Goal: Transaction & Acquisition: Book appointment/travel/reservation

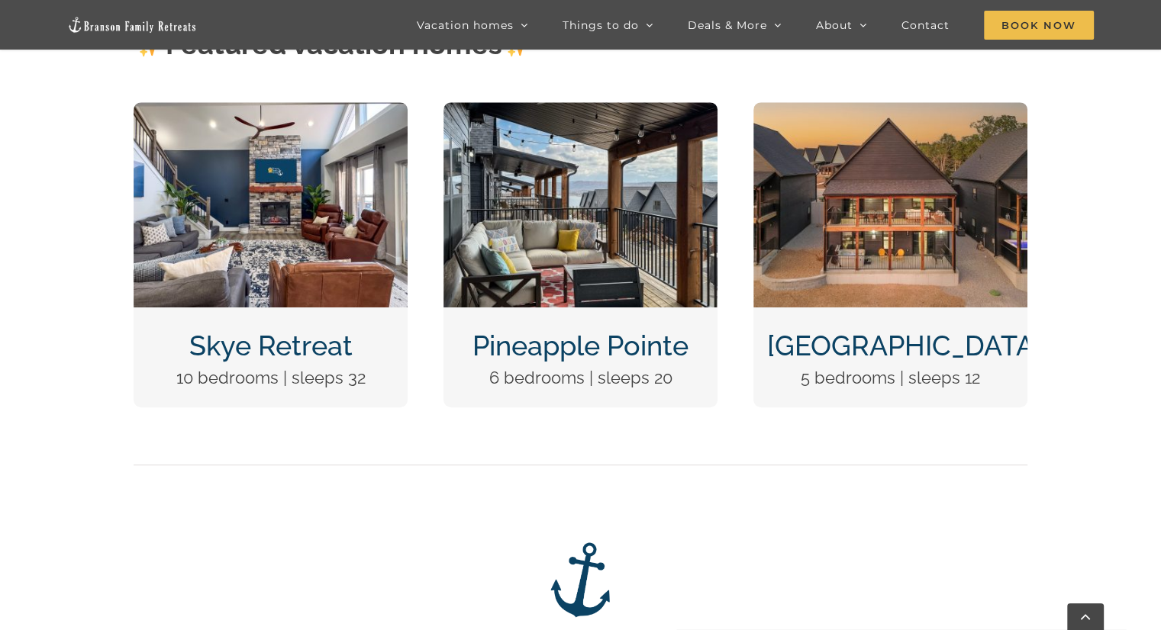
scroll to position [713, 0]
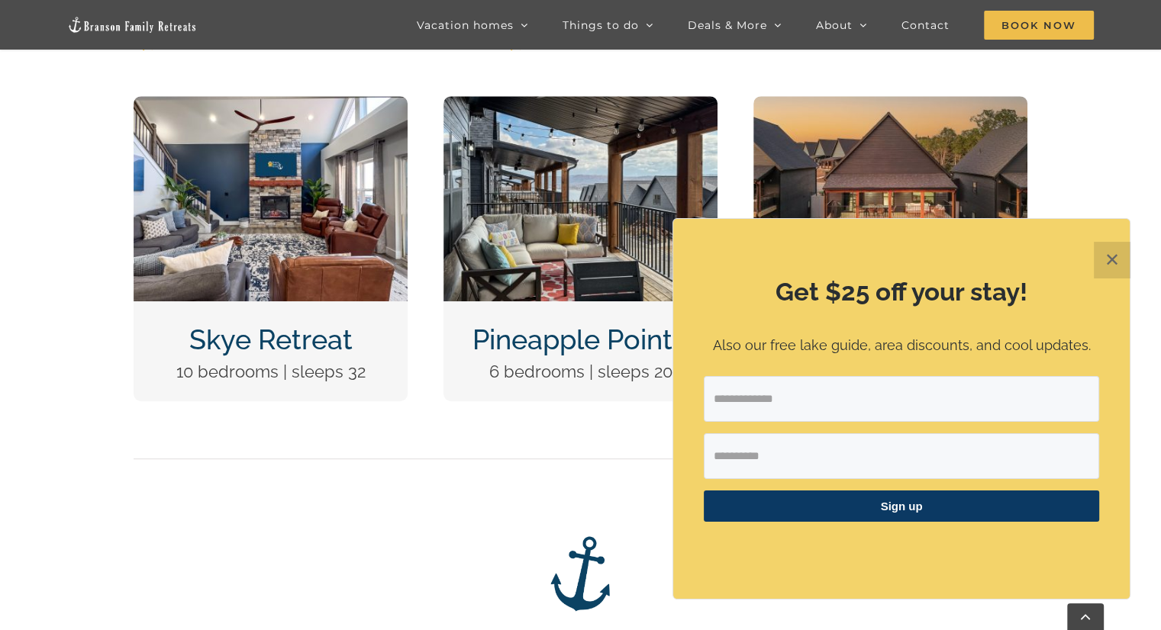
click at [1103, 262] on button "✕" at bounding box center [1112, 260] width 37 height 37
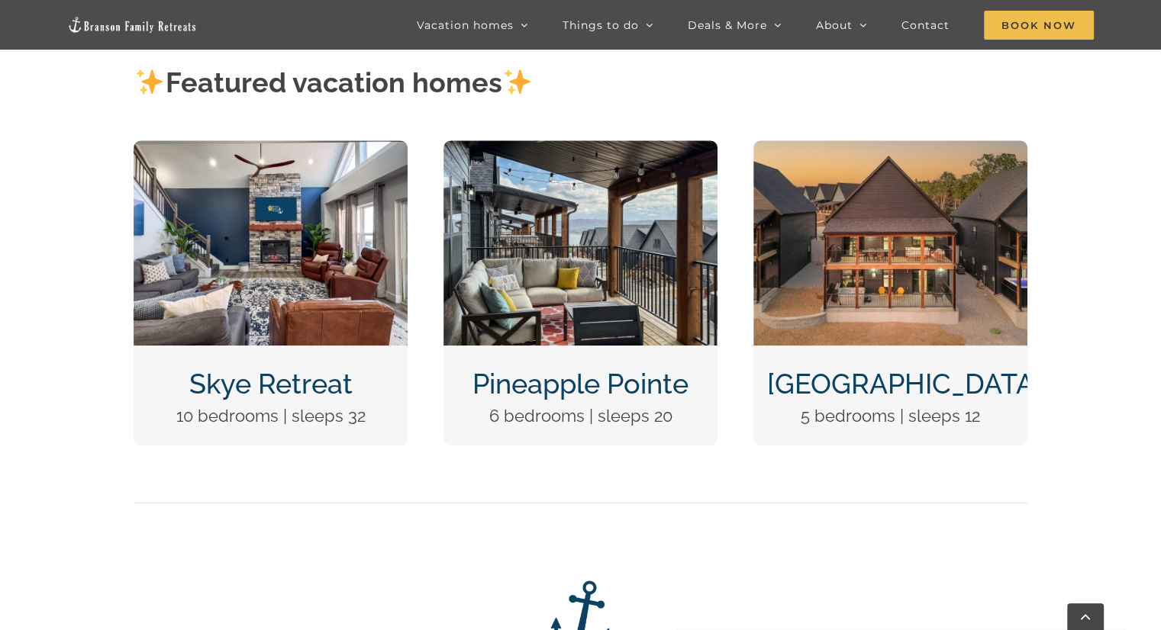
scroll to position [675, 0]
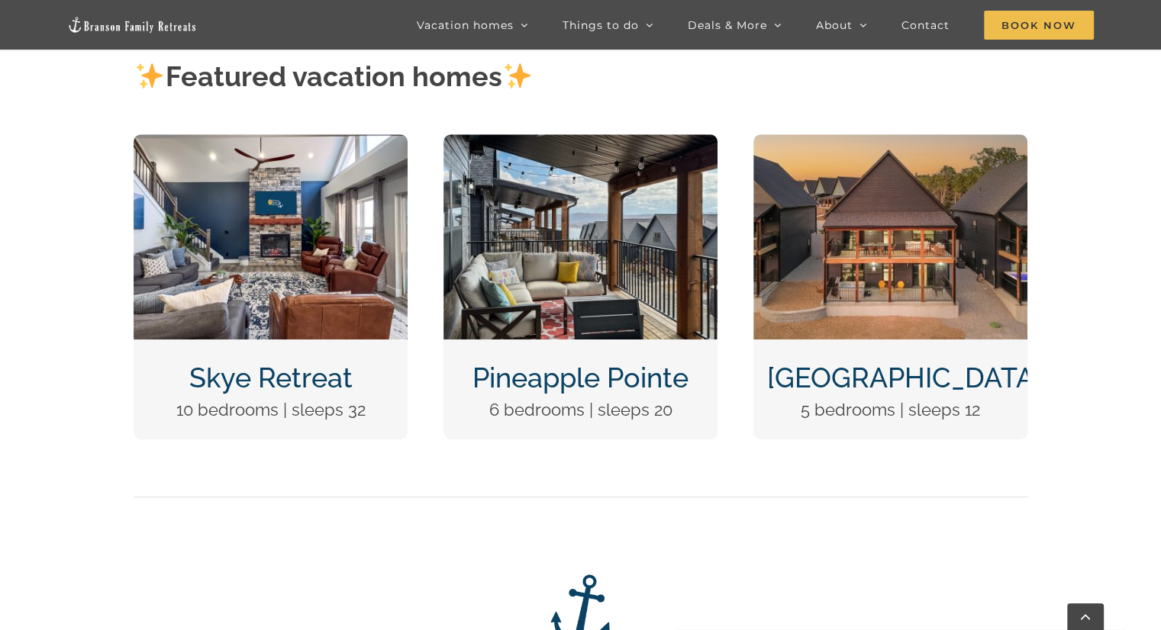
click at [297, 368] on link "Skye Retreat" at bounding box center [270, 378] width 163 height 32
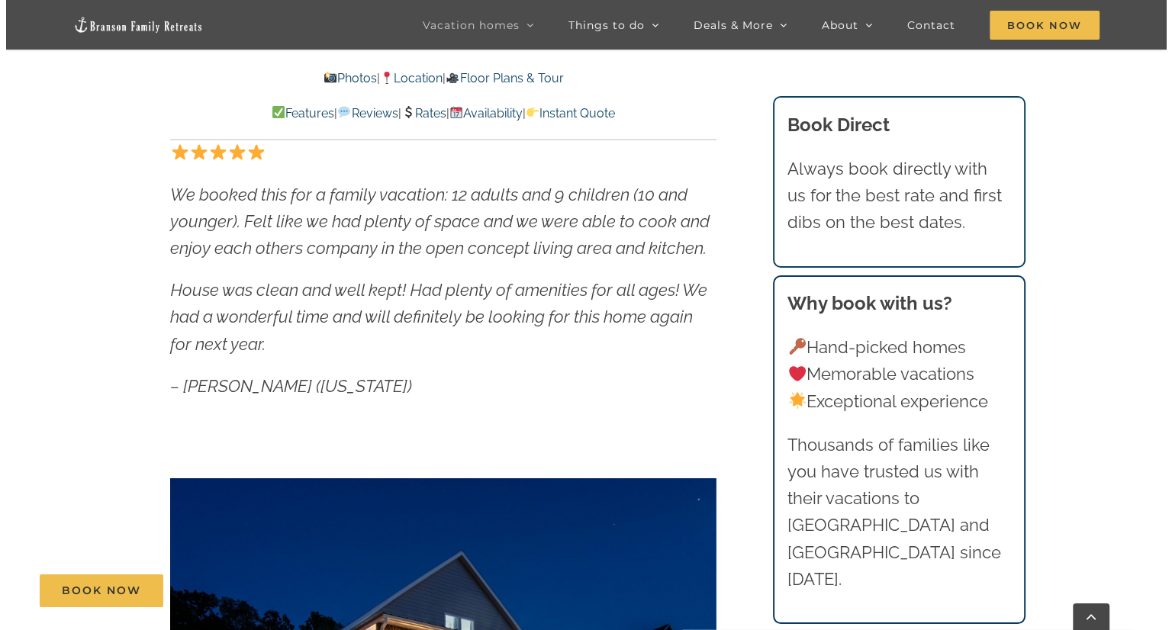
scroll to position [818, 0]
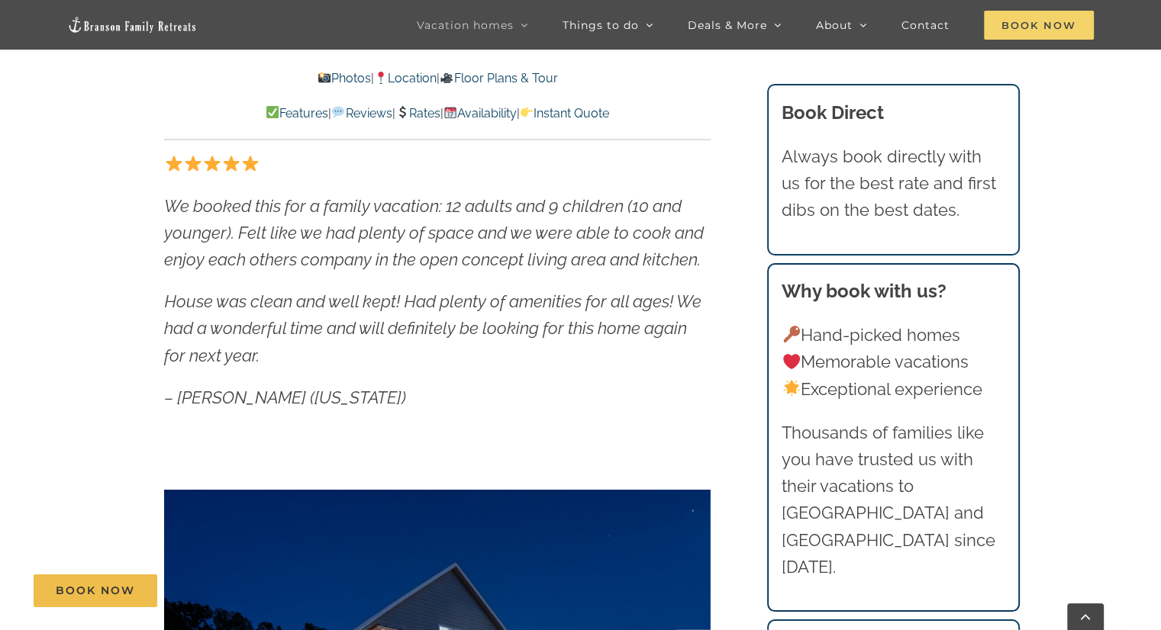
click at [1041, 21] on span "Book Now" at bounding box center [1039, 25] width 110 height 29
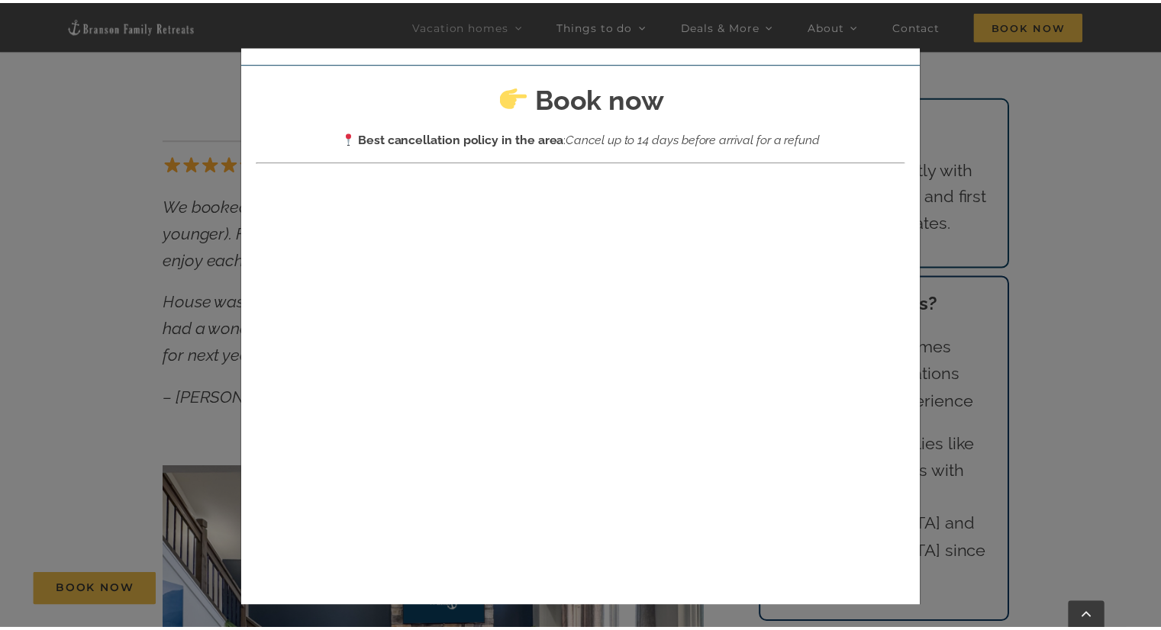
scroll to position [0, 0]
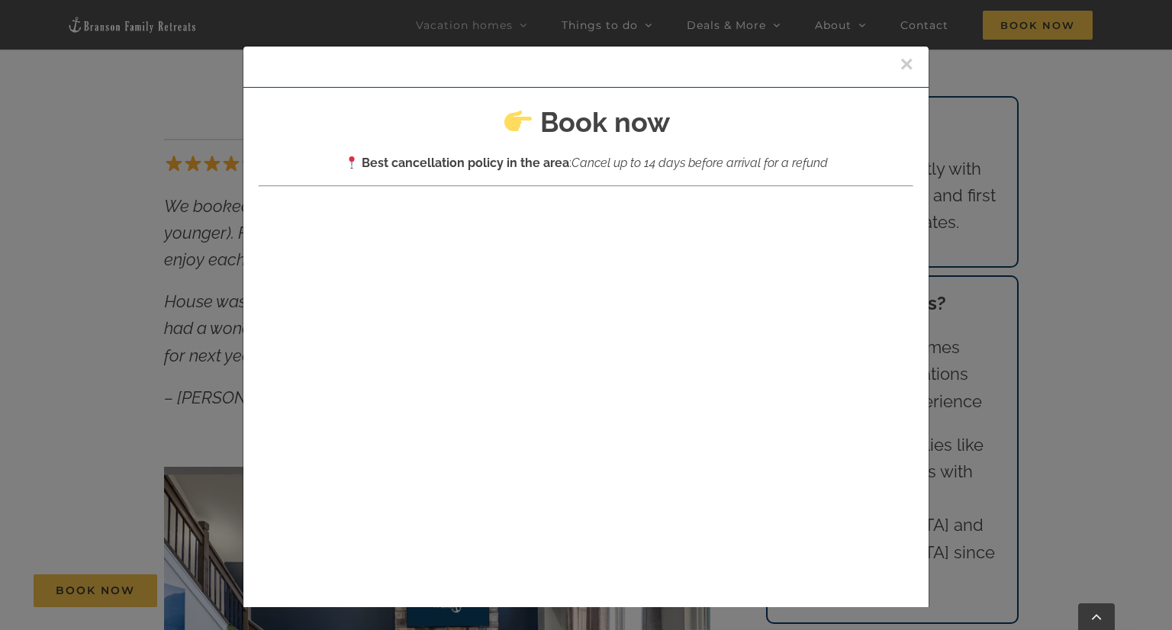
click at [900, 56] on button "×" at bounding box center [907, 64] width 14 height 23
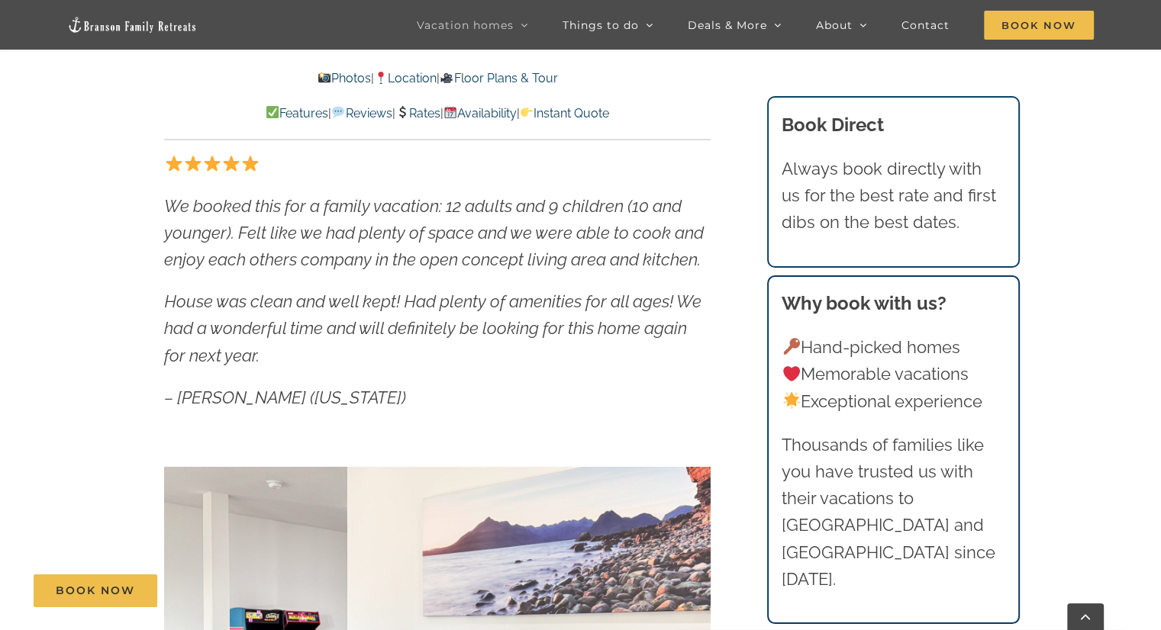
click at [546, 74] on link "Floor Plans & Tour" at bounding box center [499, 78] width 118 height 14
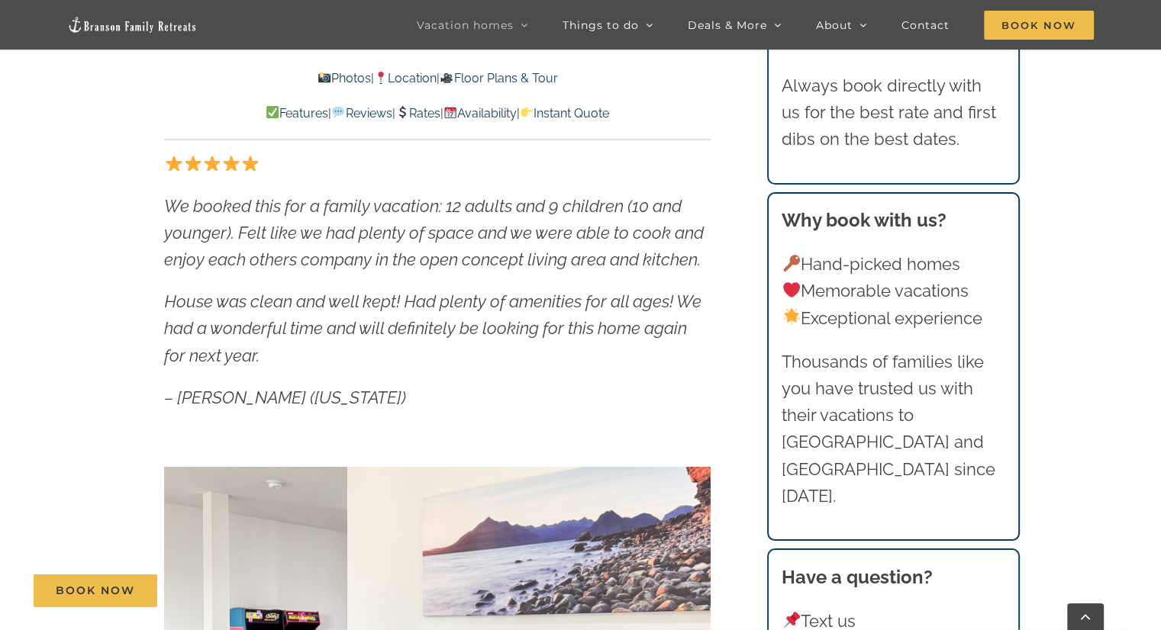
scroll to position [5314, 0]
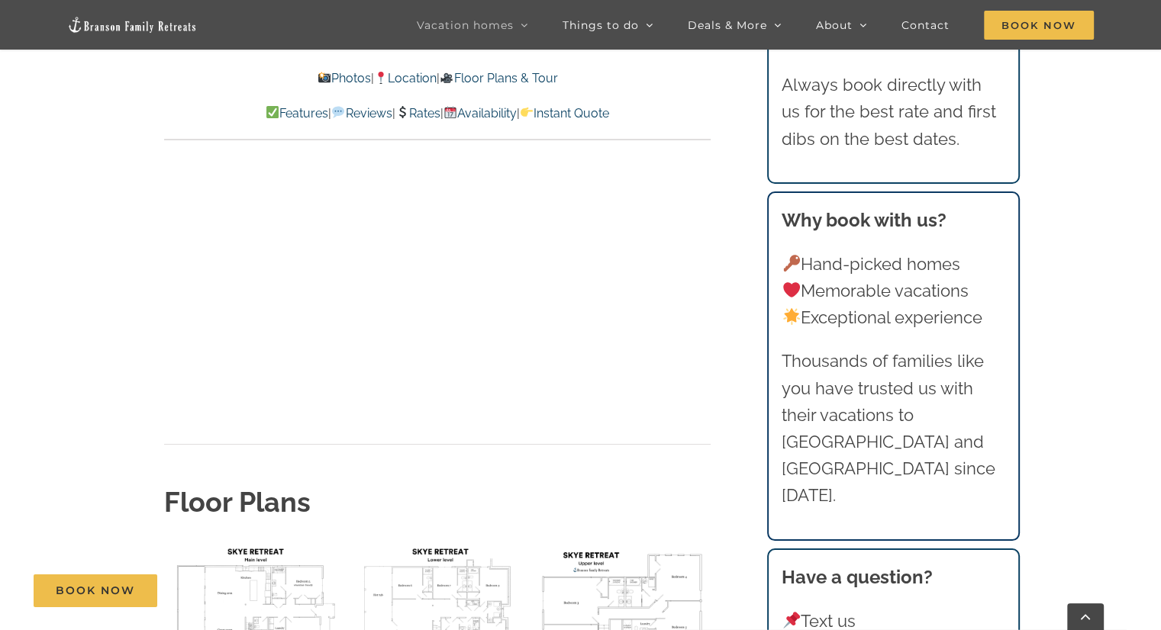
click at [290, 540] on img "floor plan Skye main level" at bounding box center [252, 606] width 177 height 133
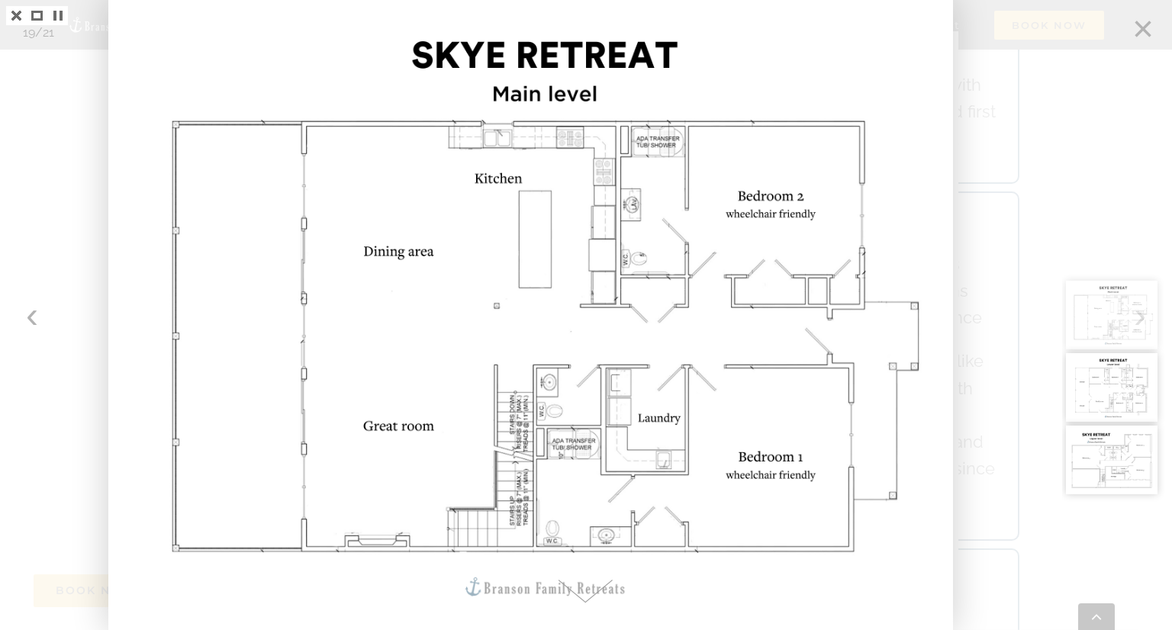
click at [1147, 24] on div at bounding box center [1117, 315] width 110 height 630
click at [1006, 150] on div at bounding box center [586, 315] width 1172 height 630
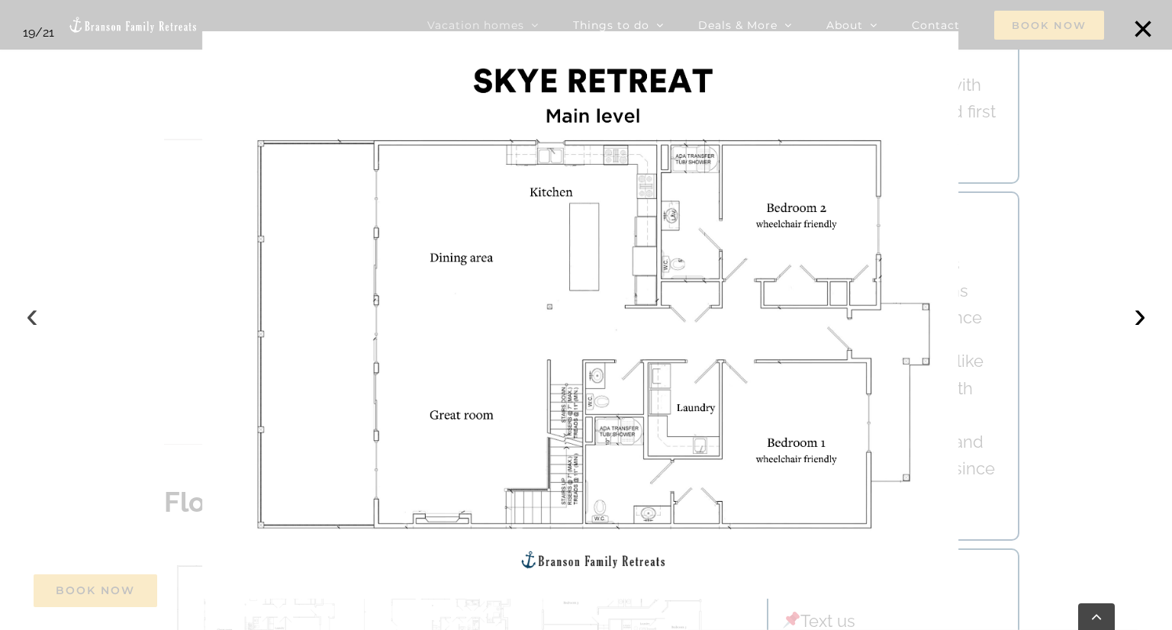
click at [33, 317] on button "‹" at bounding box center [32, 315] width 34 height 34
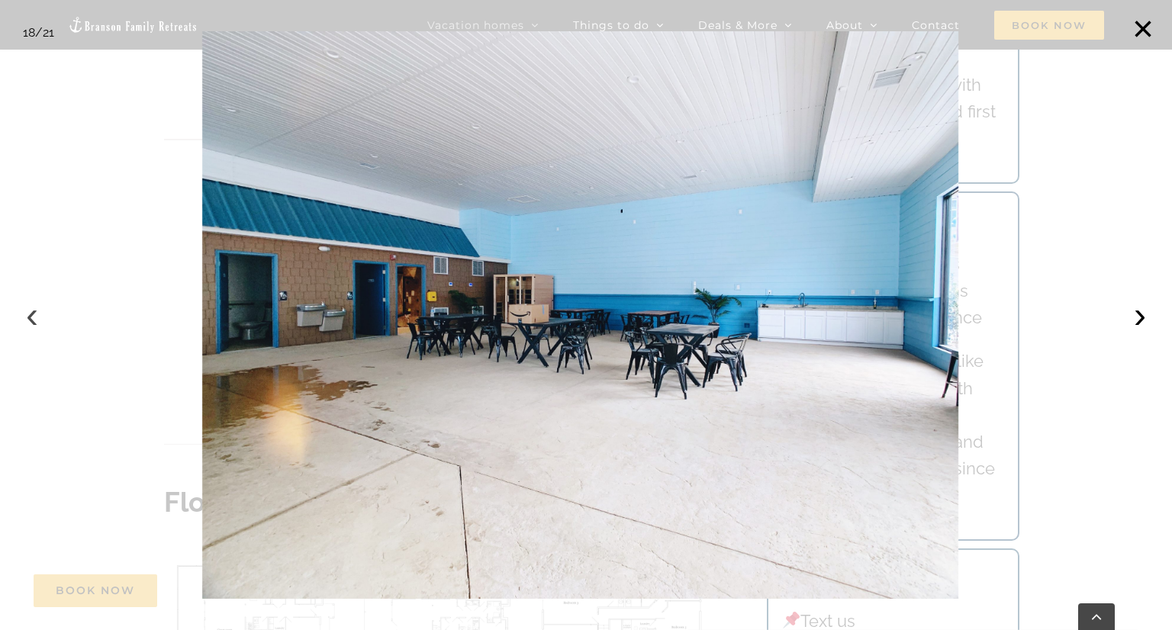
click at [29, 316] on button "‹" at bounding box center [32, 315] width 34 height 34
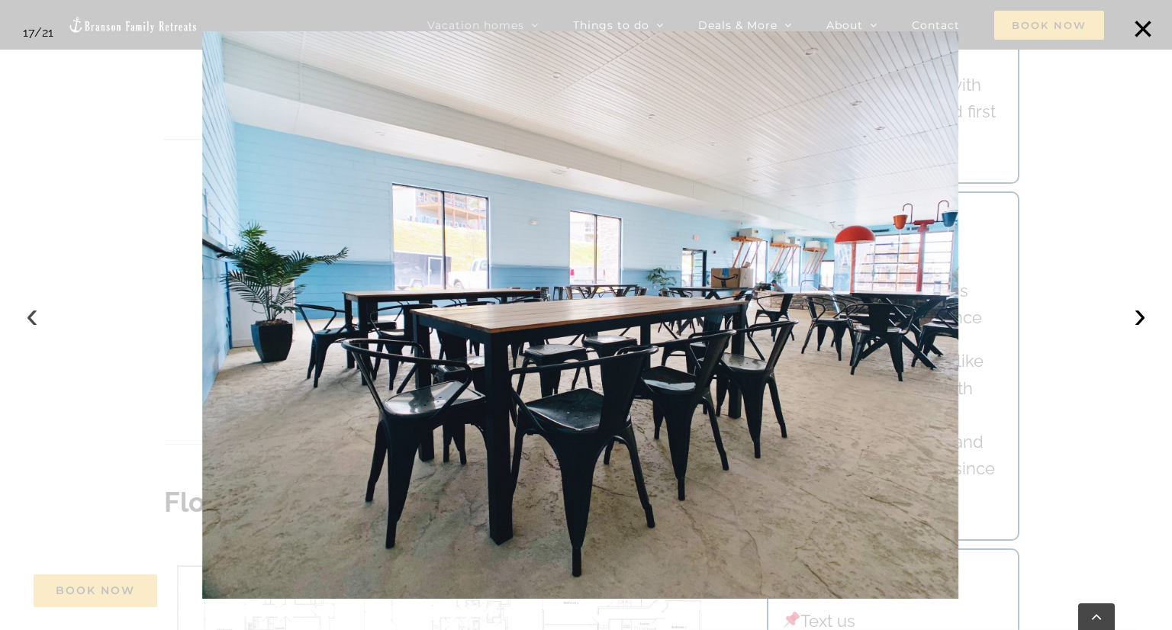
click at [29, 316] on button "‹" at bounding box center [32, 315] width 34 height 34
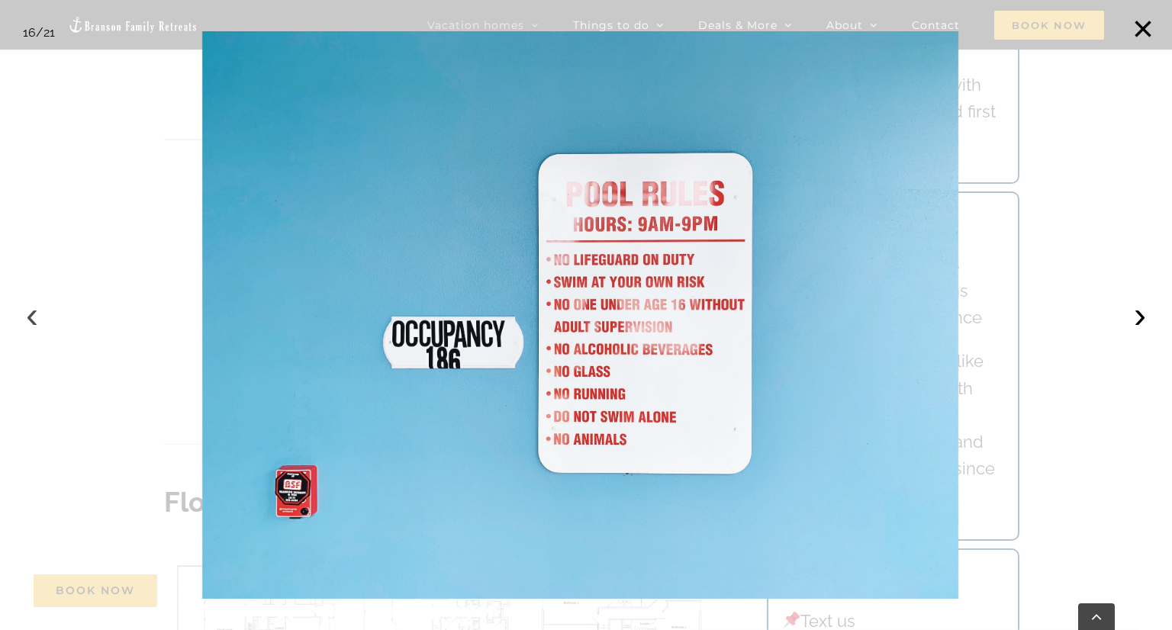
click at [29, 316] on button "‹" at bounding box center [32, 315] width 34 height 34
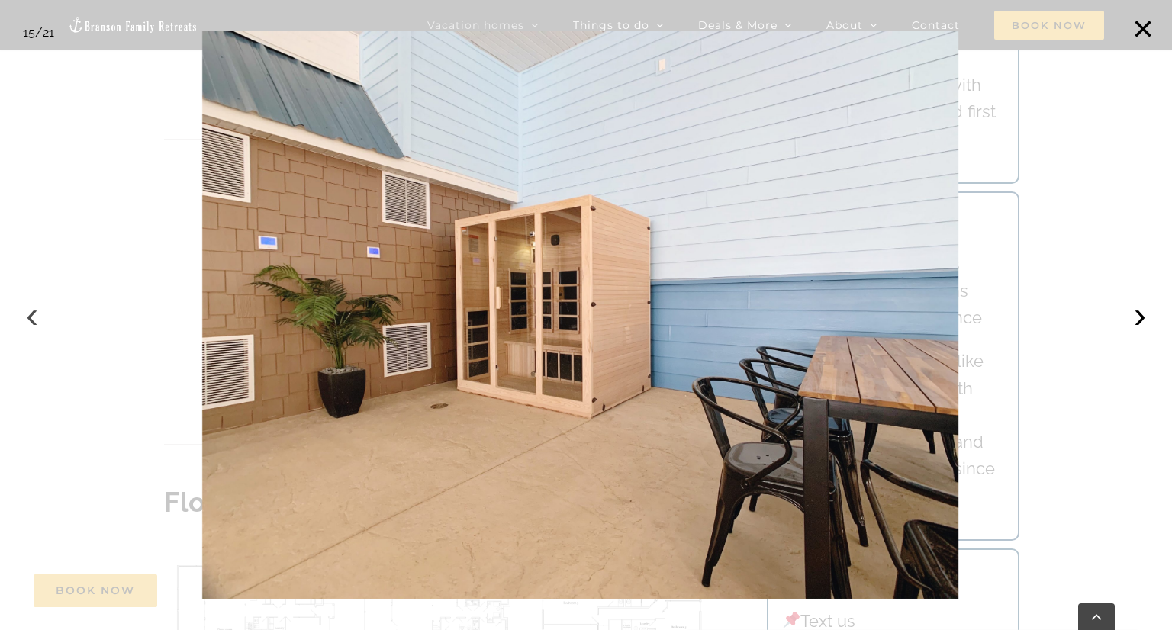
click at [29, 316] on button "‹" at bounding box center [32, 315] width 34 height 34
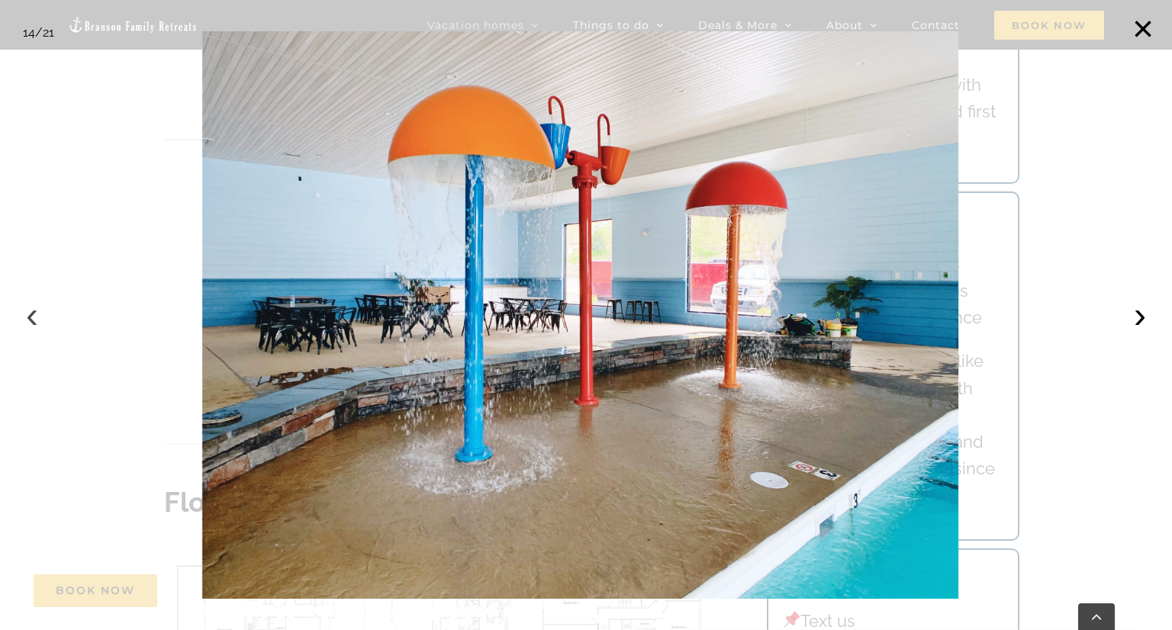
click at [29, 316] on button "‹" at bounding box center [32, 315] width 34 height 34
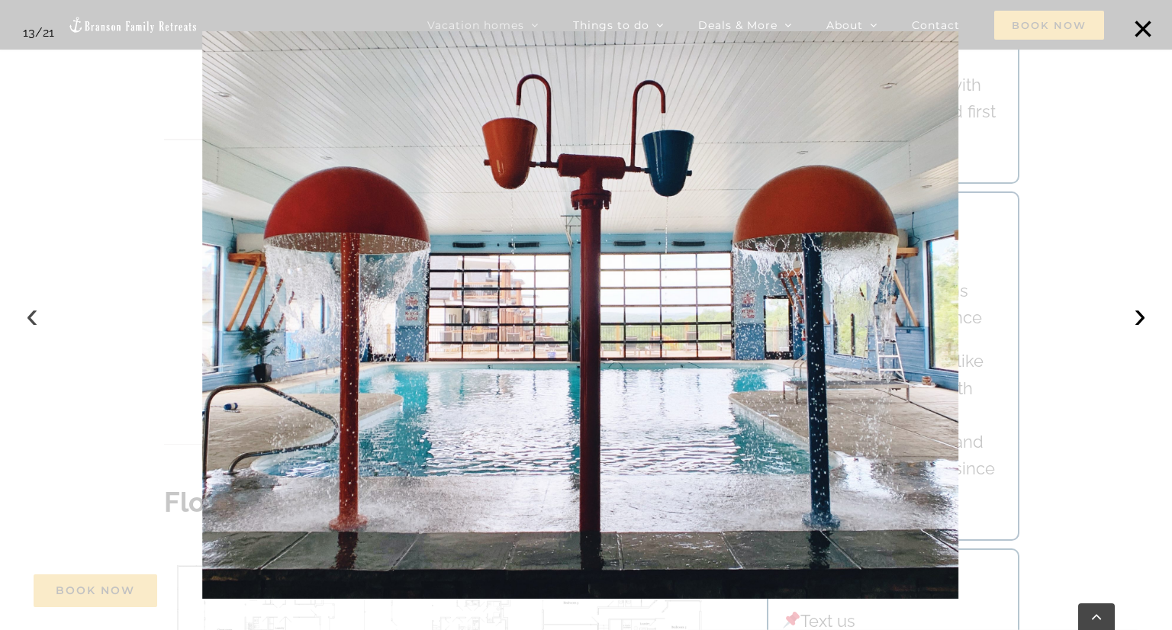
click at [29, 316] on button "‹" at bounding box center [32, 315] width 34 height 34
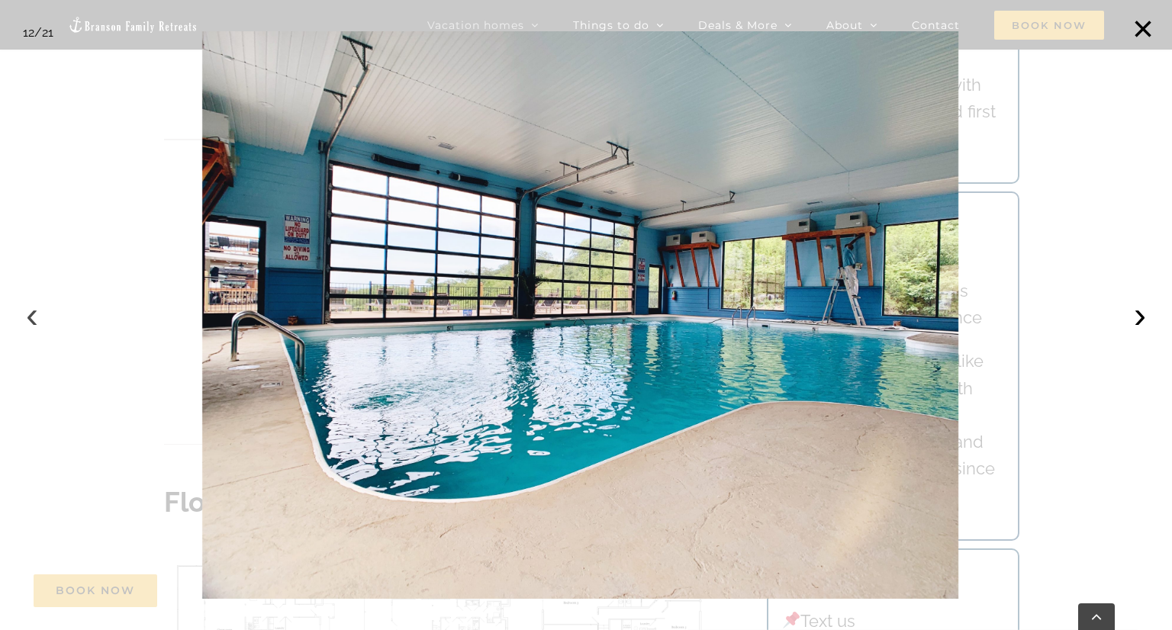
click at [29, 316] on button "‹" at bounding box center [32, 315] width 34 height 34
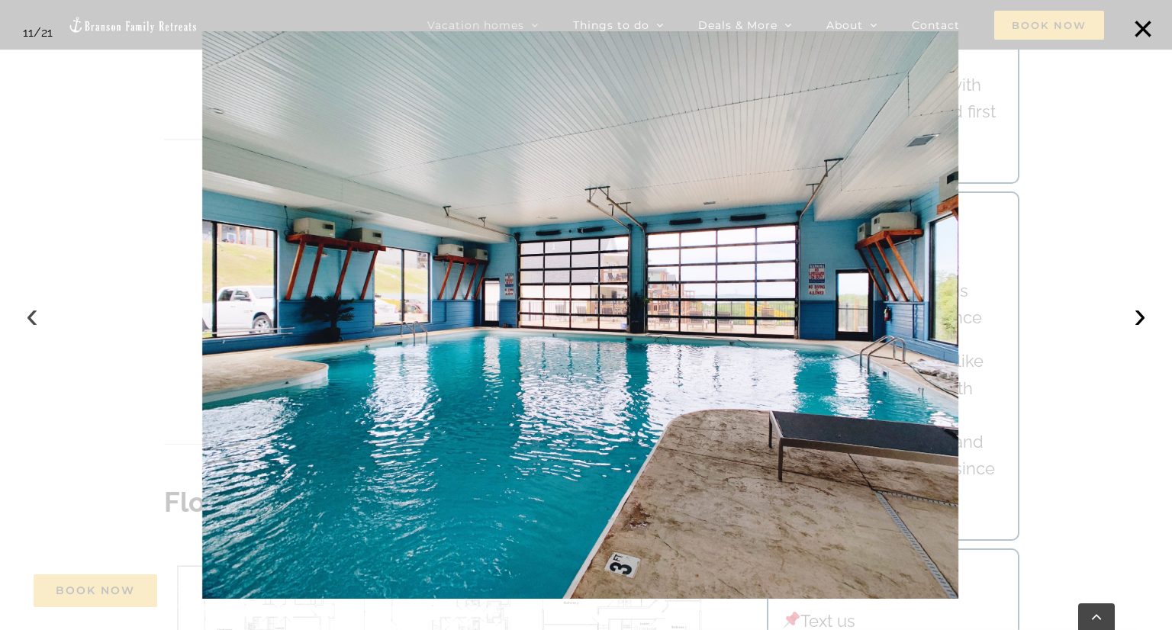
click at [29, 316] on button "‹" at bounding box center [32, 315] width 34 height 34
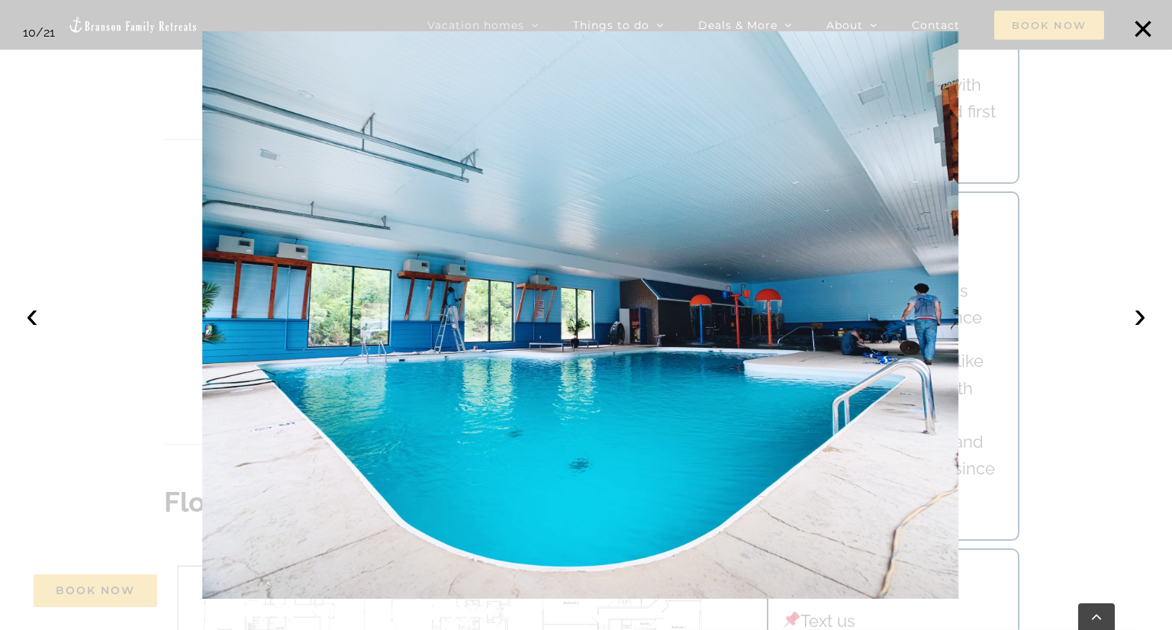
click at [498, 22] on div at bounding box center [586, 315] width 1172 height 630
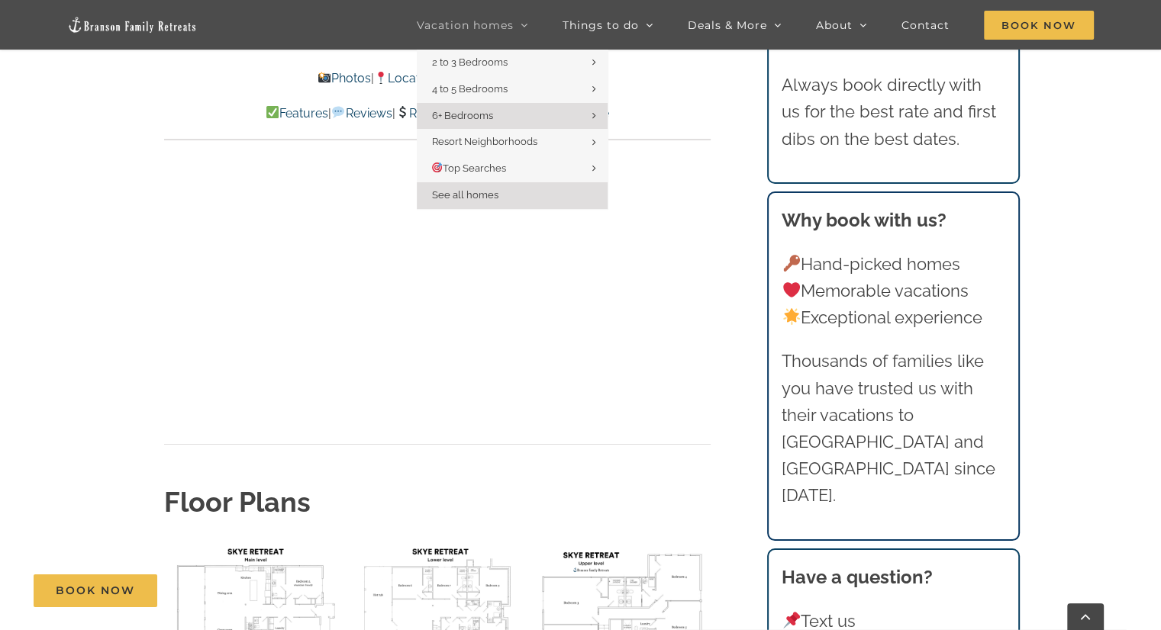
click at [502, 201] on link "See all homes" at bounding box center [512, 195] width 191 height 27
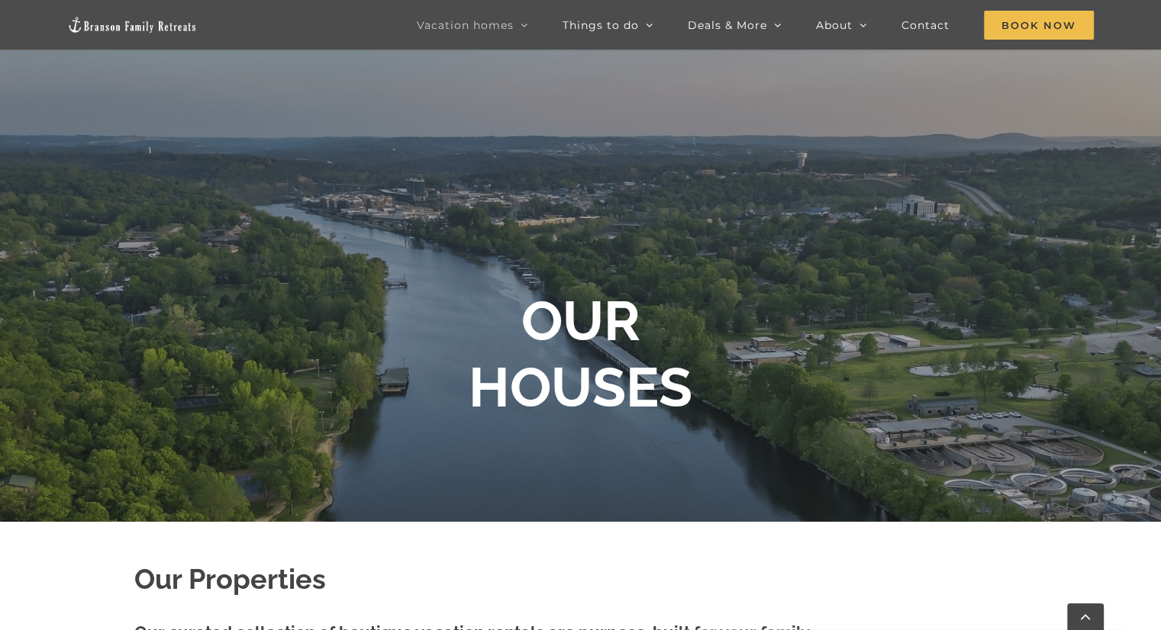
scroll to position [9, 0]
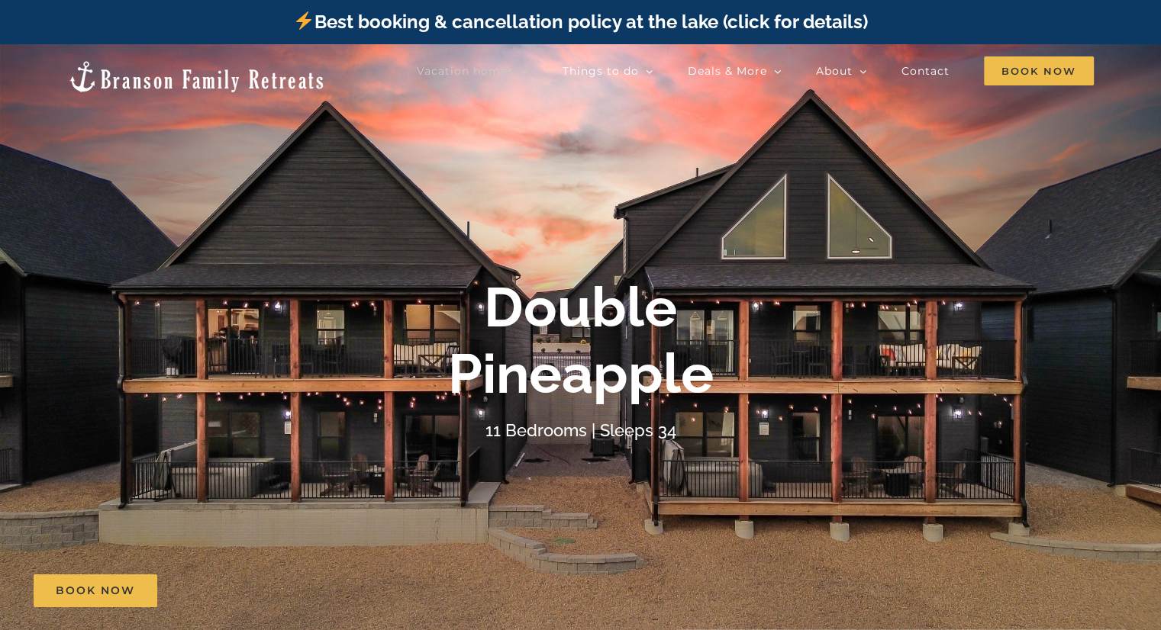
click at [385, 391] on div "Double Pineapple" at bounding box center [580, 341] width 611 height 132
click at [111, 588] on span "Book Now" at bounding box center [95, 591] width 79 height 13
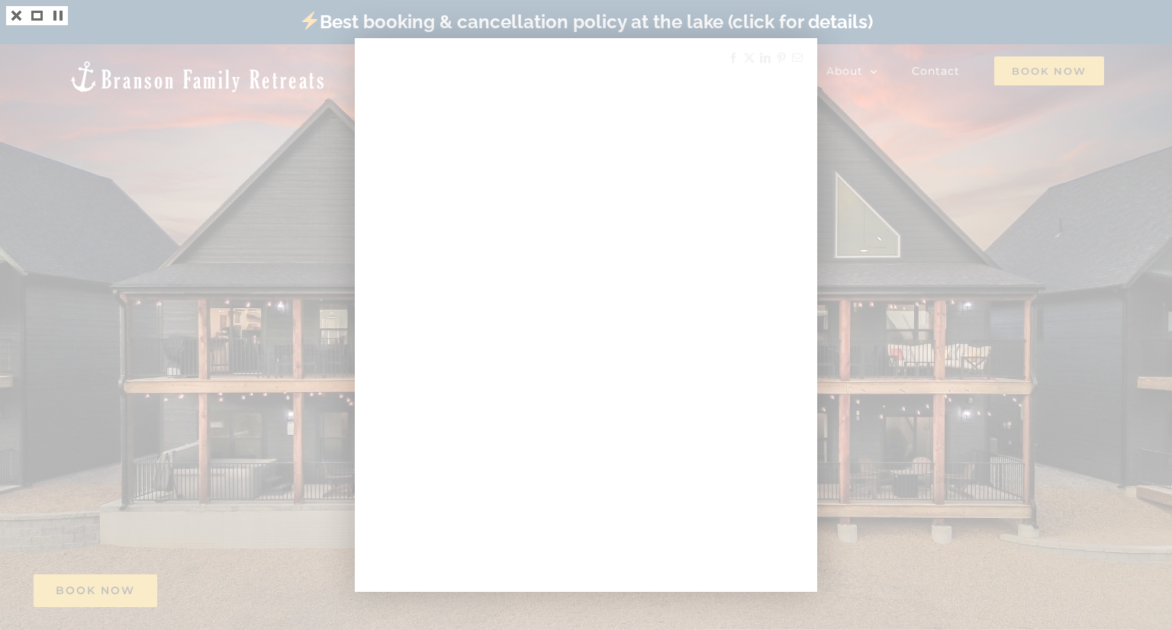
click at [948, 150] on div at bounding box center [586, 315] width 1172 height 630
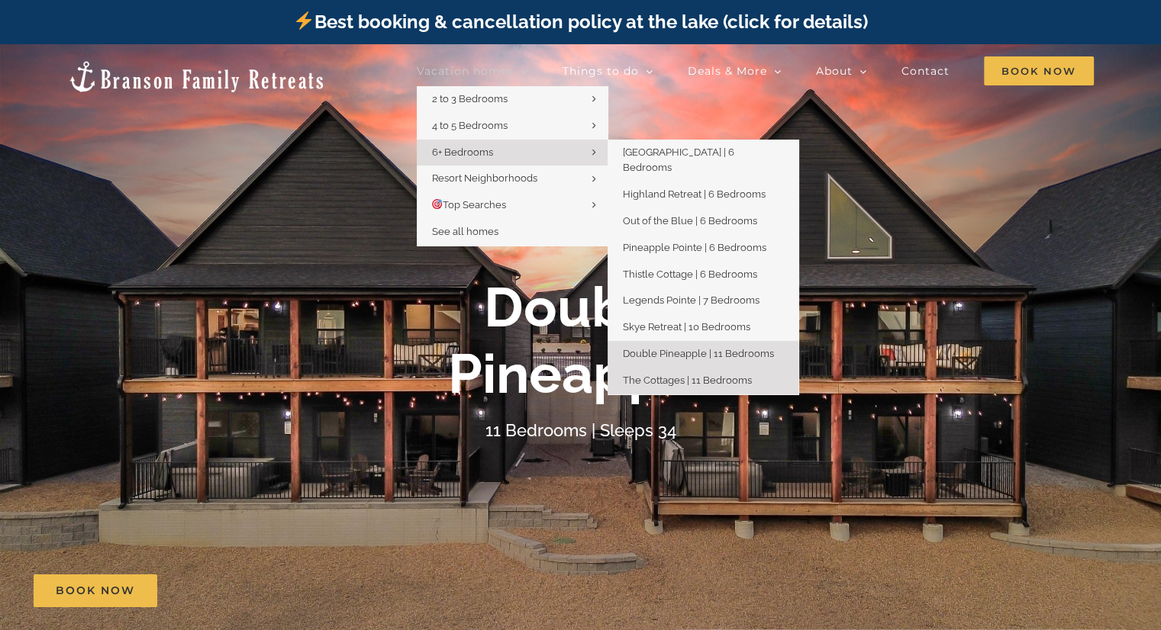
click at [699, 375] on span "The Cottages | 11 Bedrooms" at bounding box center [687, 380] width 129 height 11
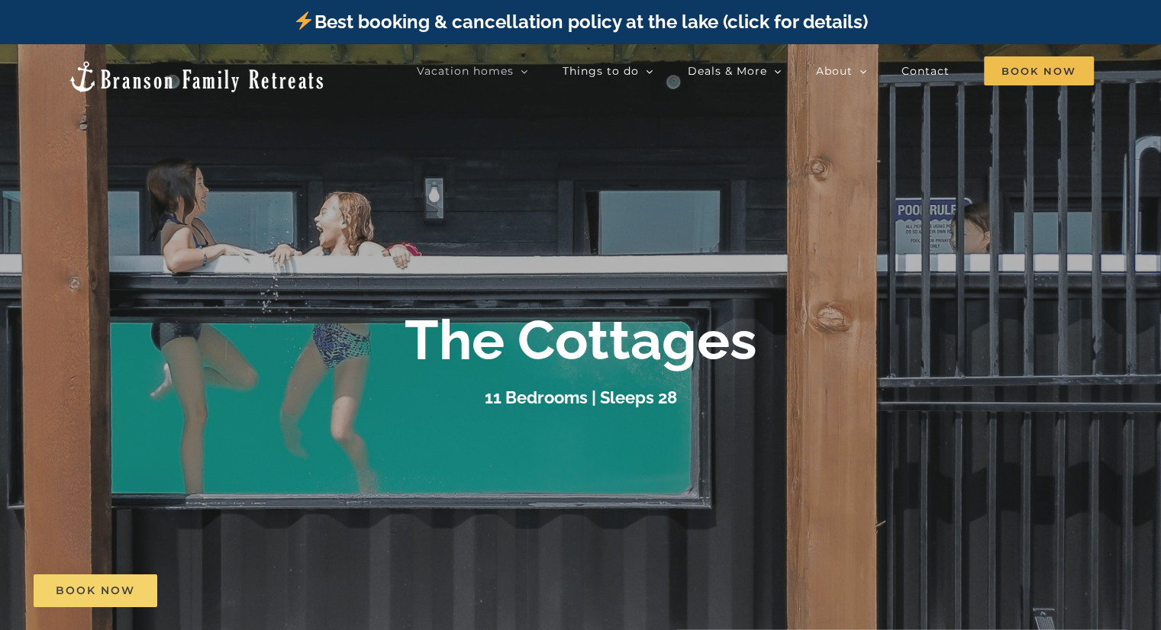
click at [124, 586] on span "Book Now" at bounding box center [95, 591] width 79 height 13
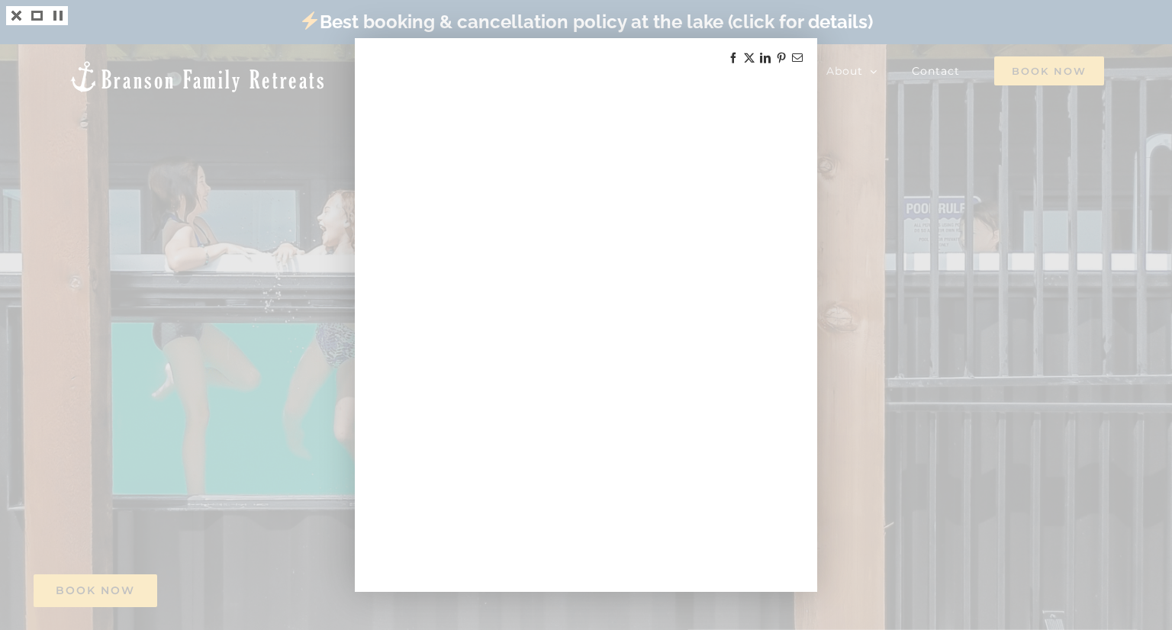
click at [807, 48] on div at bounding box center [765, 58] width 84 height 20
click at [288, 145] on div at bounding box center [586, 315] width 1172 height 630
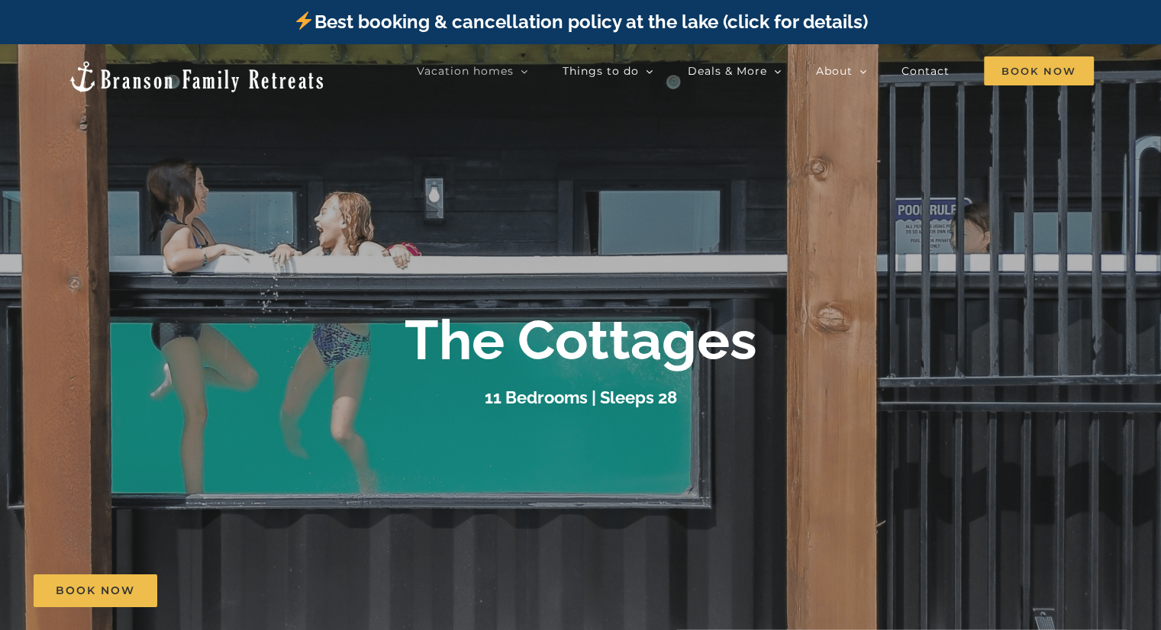
click at [530, 216] on div at bounding box center [580, 359] width 1161 height 630
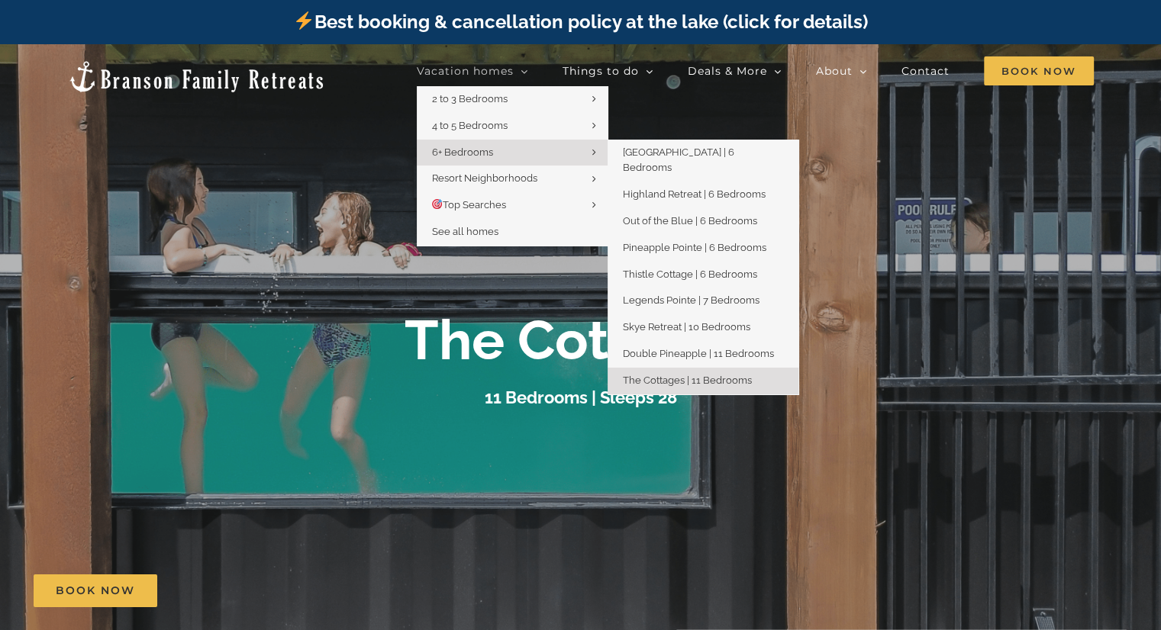
click at [698, 375] on span "The Cottages | 11 Bedrooms" at bounding box center [687, 380] width 129 height 11
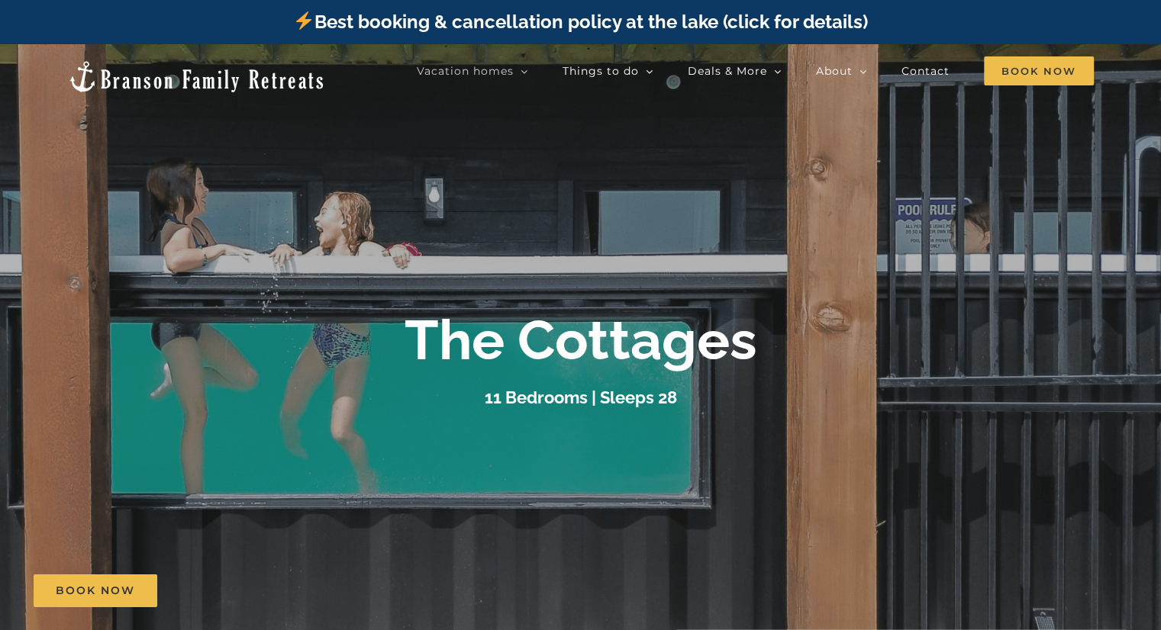
click at [676, 382] on div "The Cottages 11 Bedrooms | Sleeps 28" at bounding box center [580, 360] width 611 height 104
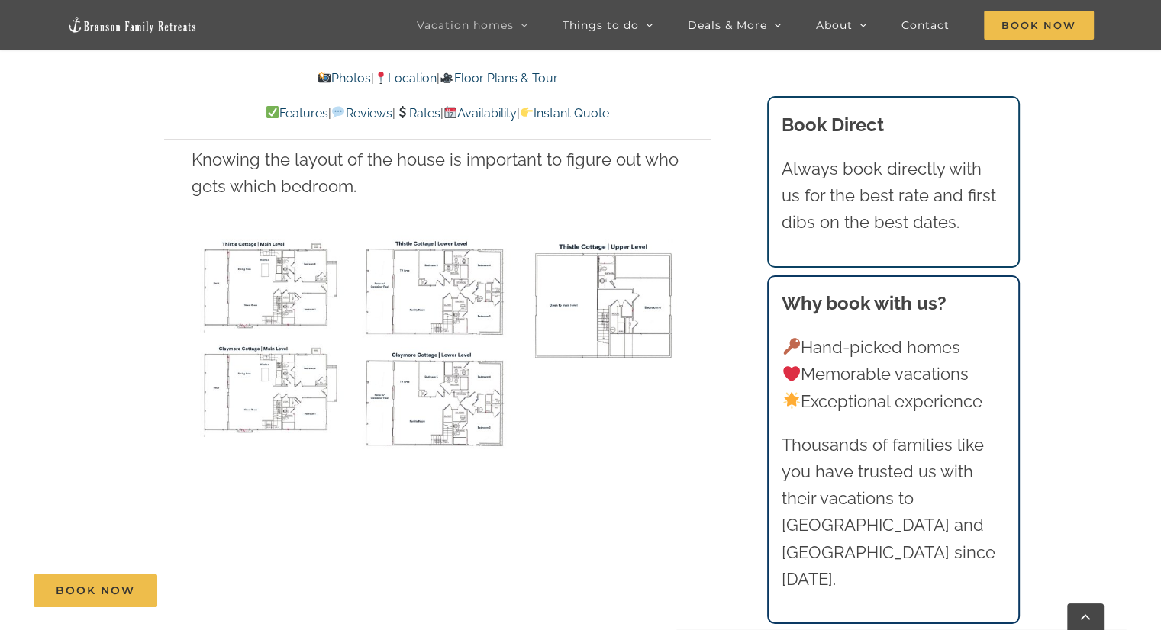
scroll to position [10630, 0]
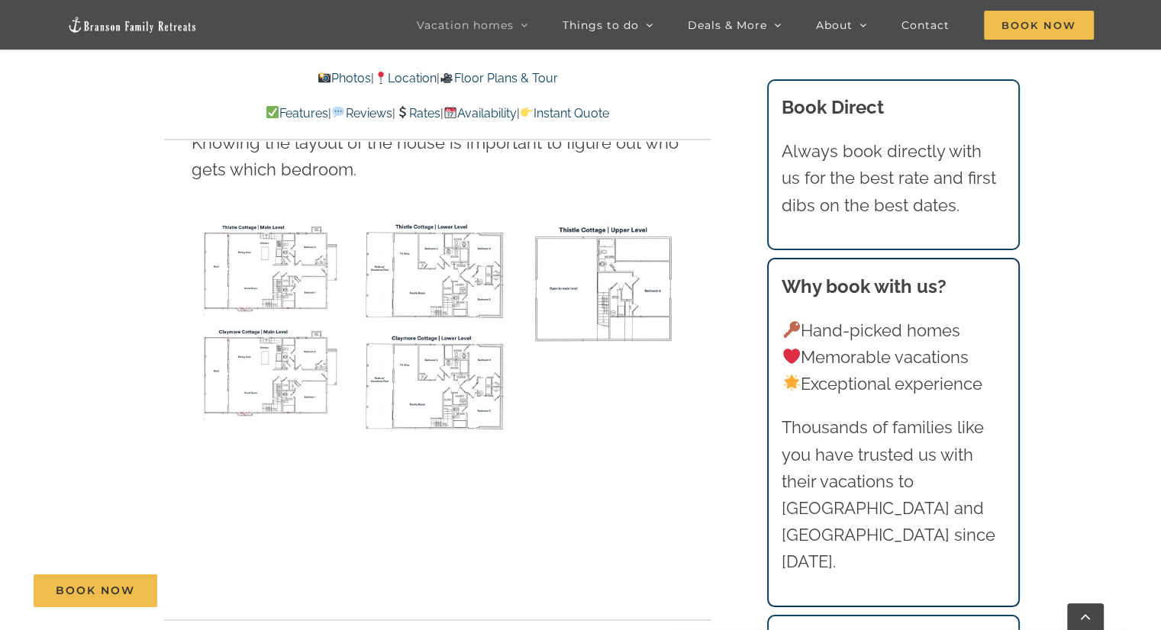
click at [602, 242] on div at bounding box center [437, 326] width 499 height 223
click at [556, 74] on link "Floor Plans & Tour" at bounding box center [499, 78] width 118 height 14
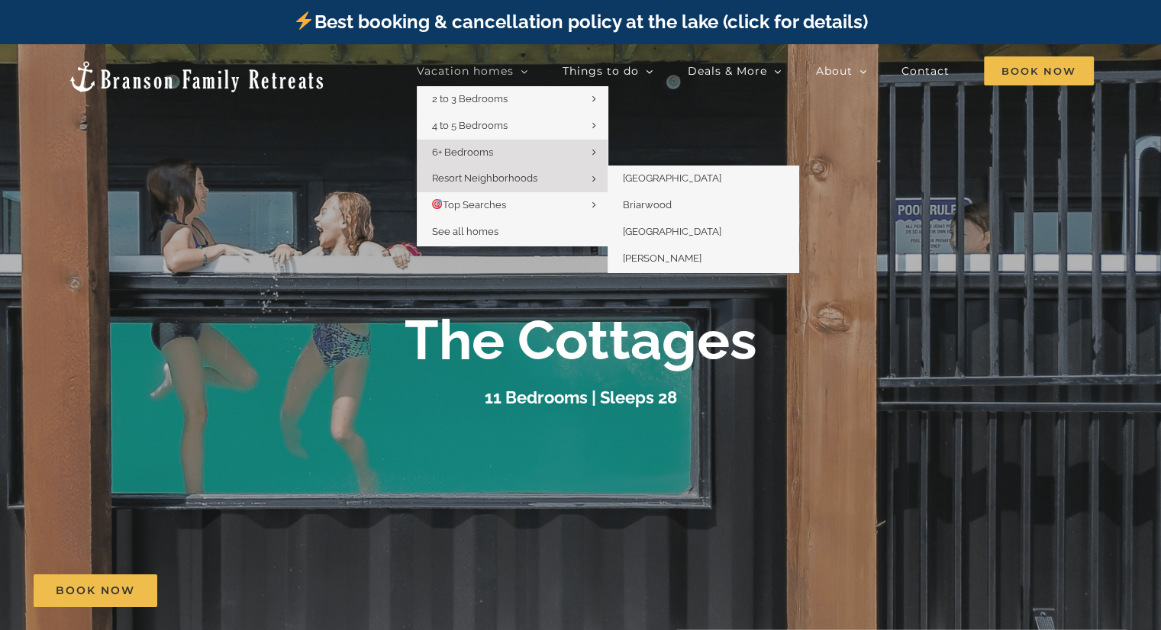
click at [522, 182] on span "Resort Neighborhoods" at bounding box center [484, 177] width 105 height 11
click at [650, 179] on span "[GEOGRAPHIC_DATA]" at bounding box center [672, 177] width 98 height 11
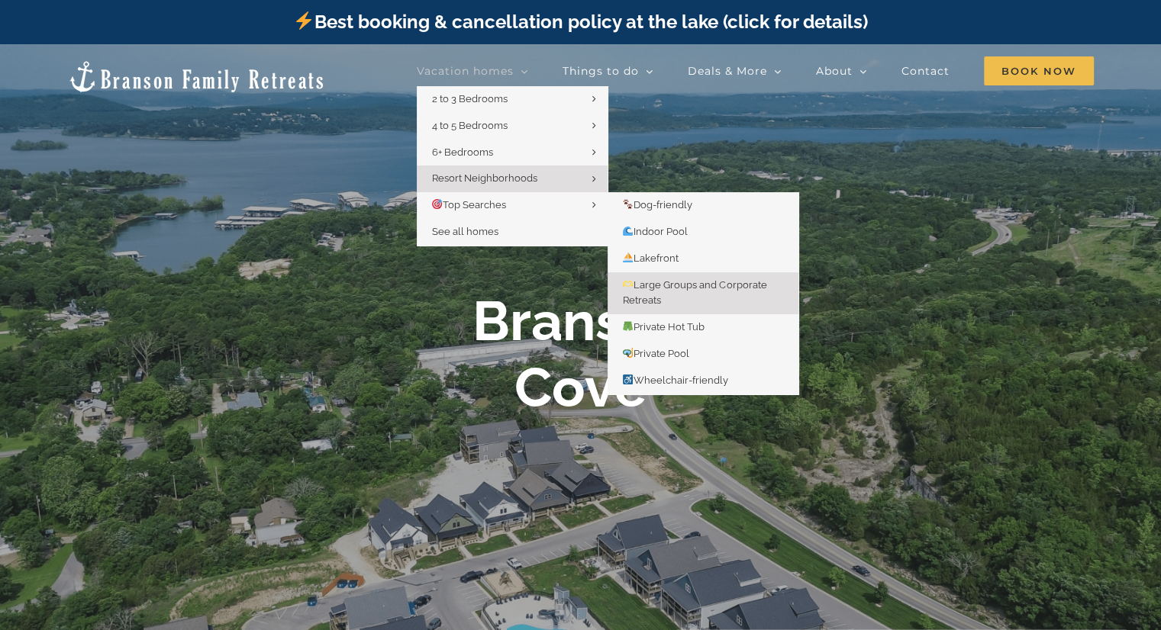
click at [672, 295] on link "Large Groups and Corporate Retreats" at bounding box center [702, 293] width 191 height 43
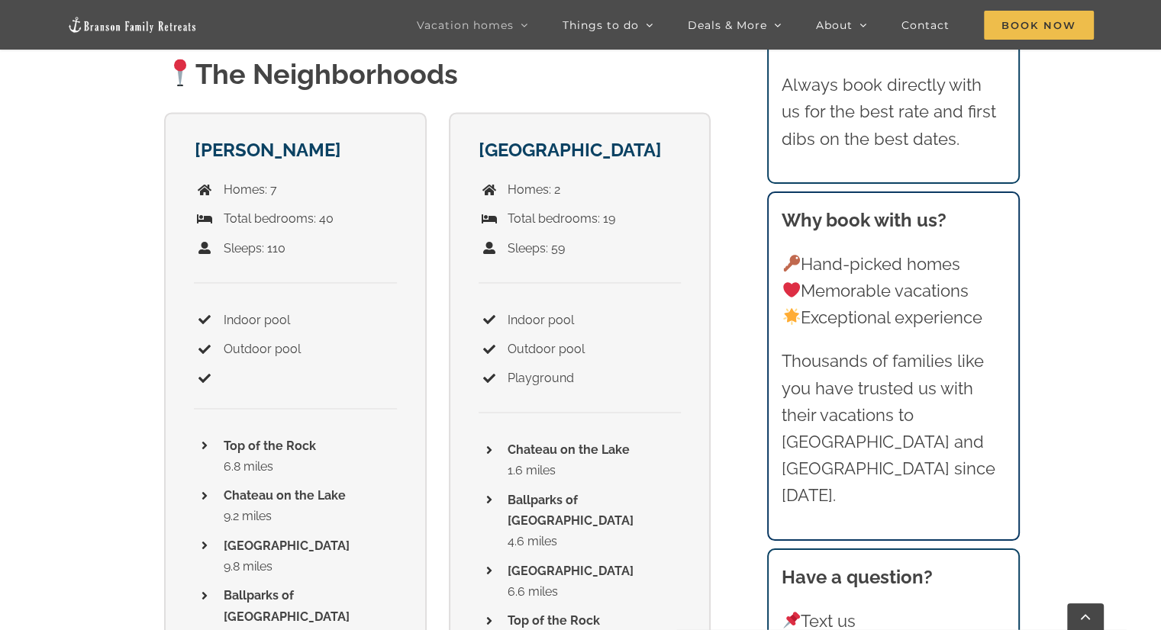
scroll to position [2214, 0]
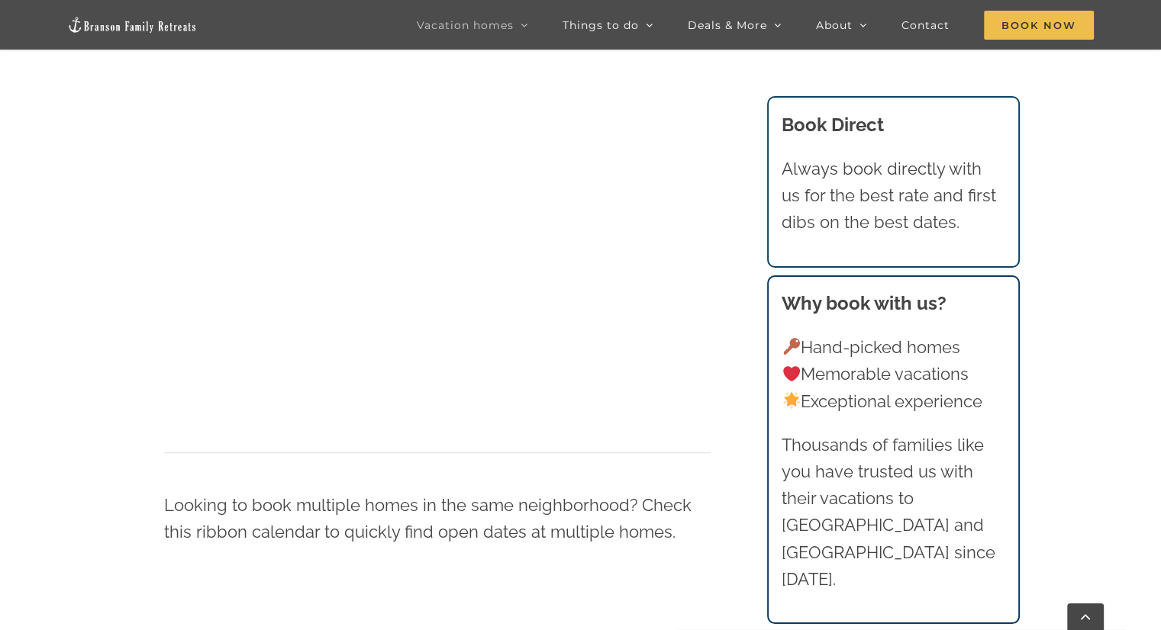
scroll to position [922, 0]
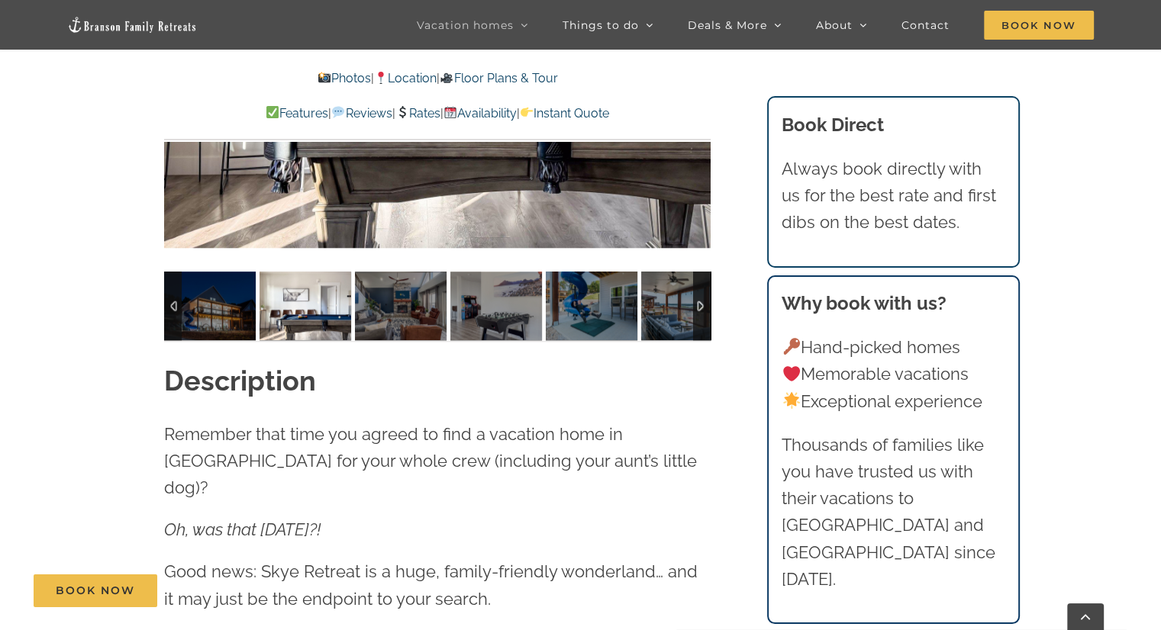
scroll to position [1327, 0]
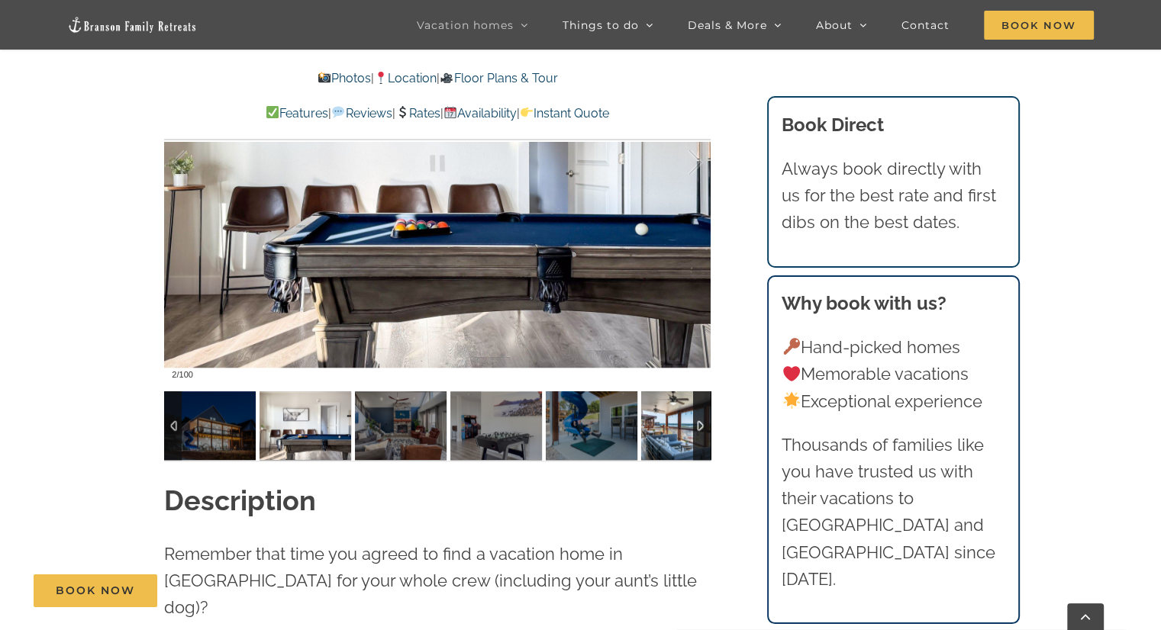
click at [673, 429] on img at bounding box center [687, 425] width 92 height 69
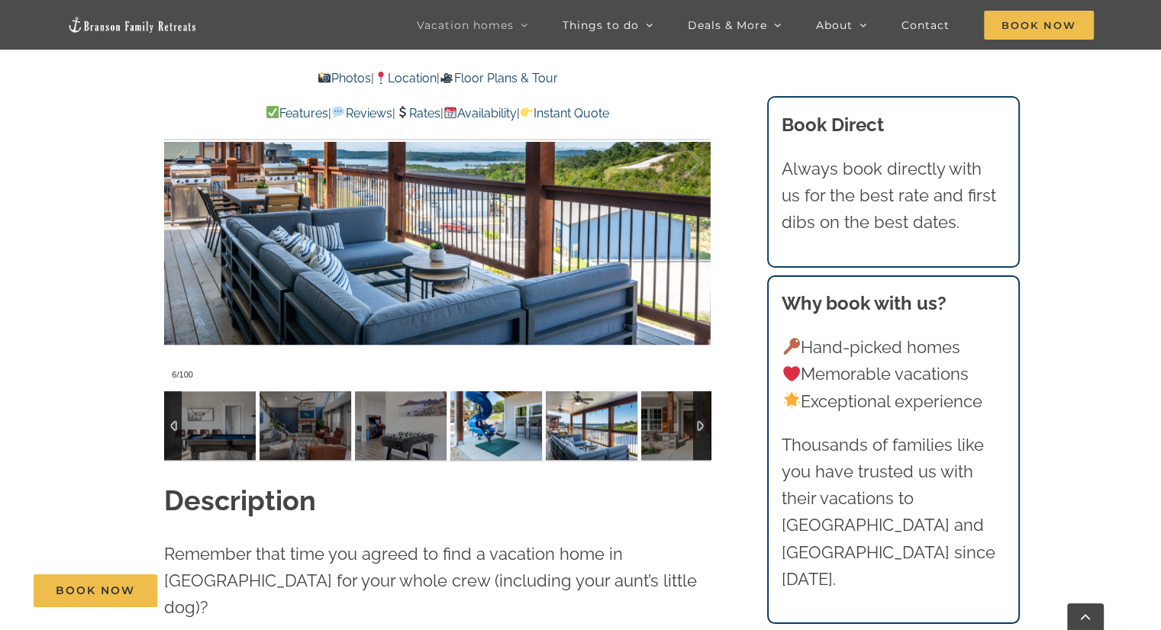
click at [514, 437] on img at bounding box center [496, 425] width 92 height 69
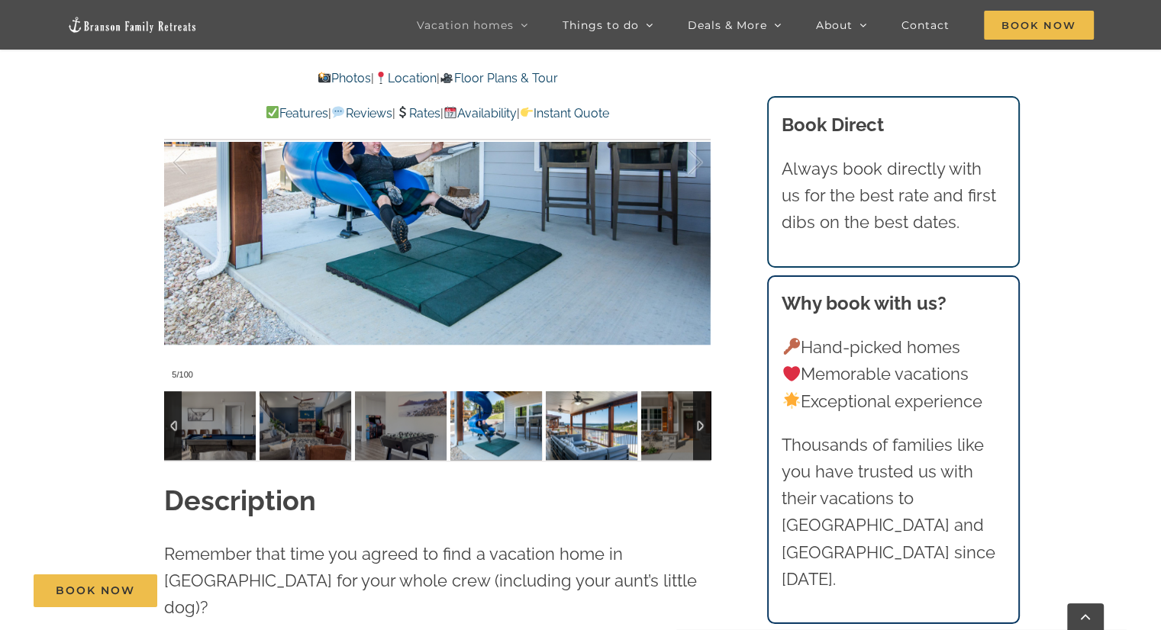
click at [585, 440] on img at bounding box center [592, 425] width 92 height 69
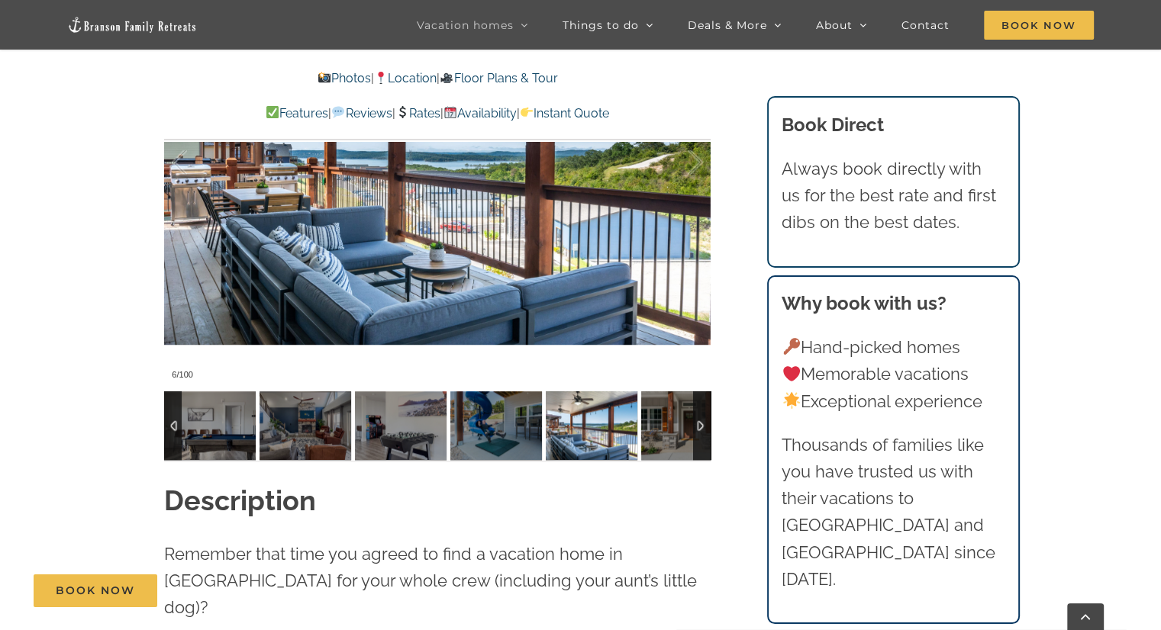
click at [650, 427] on img at bounding box center [687, 425] width 92 height 69
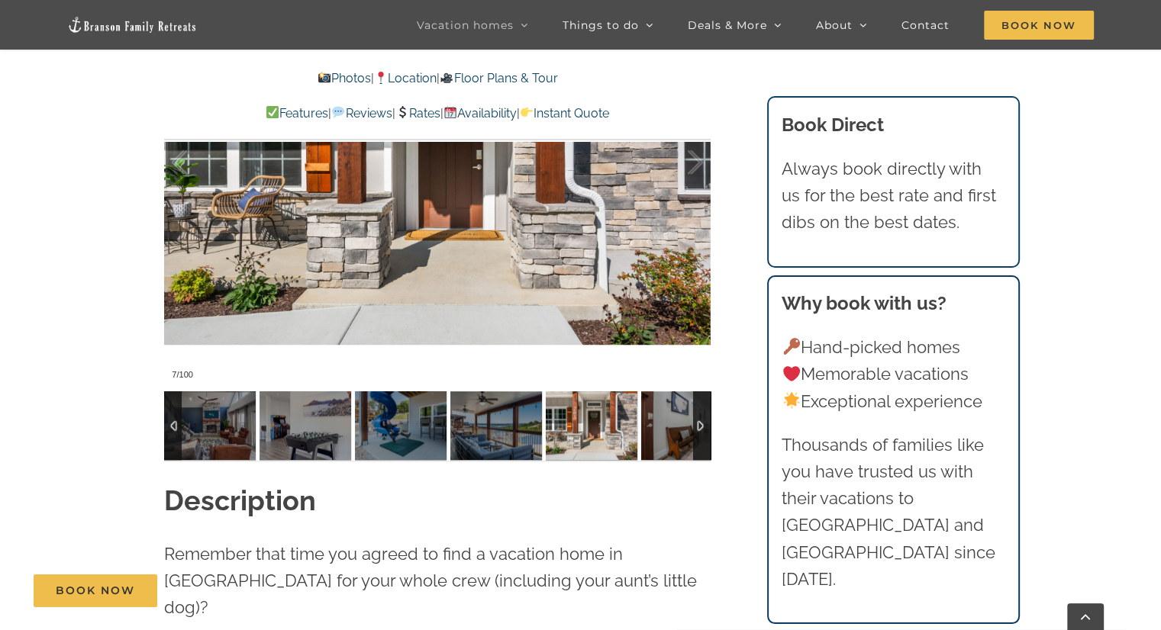
click at [702, 425] on div at bounding box center [702, 425] width 18 height 69
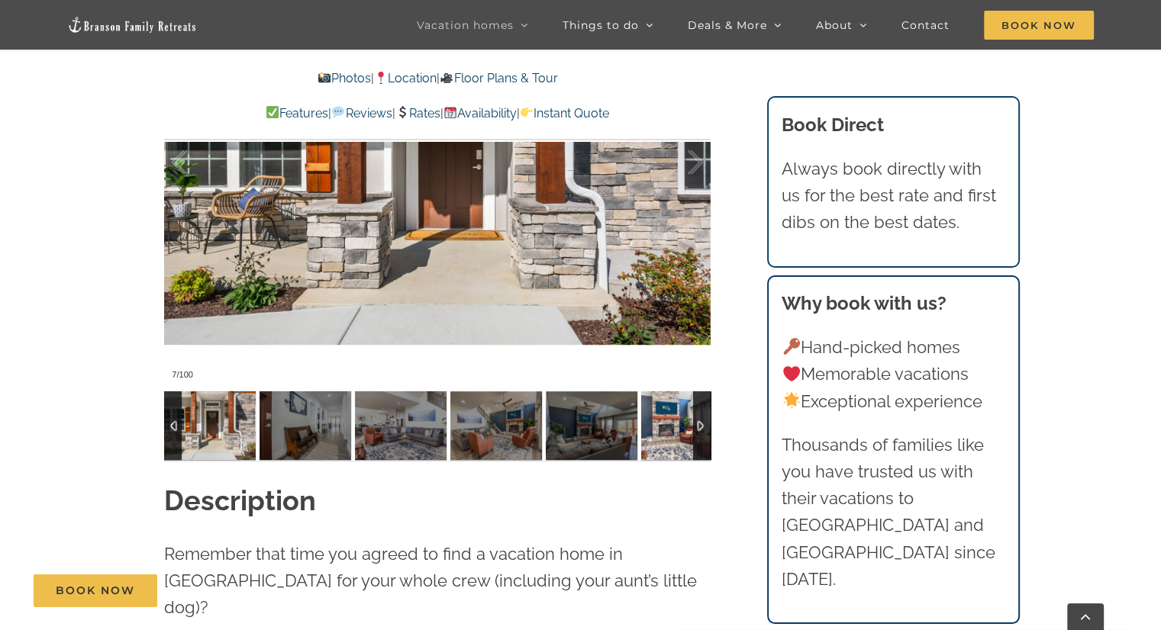
click at [675, 425] on img at bounding box center [687, 425] width 92 height 69
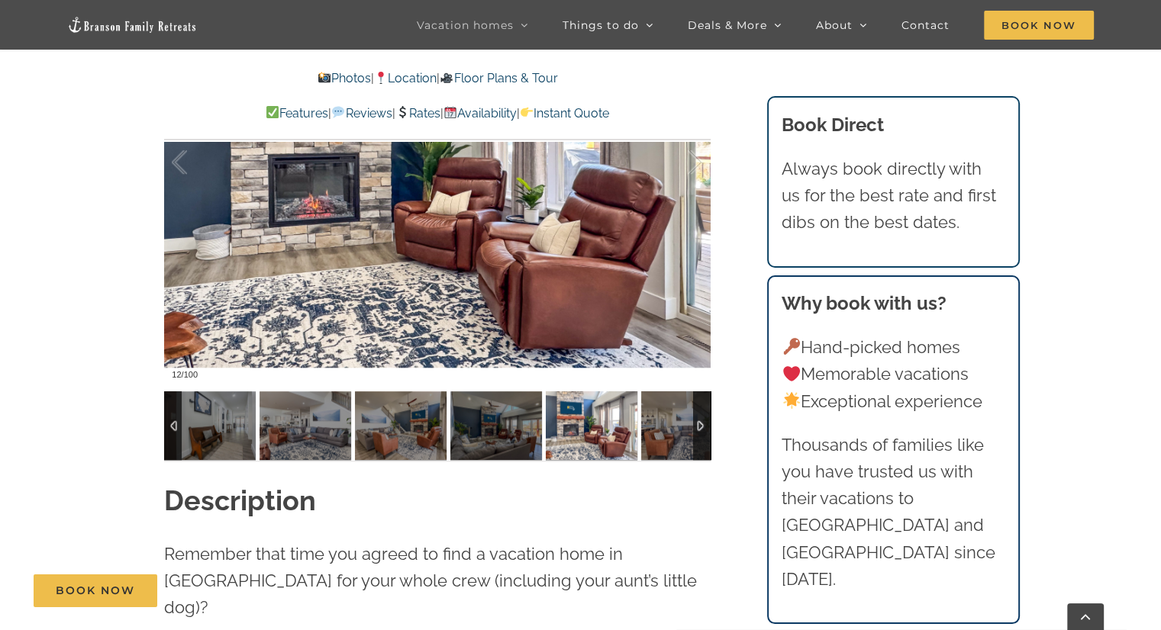
click at [698, 417] on div at bounding box center [702, 425] width 18 height 69
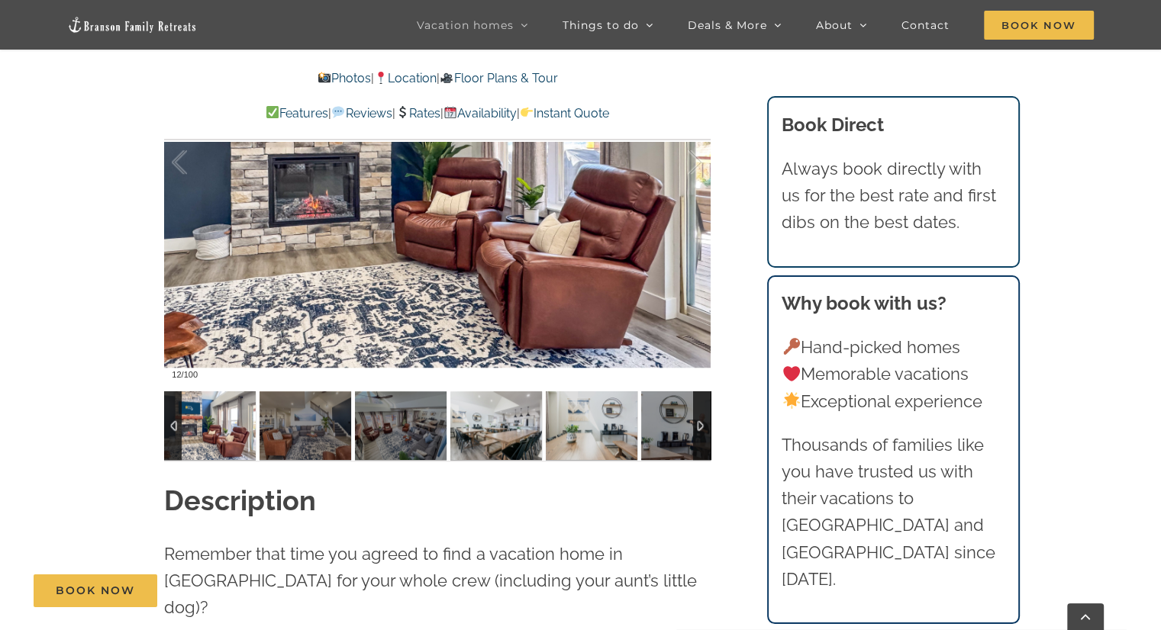
click at [530, 428] on img at bounding box center [496, 425] width 92 height 69
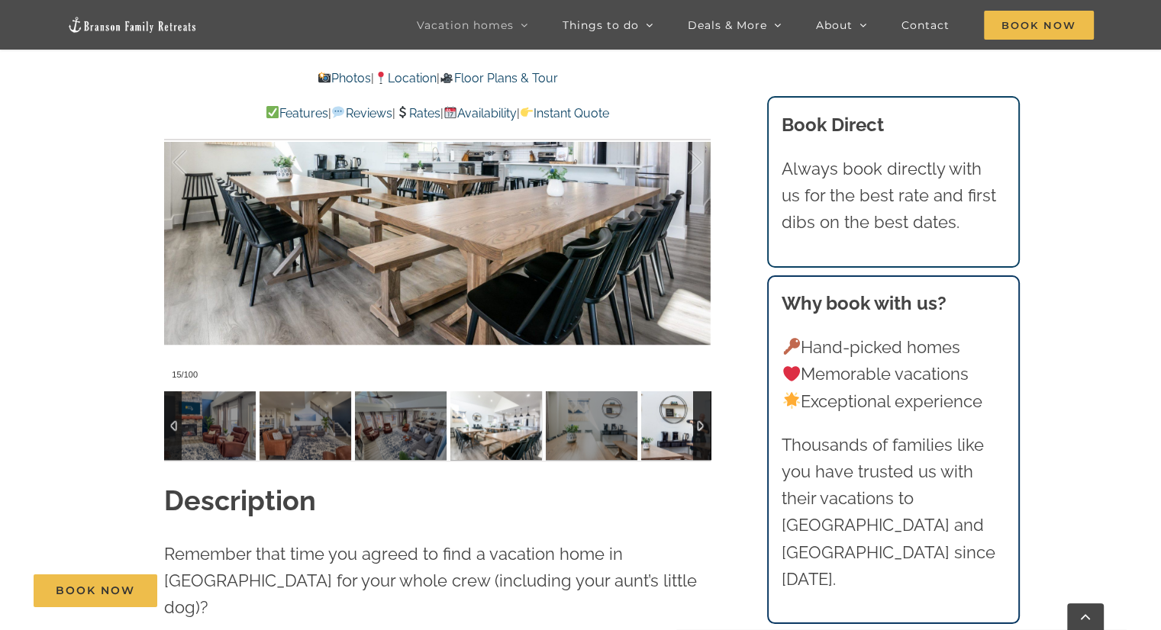
click at [667, 419] on img at bounding box center [687, 425] width 92 height 69
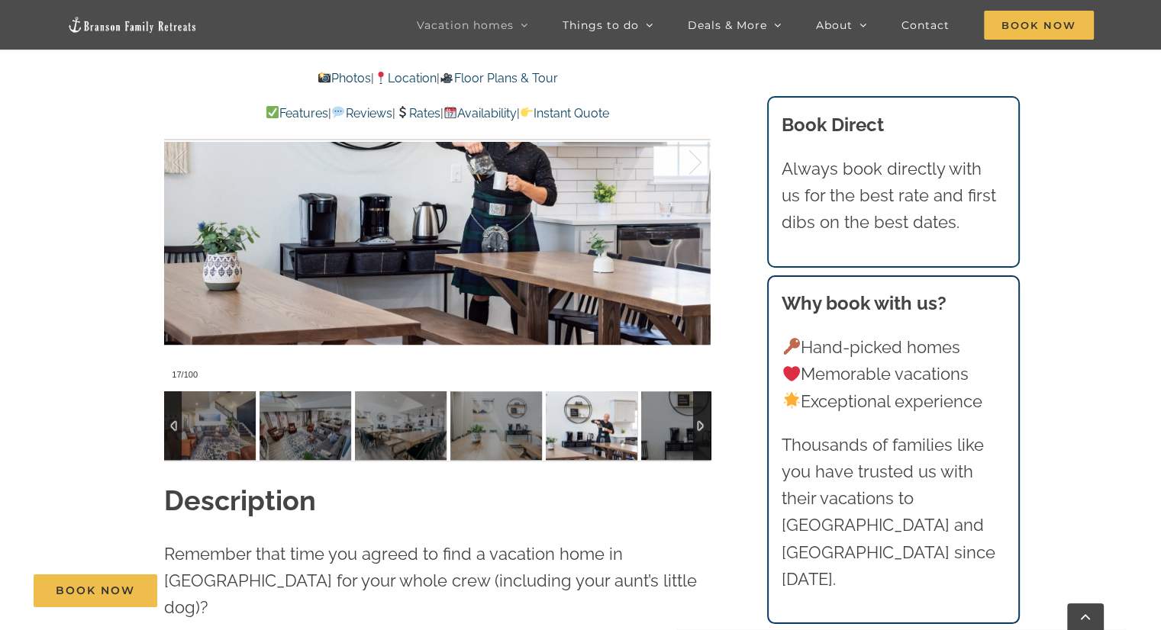
click at [702, 417] on div at bounding box center [702, 425] width 18 height 69
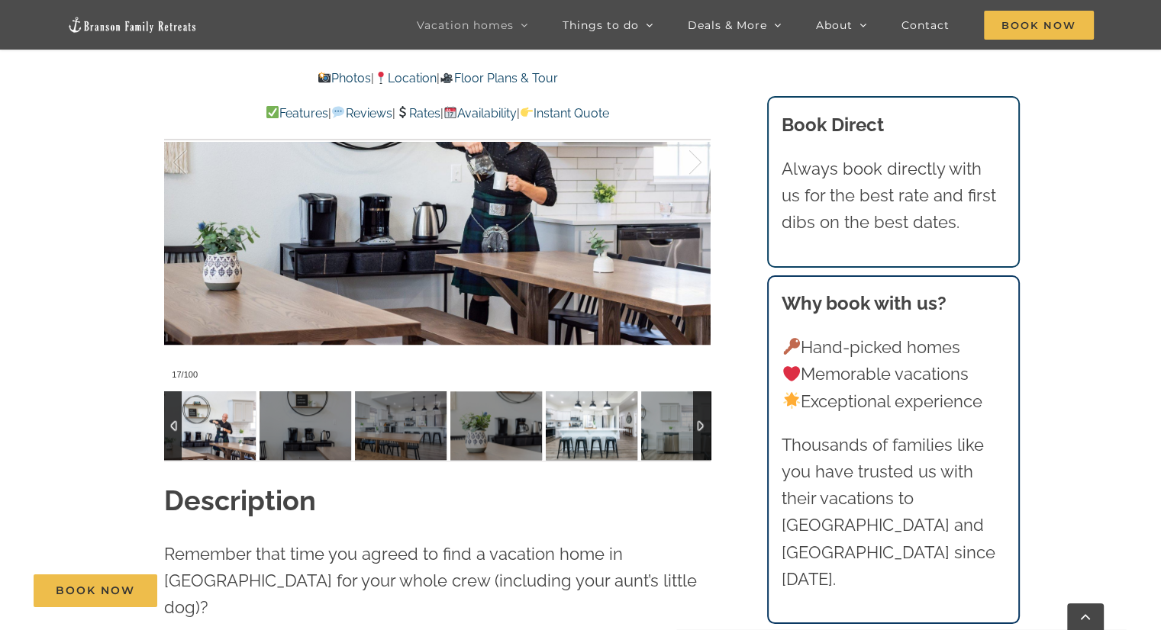
click at [606, 427] on img at bounding box center [592, 425] width 92 height 69
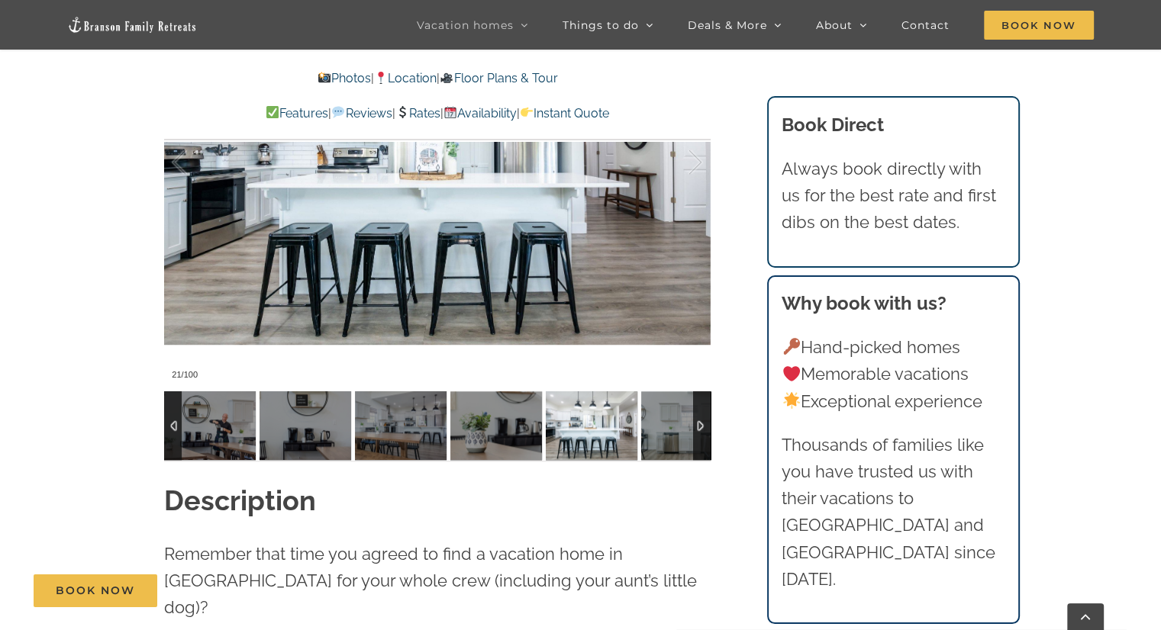
click at [703, 419] on div at bounding box center [702, 425] width 18 height 69
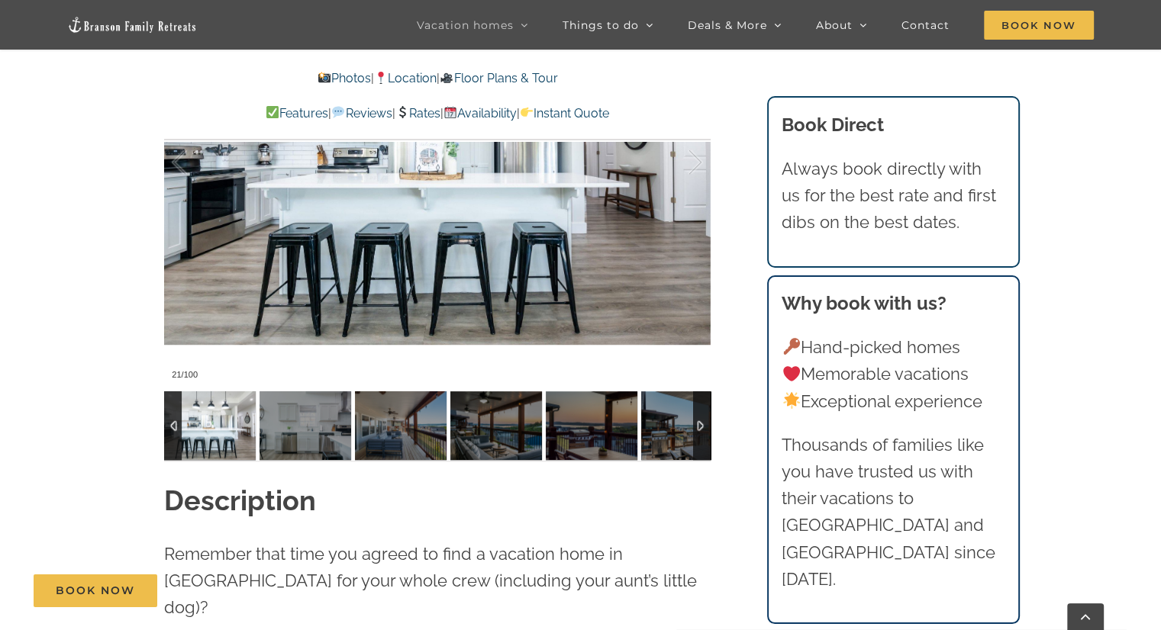
click at [704, 419] on div at bounding box center [702, 425] width 18 height 69
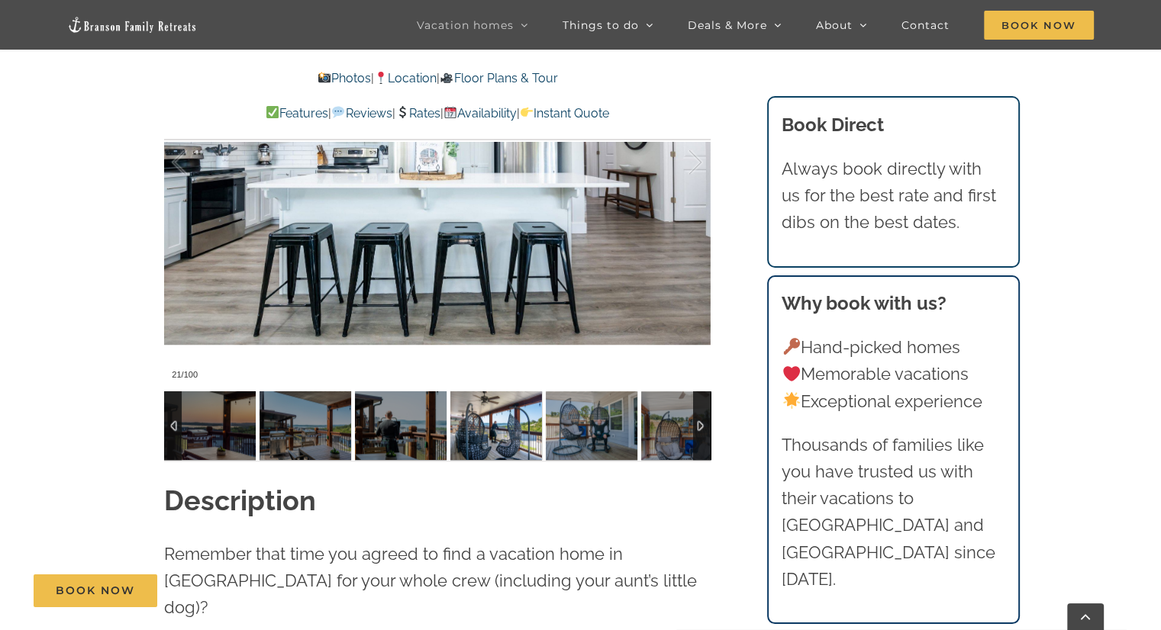
click at [510, 432] on img at bounding box center [496, 425] width 92 height 69
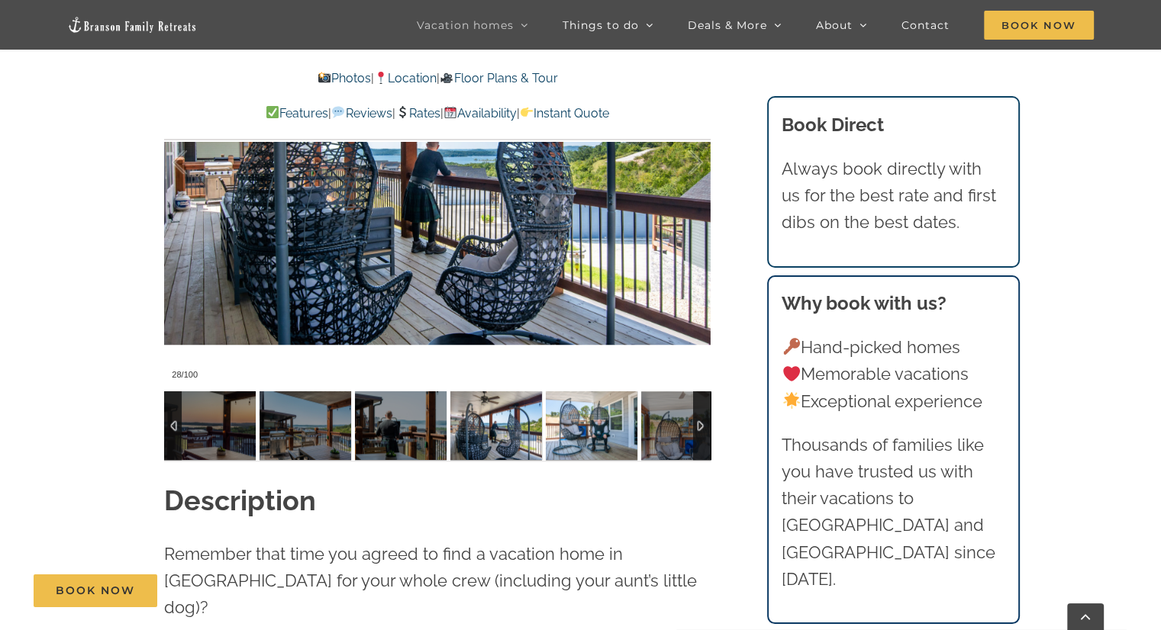
click at [568, 431] on img at bounding box center [592, 425] width 92 height 69
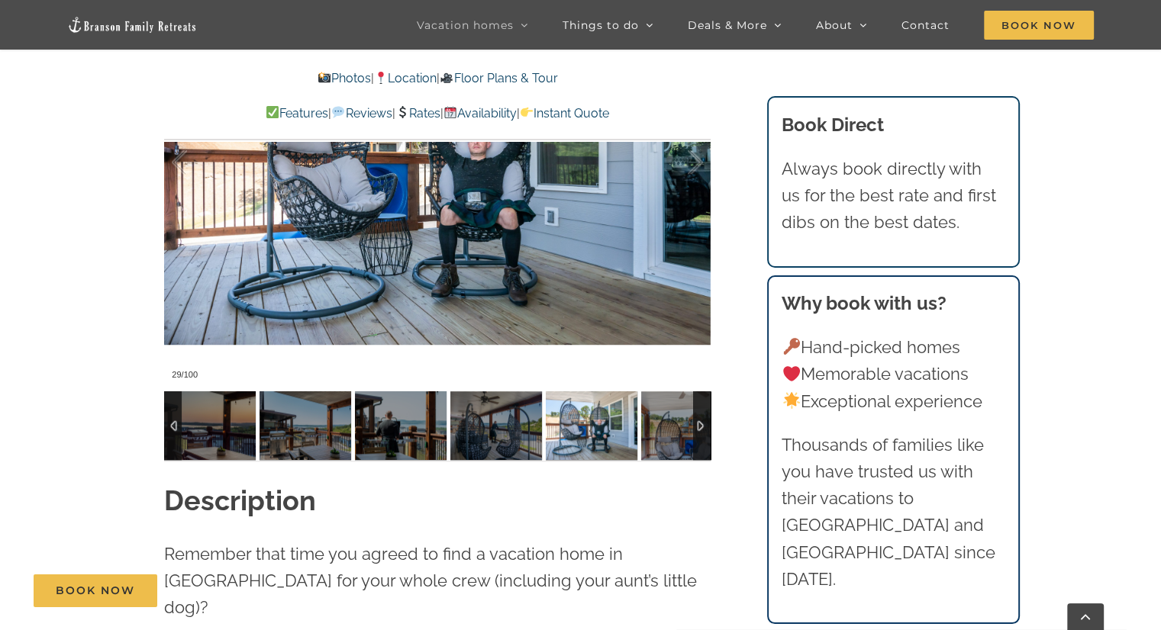
click at [607, 427] on img at bounding box center [592, 425] width 92 height 69
click at [694, 417] on div at bounding box center [702, 425] width 18 height 69
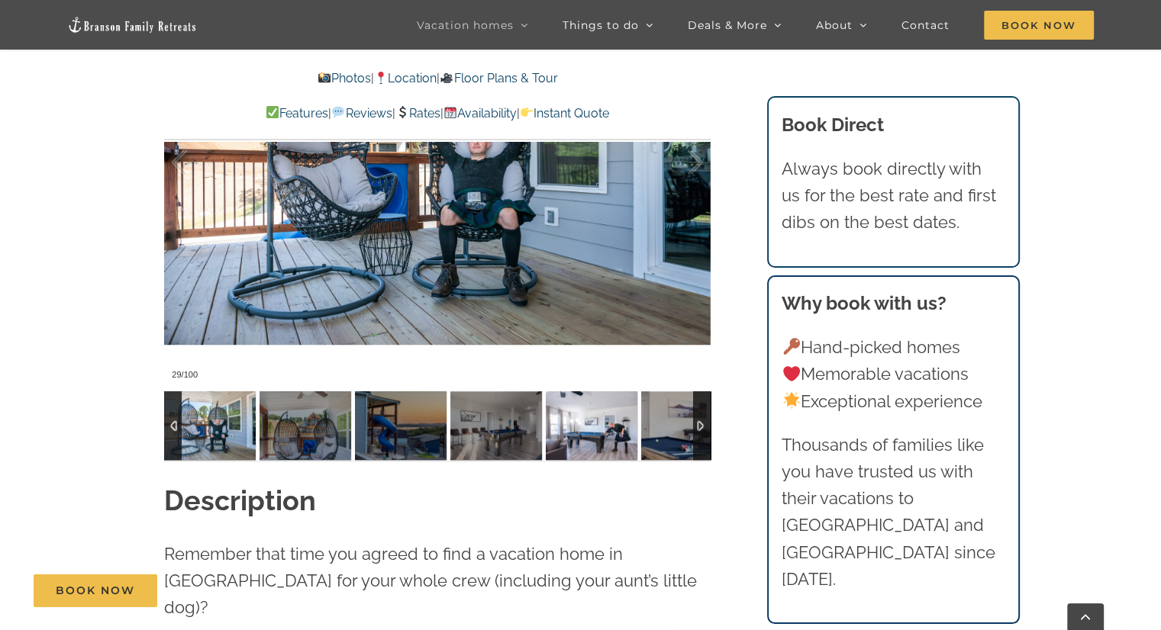
click at [606, 428] on img at bounding box center [592, 425] width 92 height 69
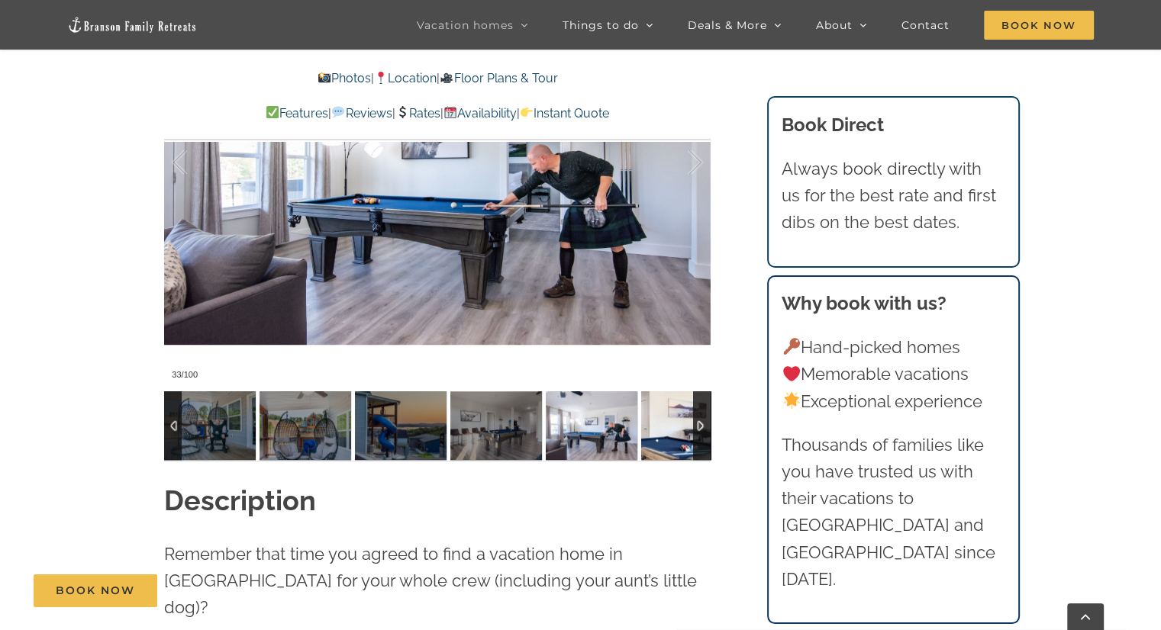
click at [679, 422] on img at bounding box center [687, 425] width 92 height 69
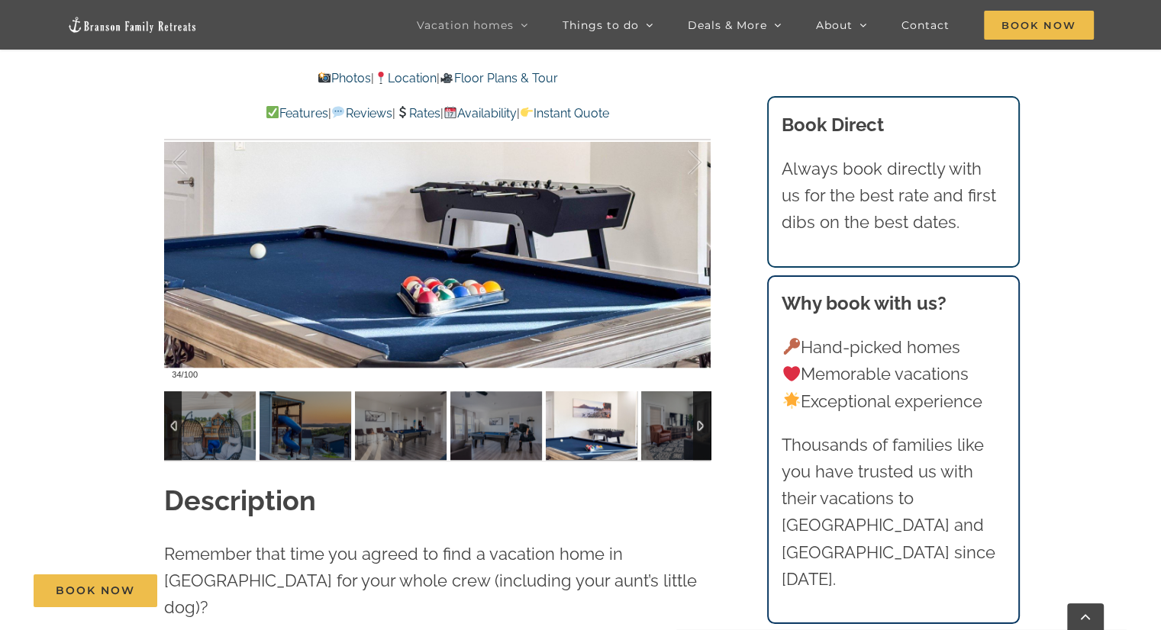
click at [695, 422] on div at bounding box center [702, 425] width 18 height 69
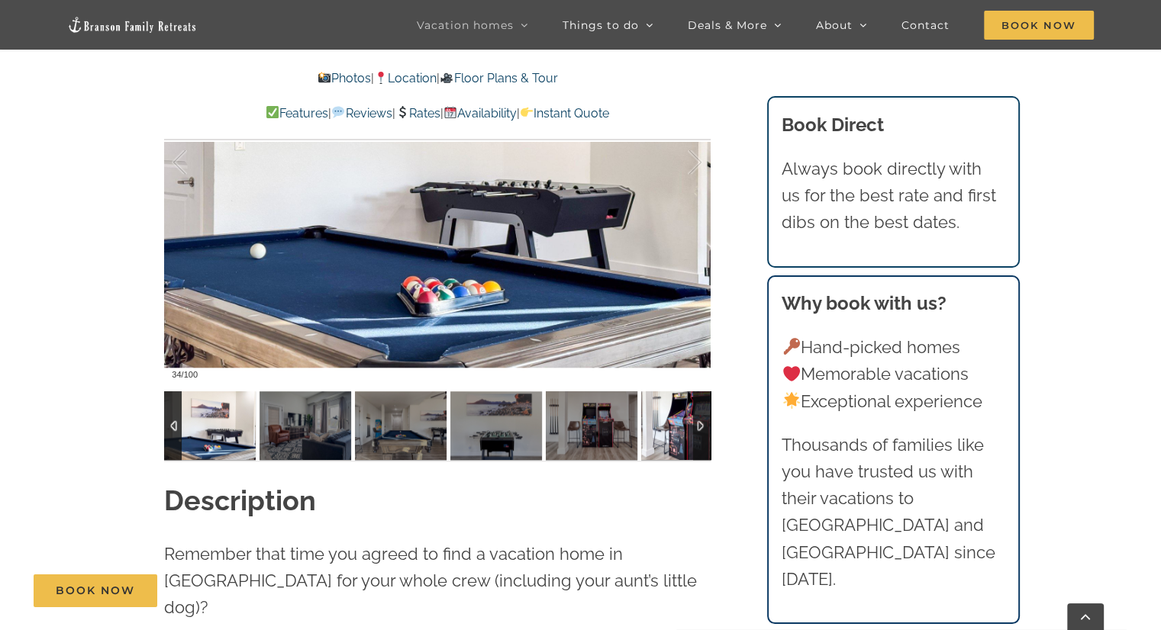
click at [680, 423] on img at bounding box center [687, 425] width 92 height 69
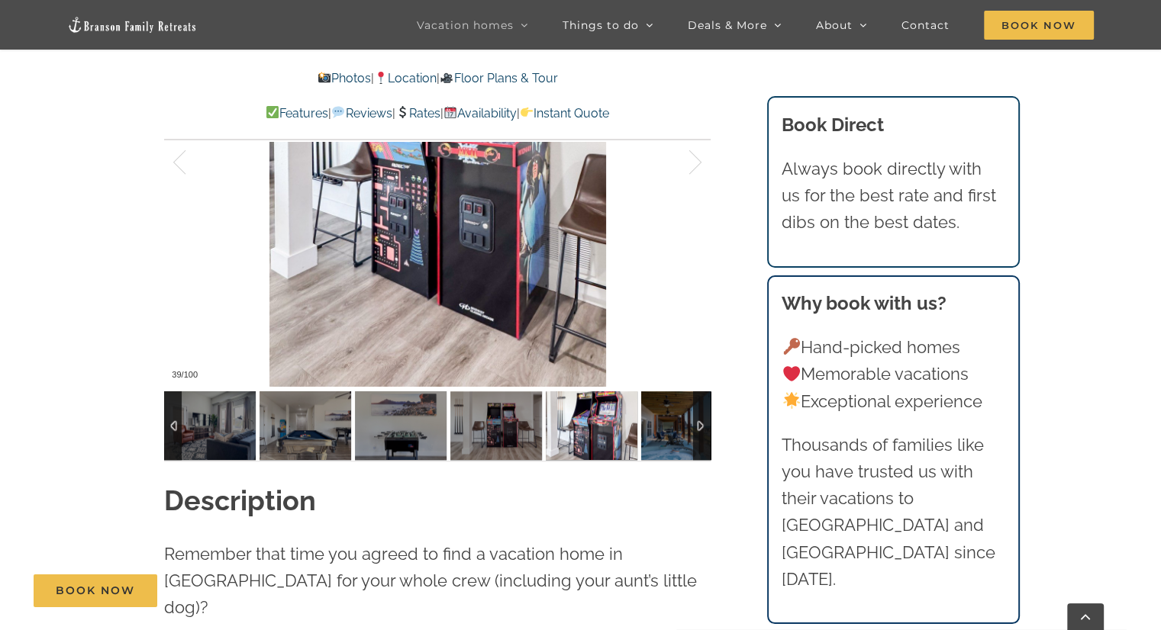
click at [703, 421] on div at bounding box center [702, 425] width 18 height 69
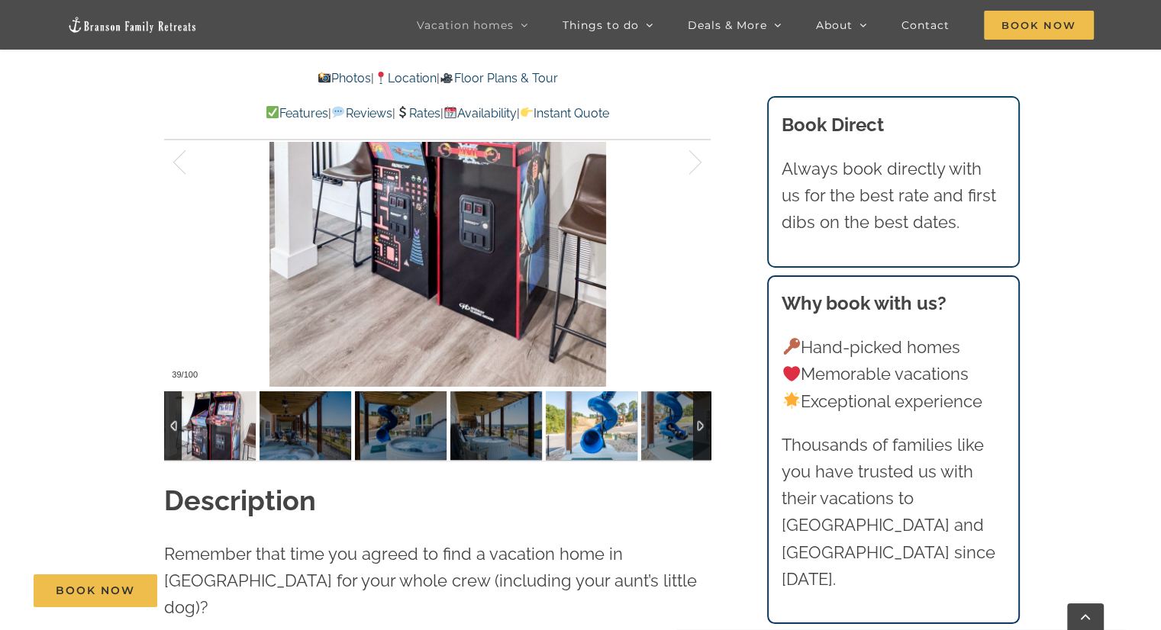
click at [606, 427] on img at bounding box center [592, 425] width 92 height 69
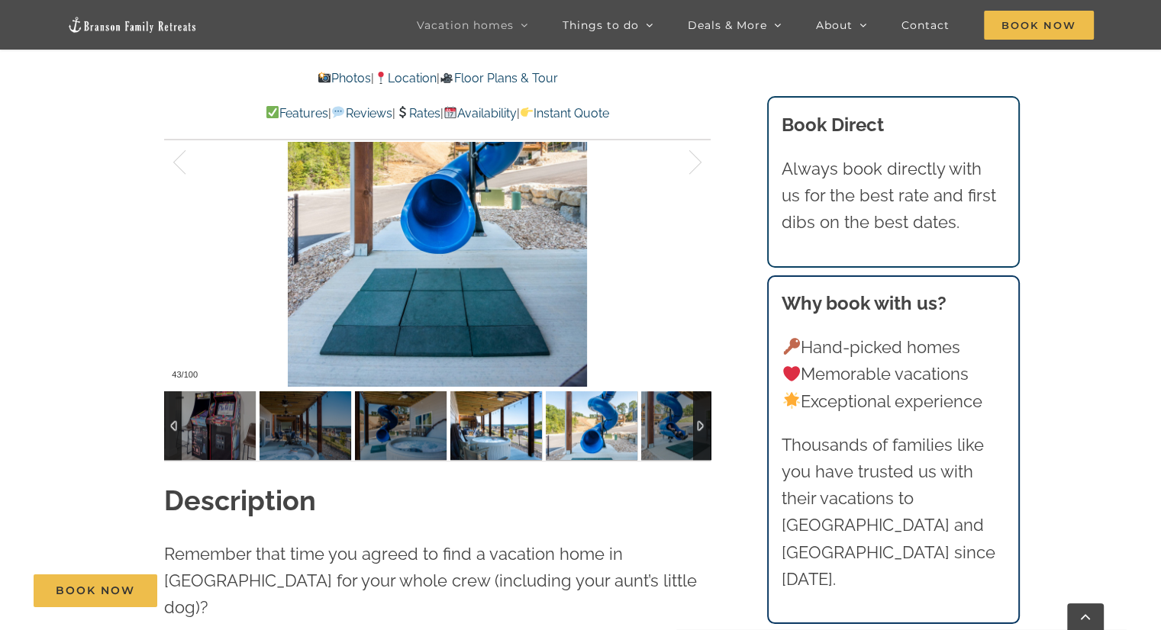
click at [501, 430] on img at bounding box center [496, 425] width 92 height 69
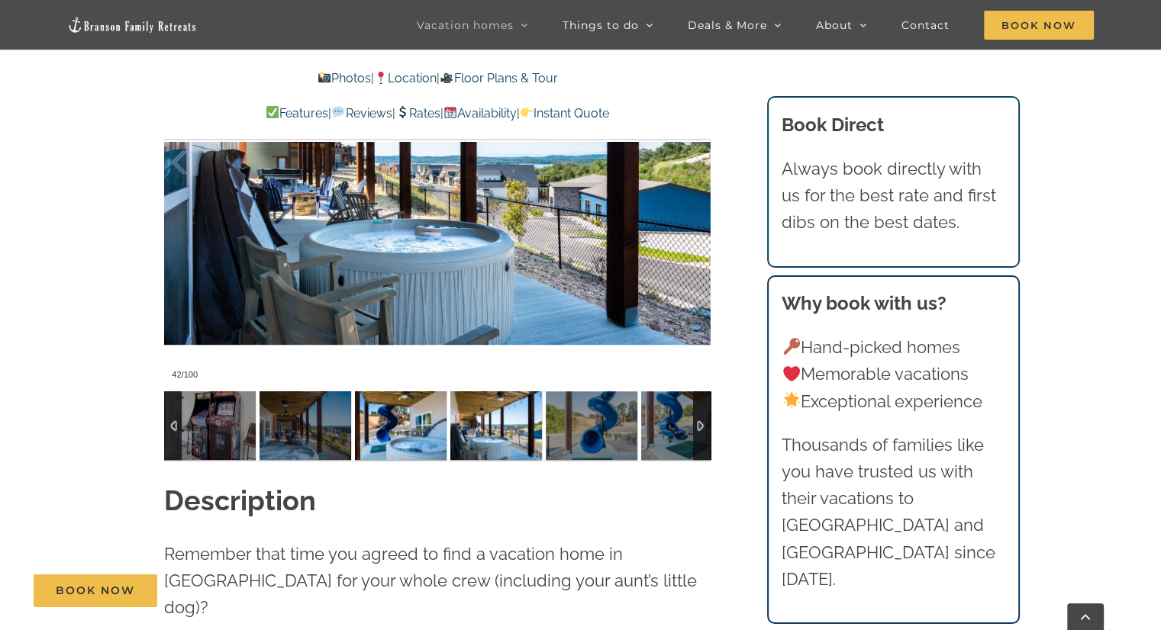
click at [414, 427] on img at bounding box center [401, 425] width 92 height 69
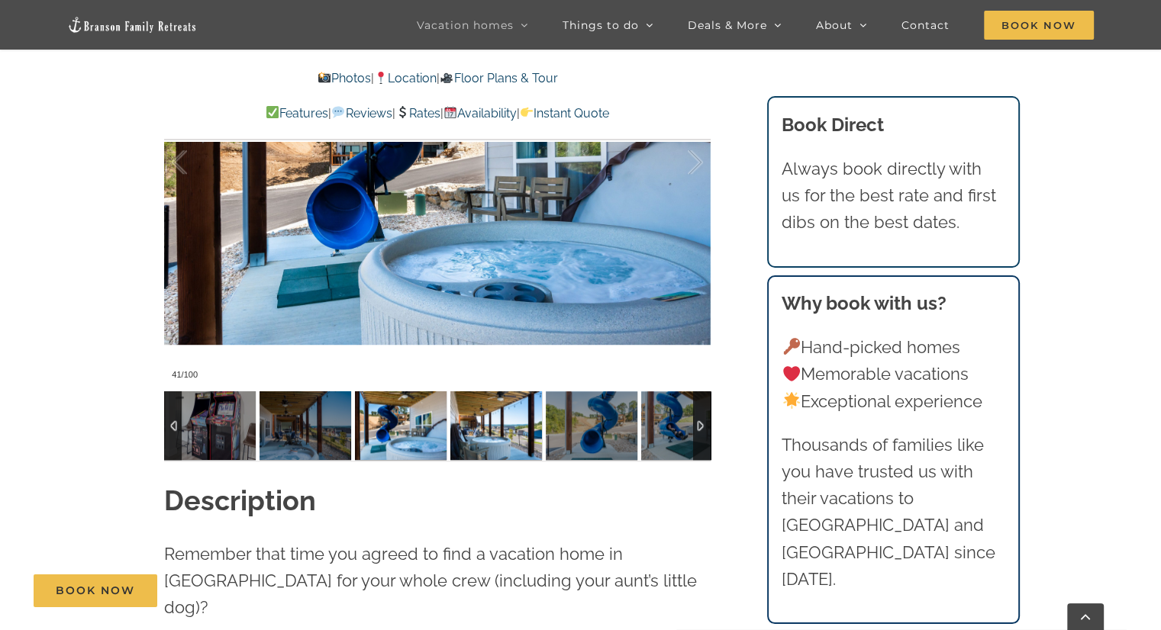
click at [475, 421] on img at bounding box center [496, 425] width 92 height 69
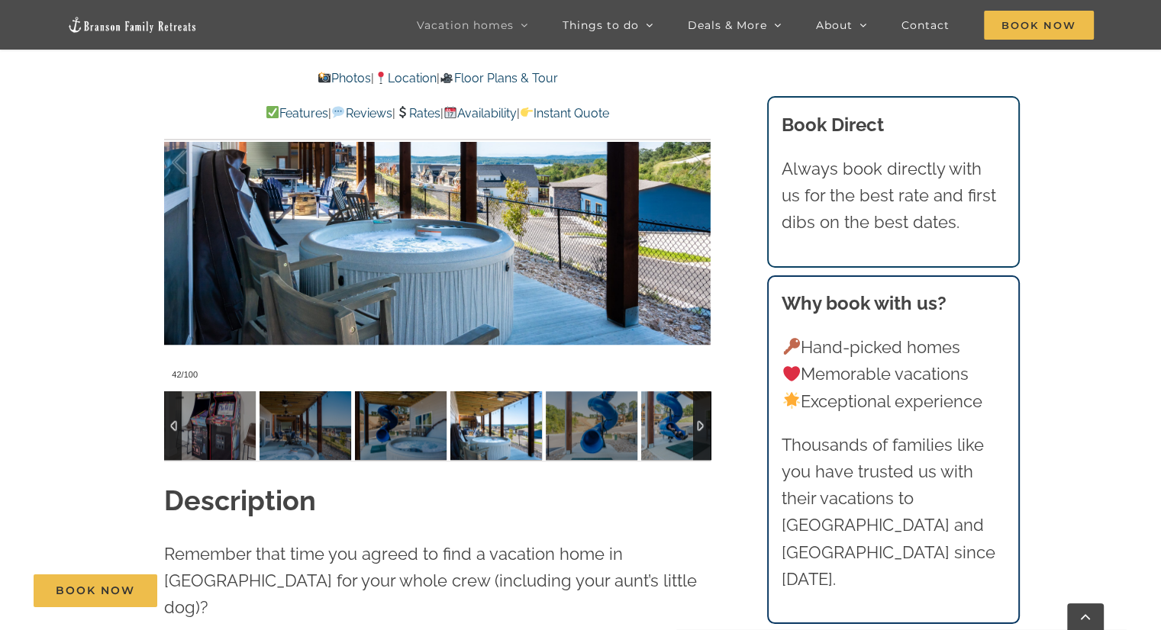
click at [694, 422] on div at bounding box center [702, 425] width 18 height 69
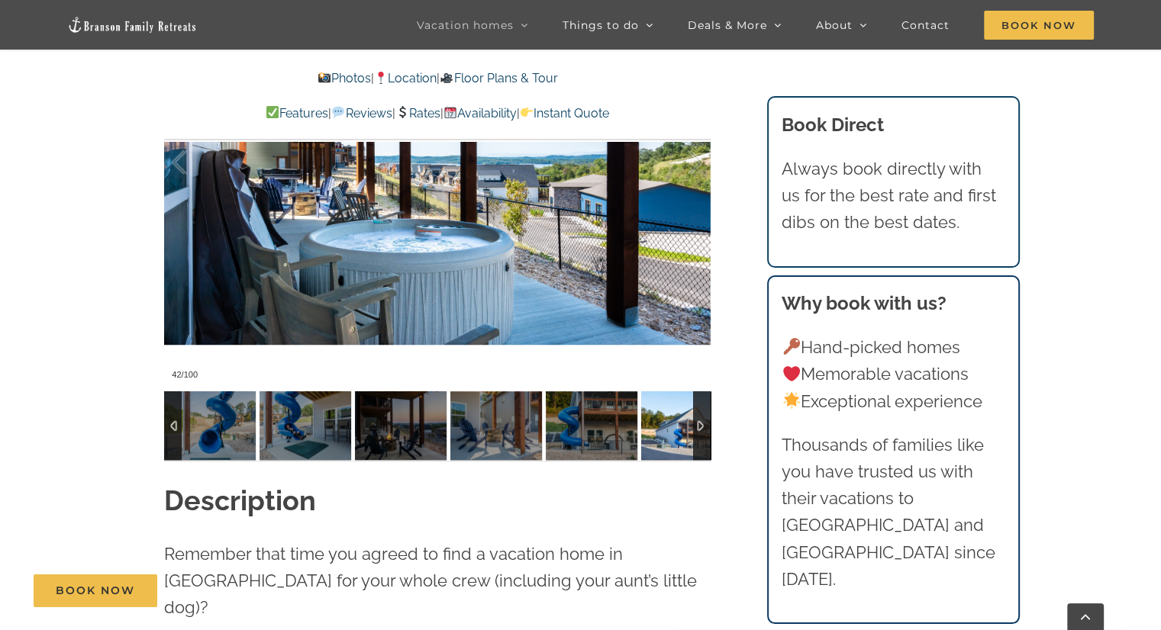
click at [669, 426] on img at bounding box center [687, 425] width 92 height 69
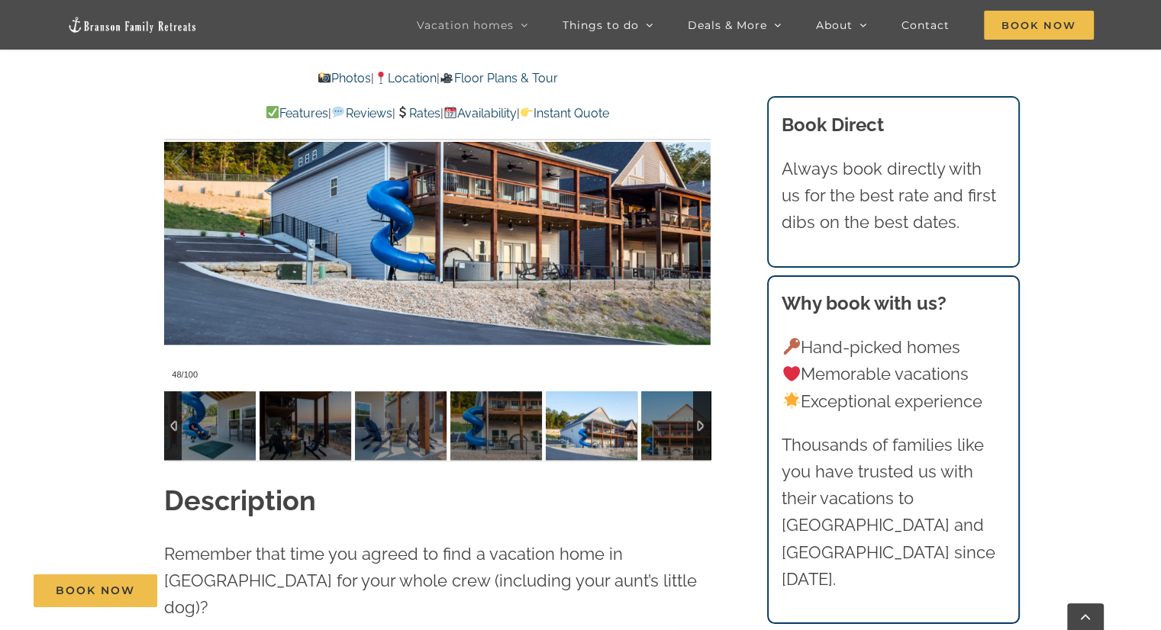
click at [701, 425] on div at bounding box center [702, 425] width 18 height 69
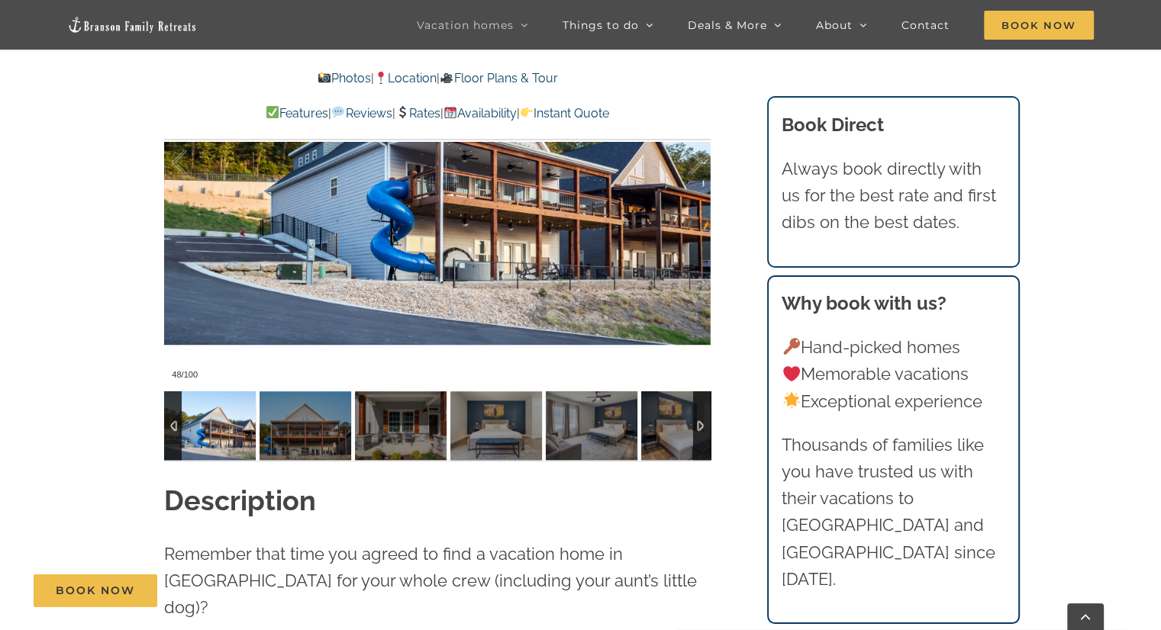
click at [701, 425] on div at bounding box center [702, 425] width 18 height 69
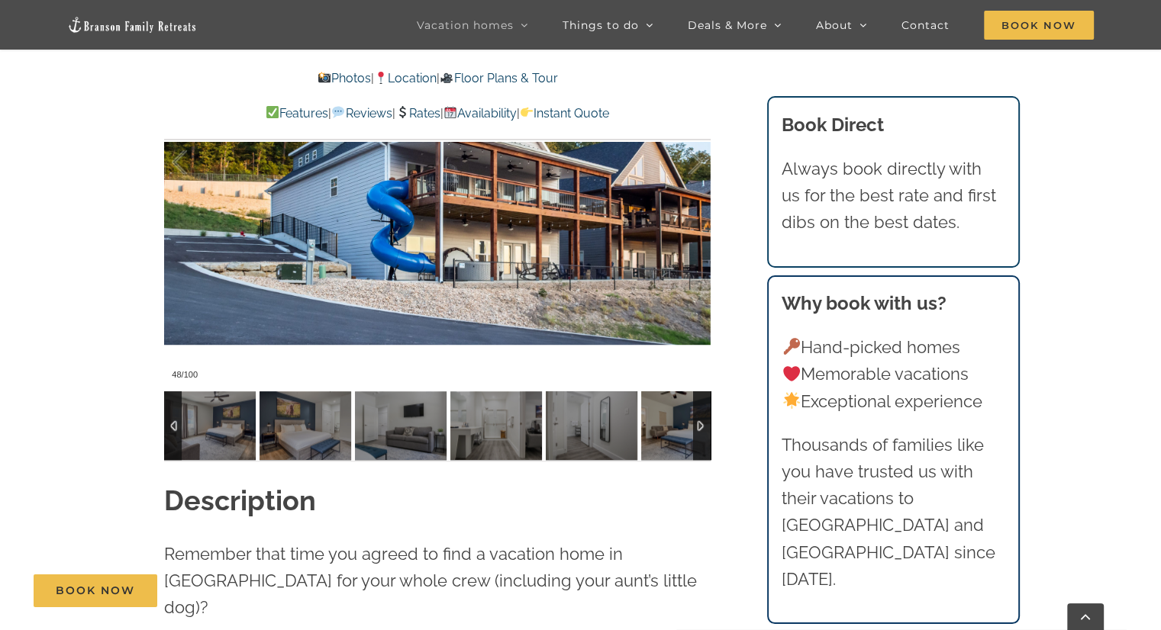
click at [701, 425] on div at bounding box center [702, 425] width 18 height 69
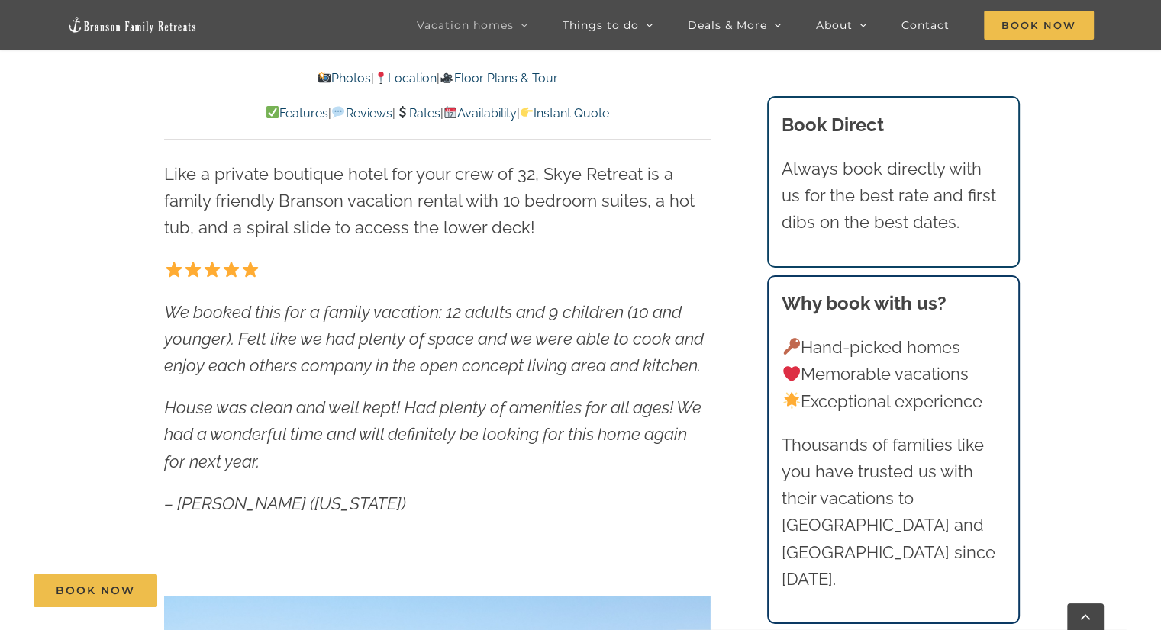
scroll to position [232, 0]
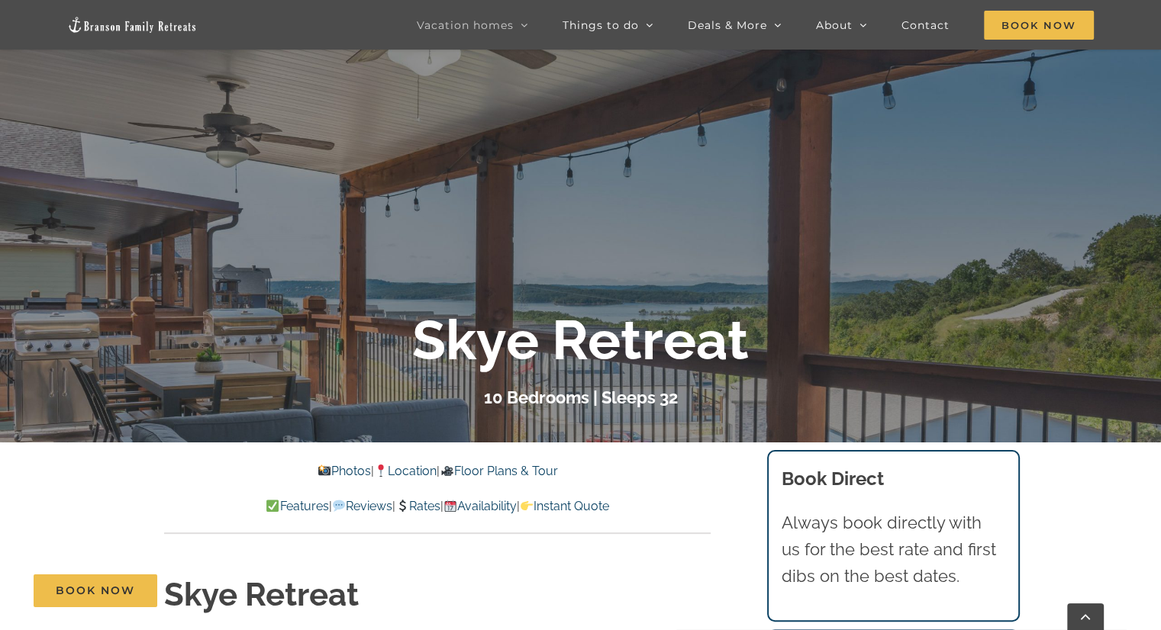
click at [492, 499] on link "Availability" at bounding box center [479, 506] width 73 height 14
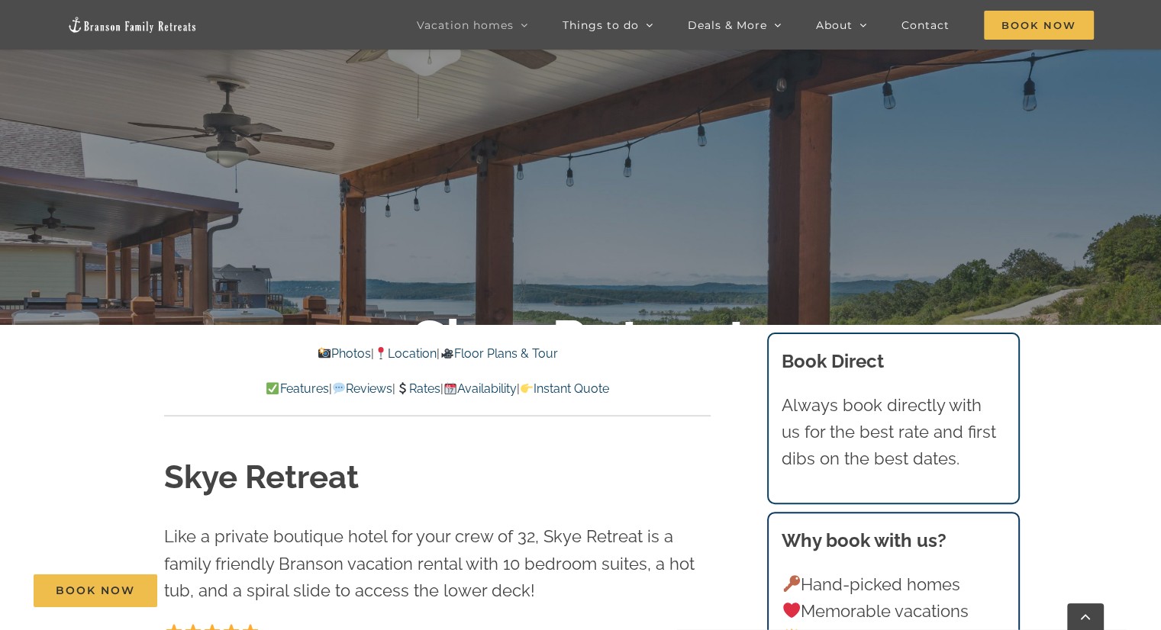
scroll to position [374, 0]
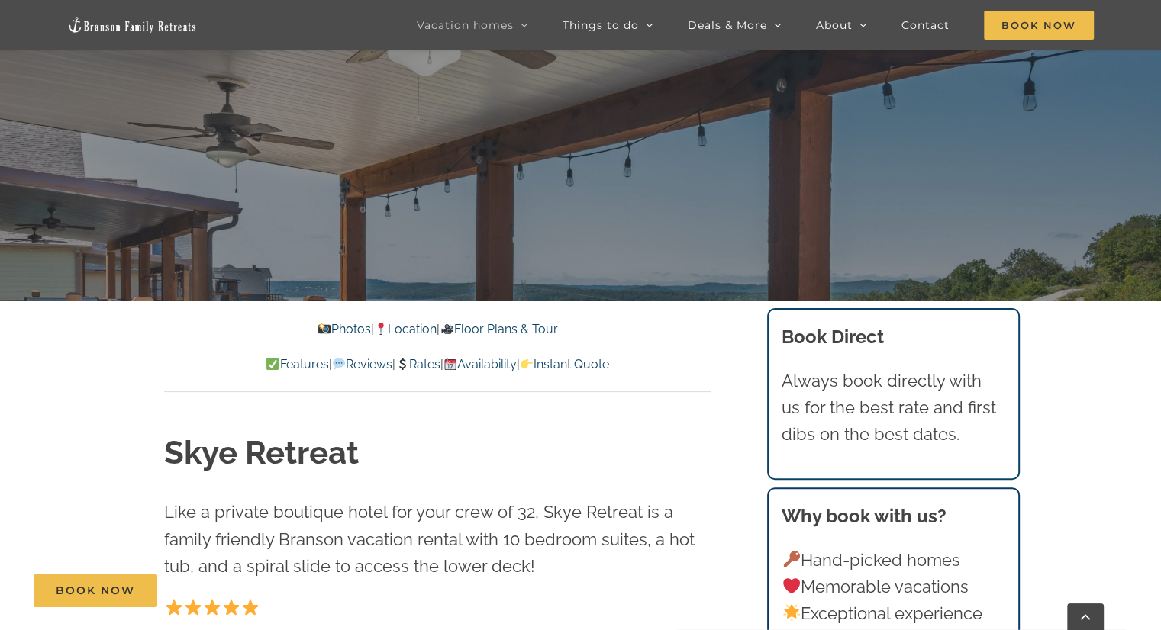
click at [317, 327] on link "Photos" at bounding box center [343, 329] width 53 height 14
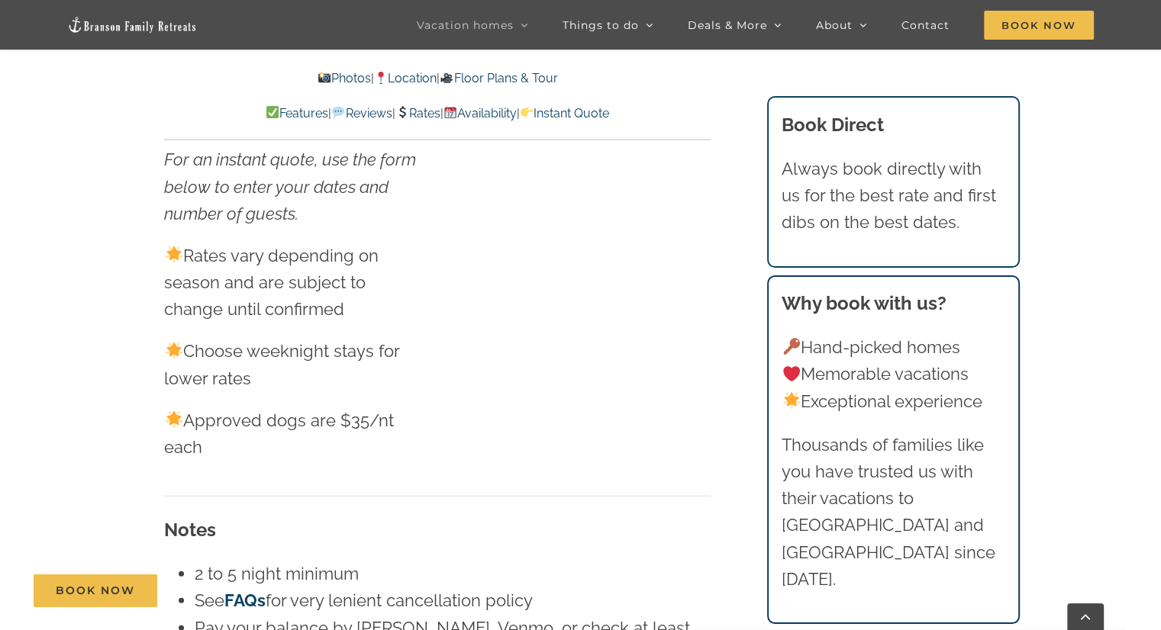
scroll to position [232, 0]
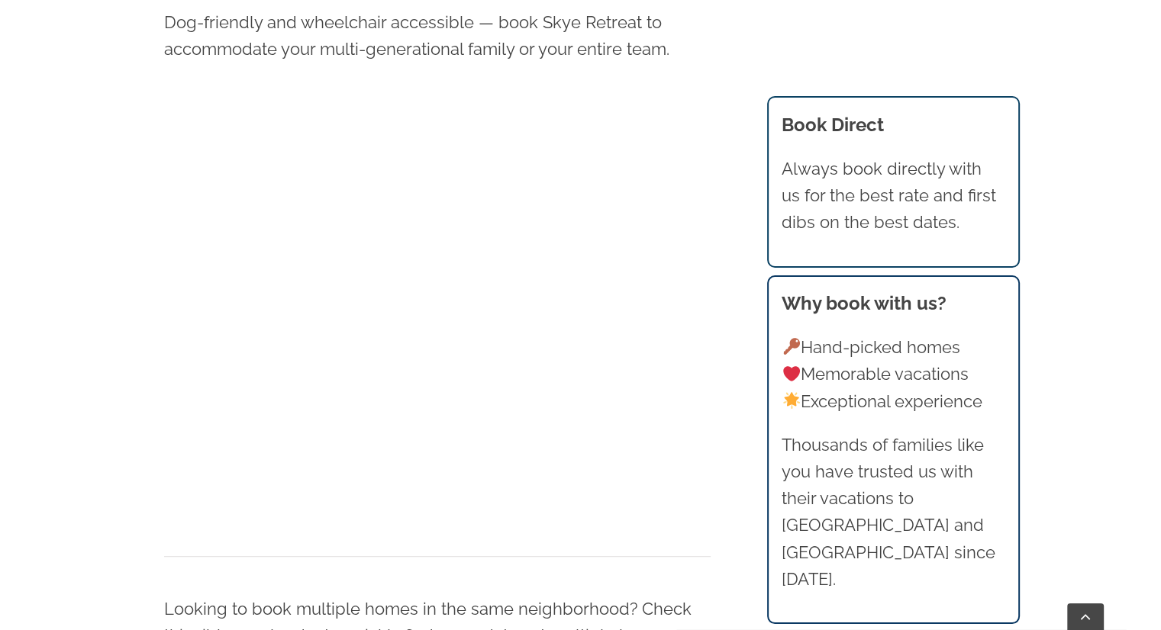
scroll to position [922, 0]
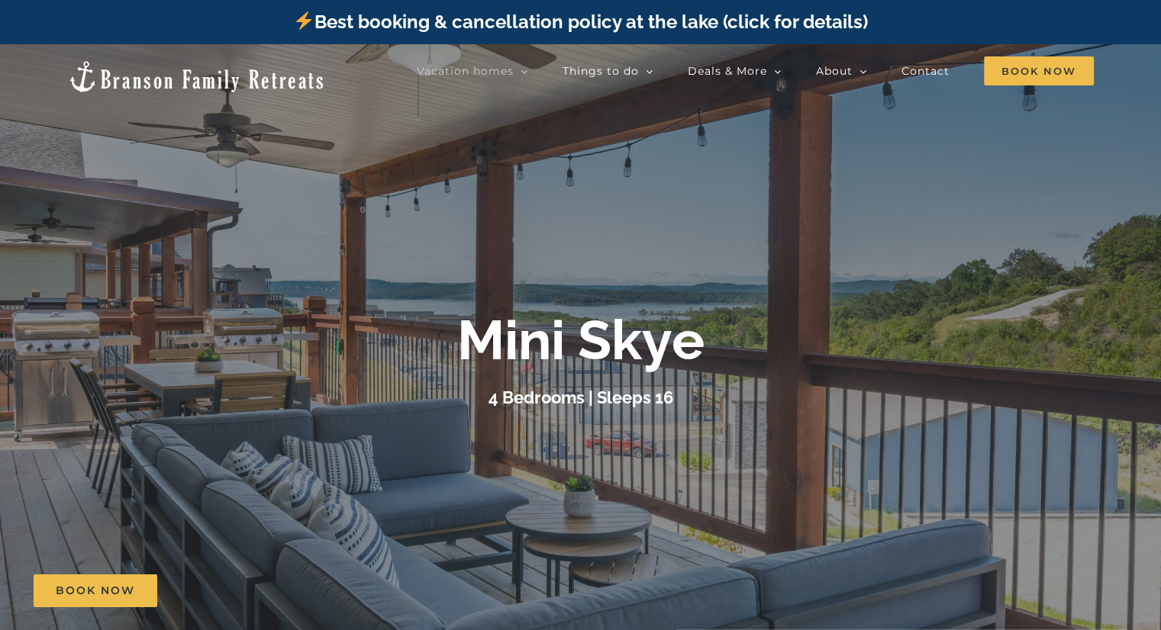
click at [891, 184] on div at bounding box center [580, 359] width 1161 height 630
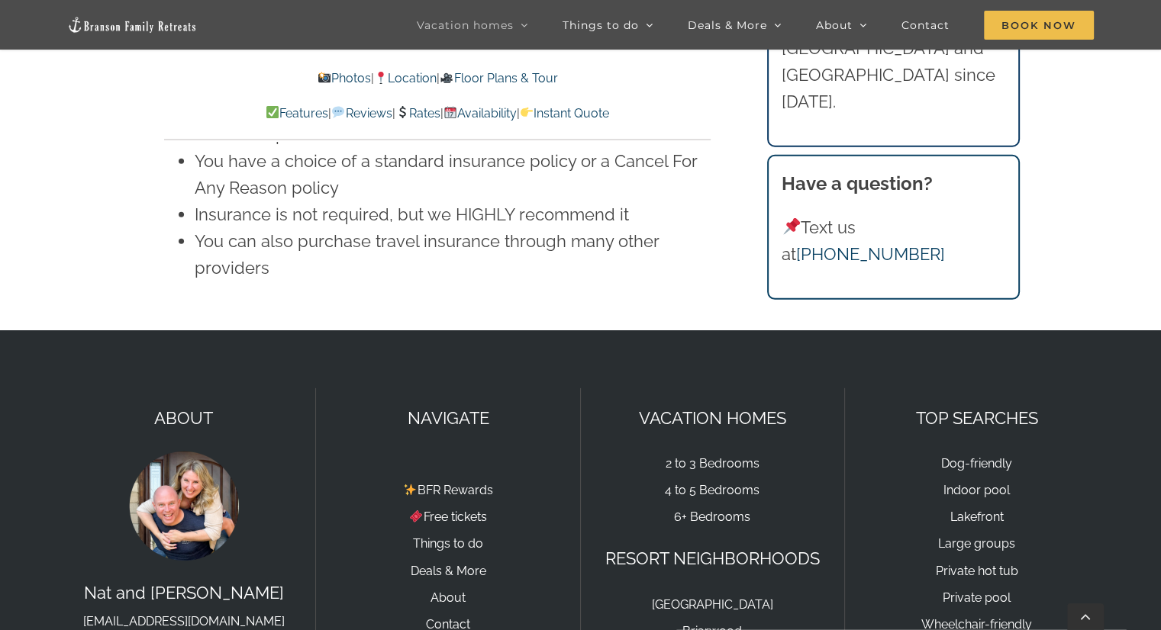
scroll to position [10331, 0]
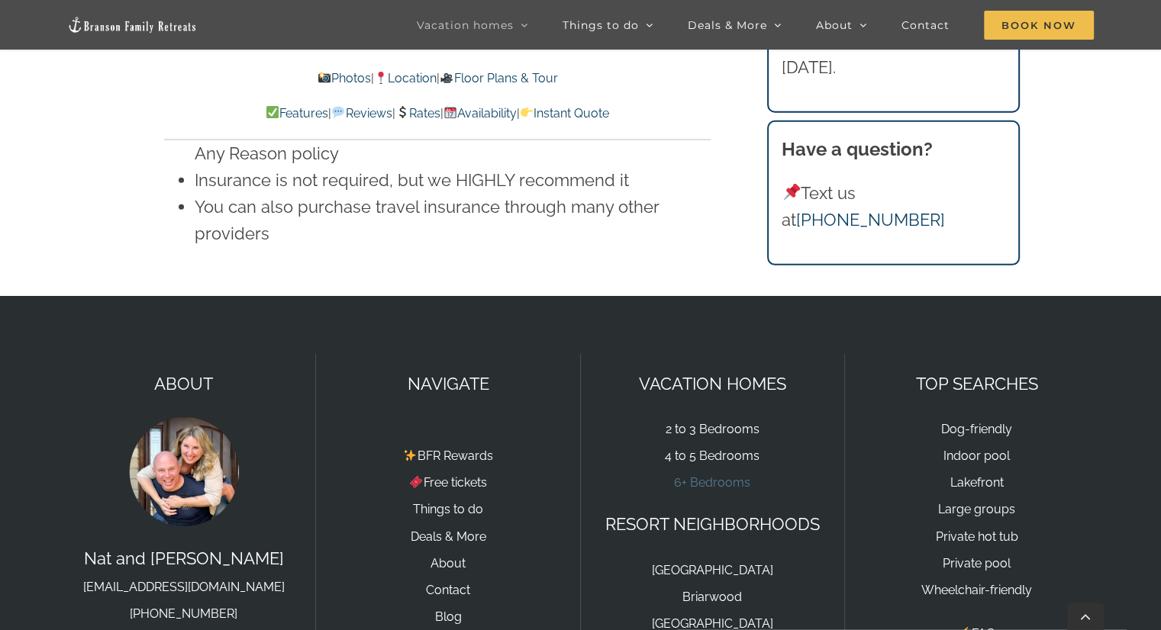
click at [707, 475] on link "6+ Bedrooms" at bounding box center [712, 482] width 76 height 14
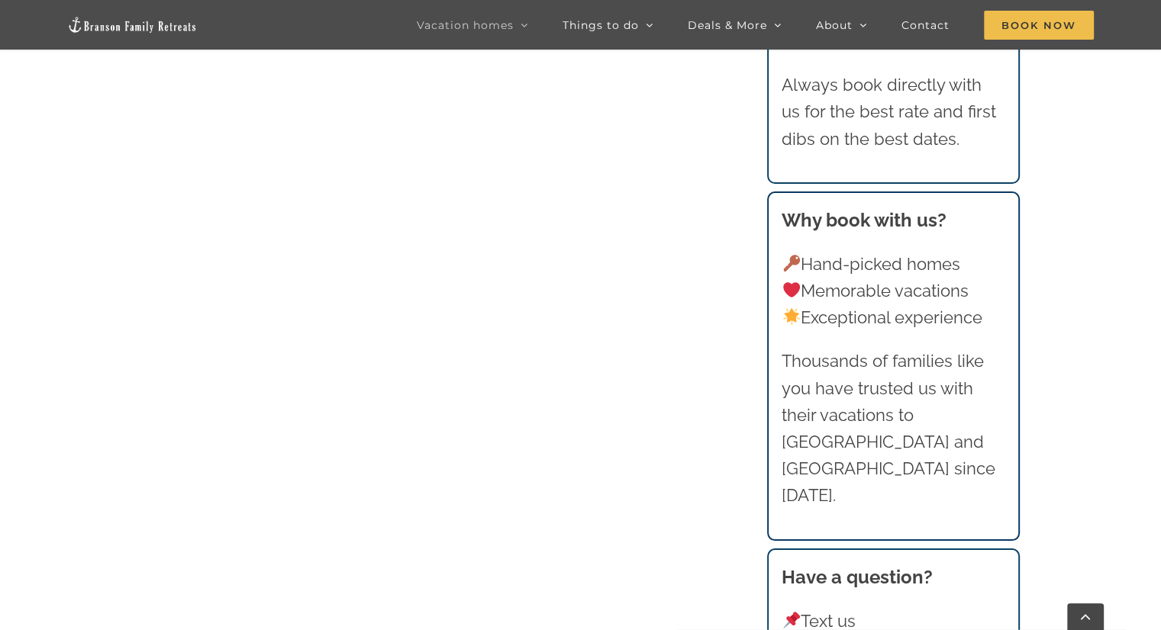
scroll to position [1893, 0]
drag, startPoint x: 1160, startPoint y: 382, endPoint x: 1169, endPoint y: 410, distance: 29.7
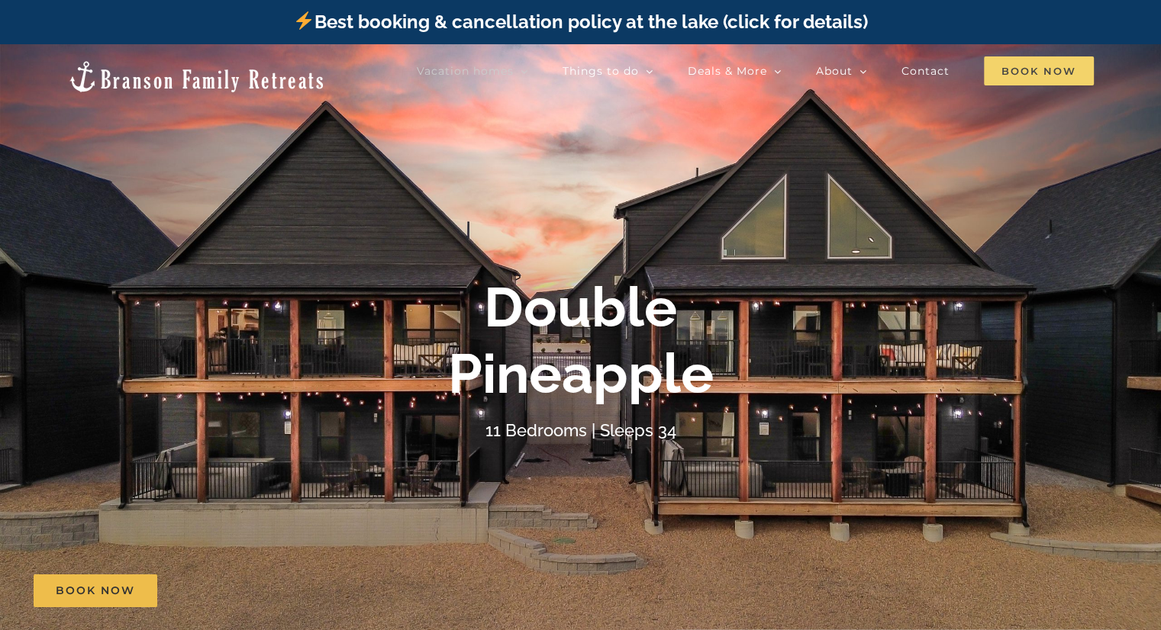
click at [1004, 77] on span "Book Now" at bounding box center [1039, 70] width 110 height 29
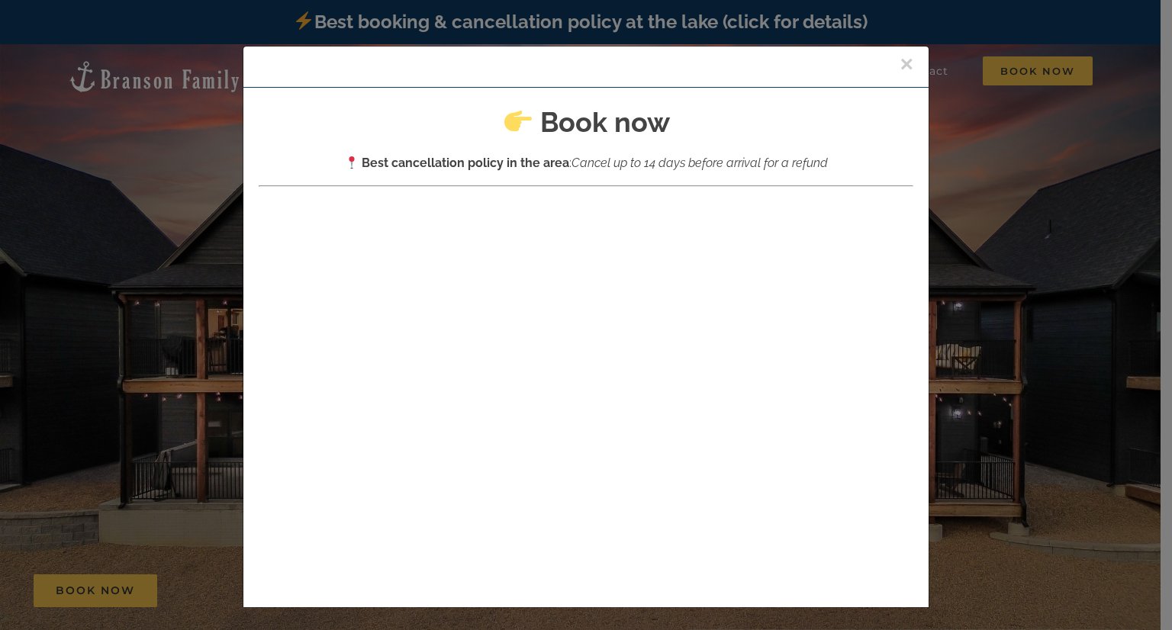
click at [880, 63] on div "×" at bounding box center [585, 67] width 685 height 41
click at [900, 63] on button "×" at bounding box center [907, 64] width 14 height 23
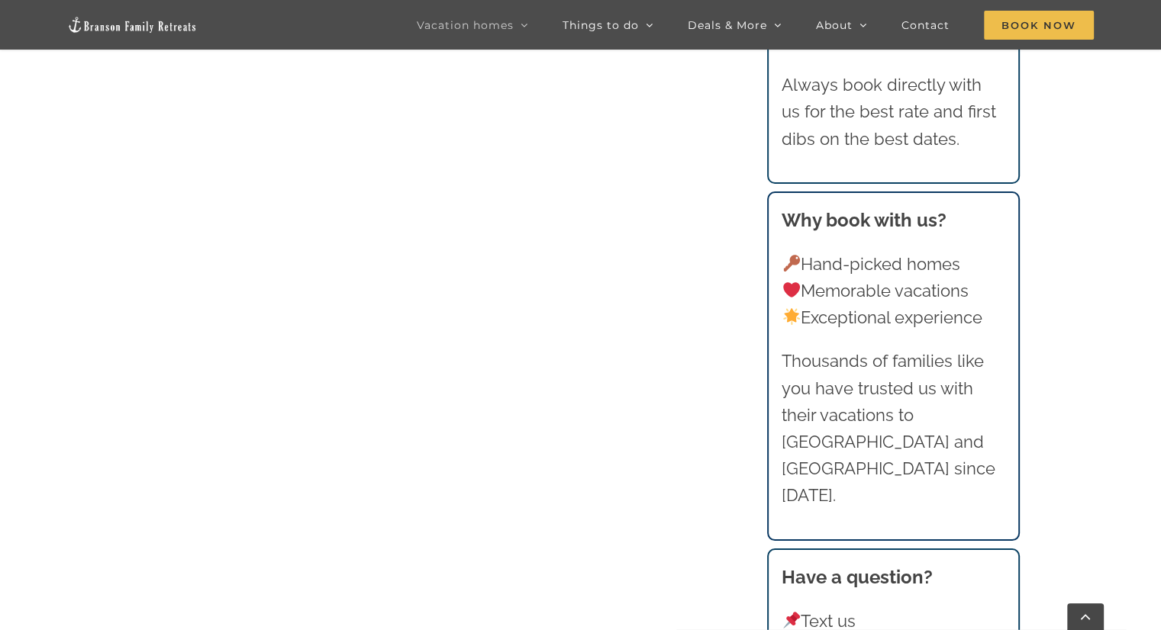
scroll to position [1793, 0]
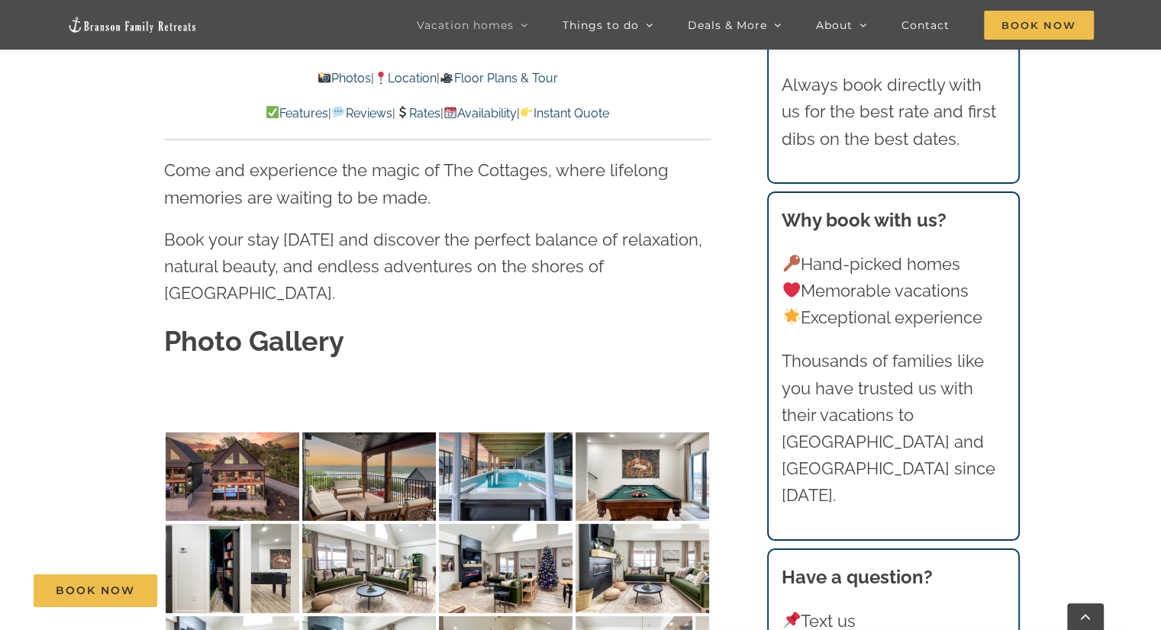
scroll to position [4579, 0]
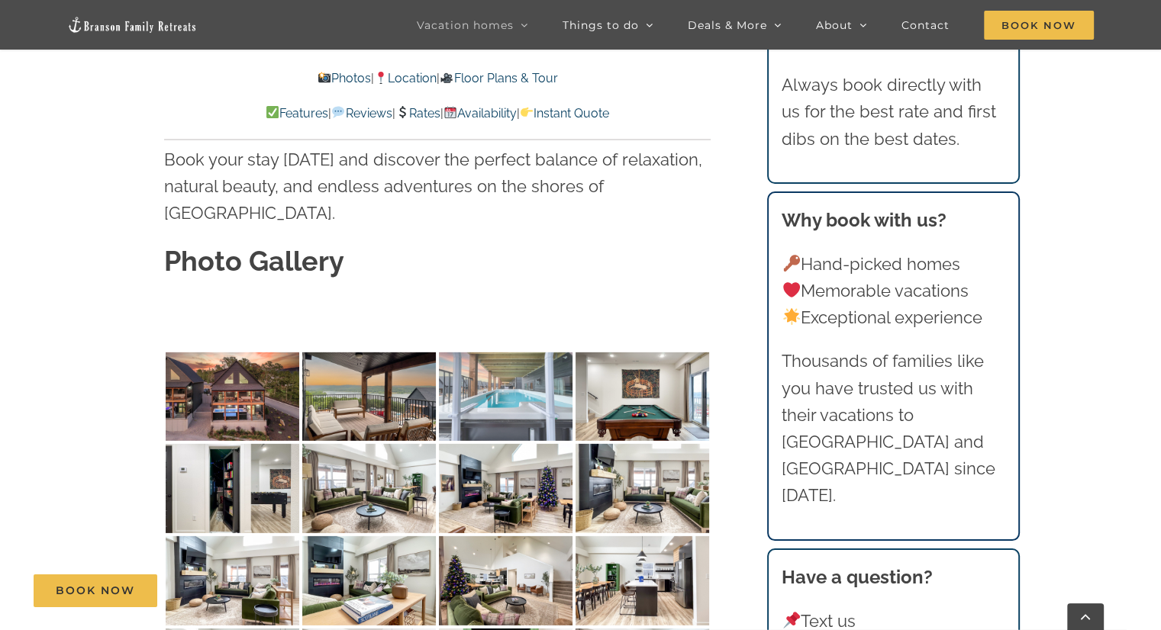
click at [511, 353] on img at bounding box center [506, 397] width 134 height 89
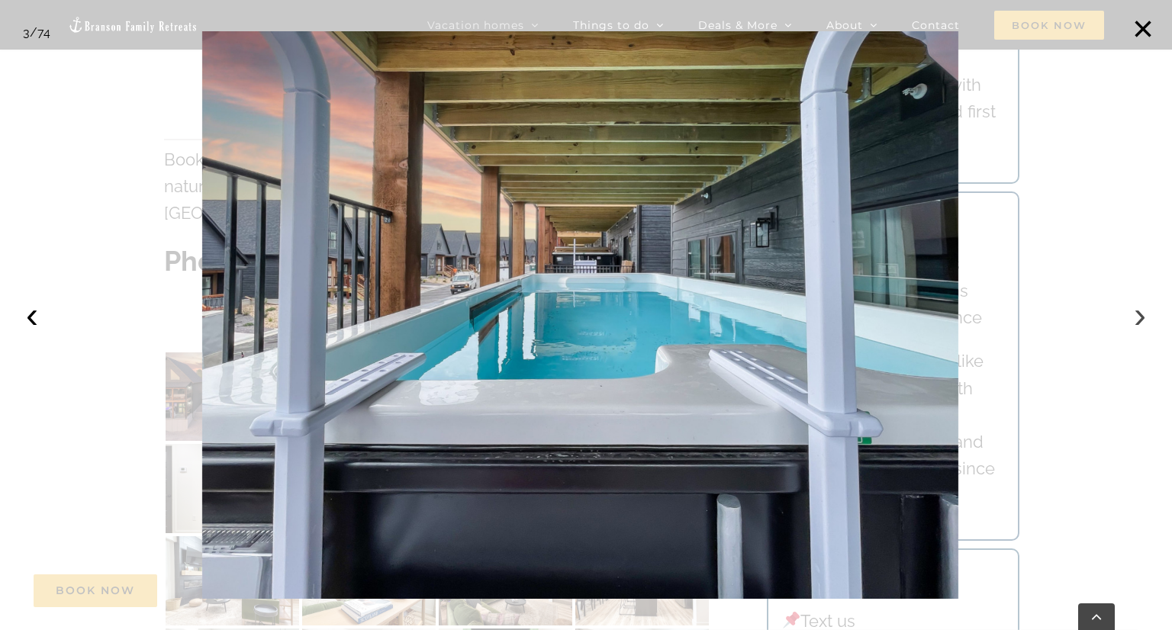
click at [1136, 314] on button "›" at bounding box center [1140, 315] width 34 height 34
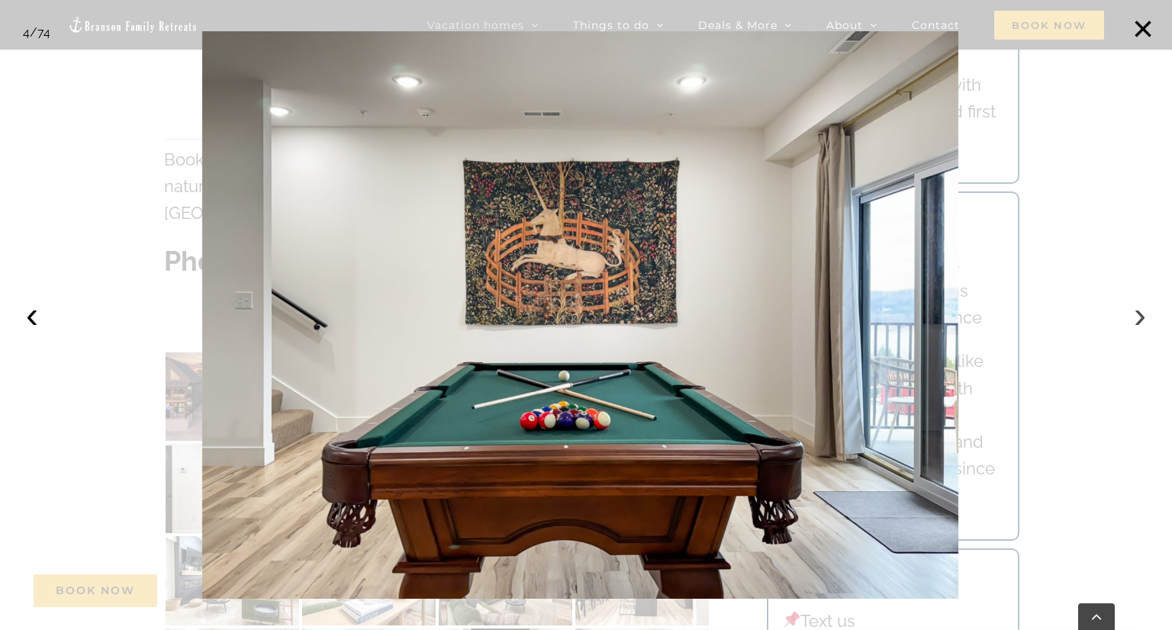
click at [1136, 314] on button "›" at bounding box center [1140, 315] width 34 height 34
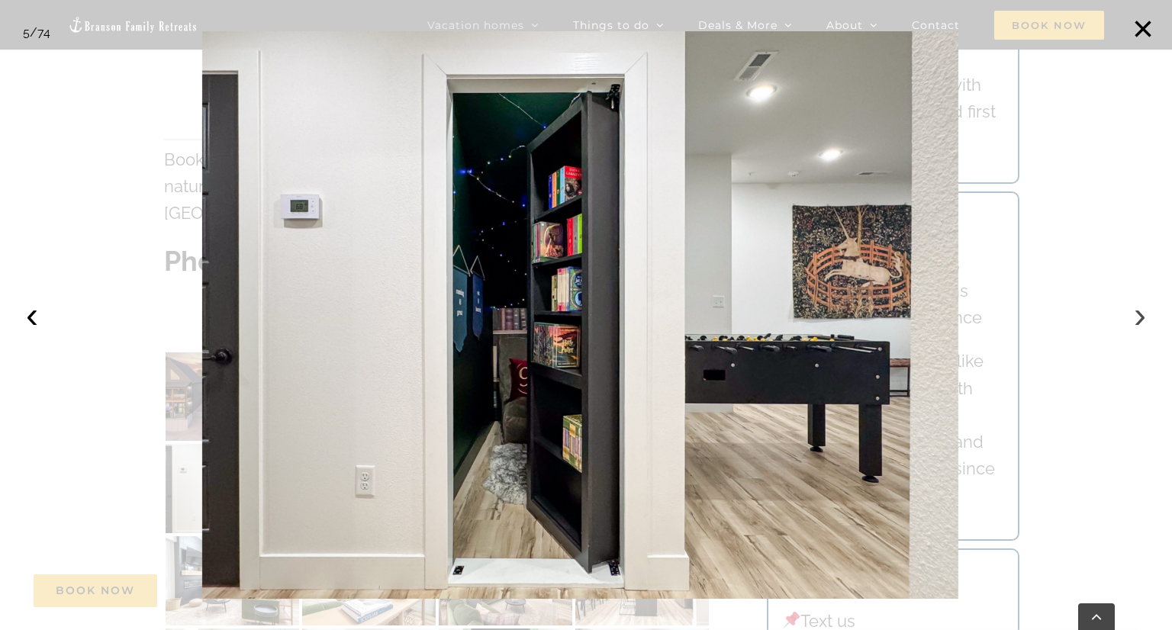
click at [1136, 314] on button "›" at bounding box center [1140, 315] width 34 height 34
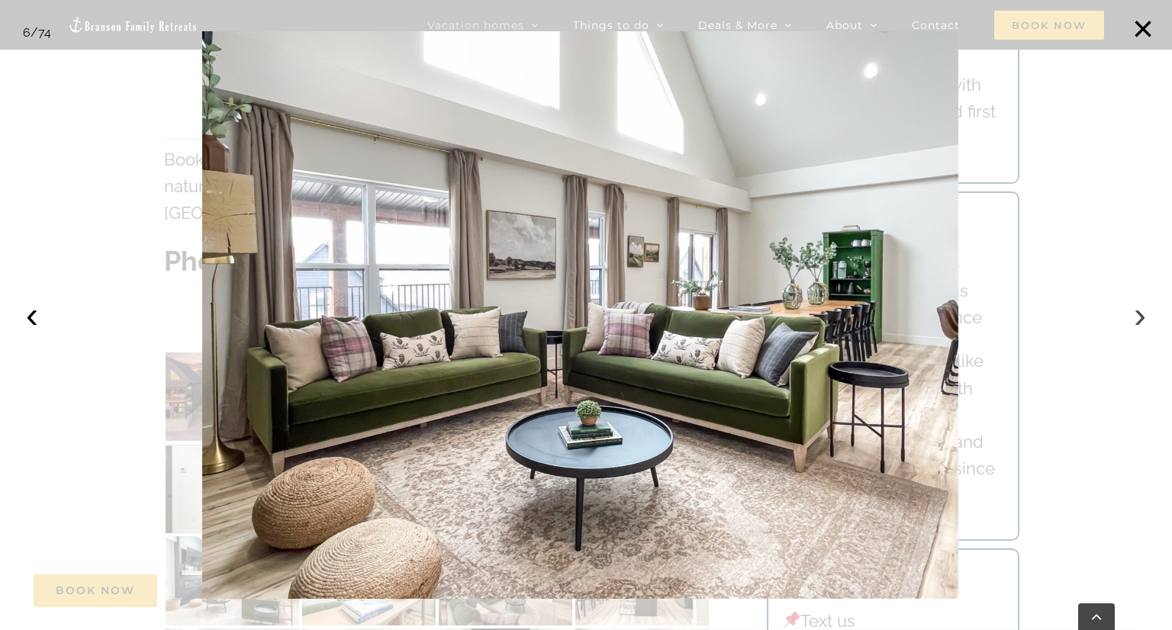
click at [1136, 314] on button "›" at bounding box center [1140, 315] width 34 height 34
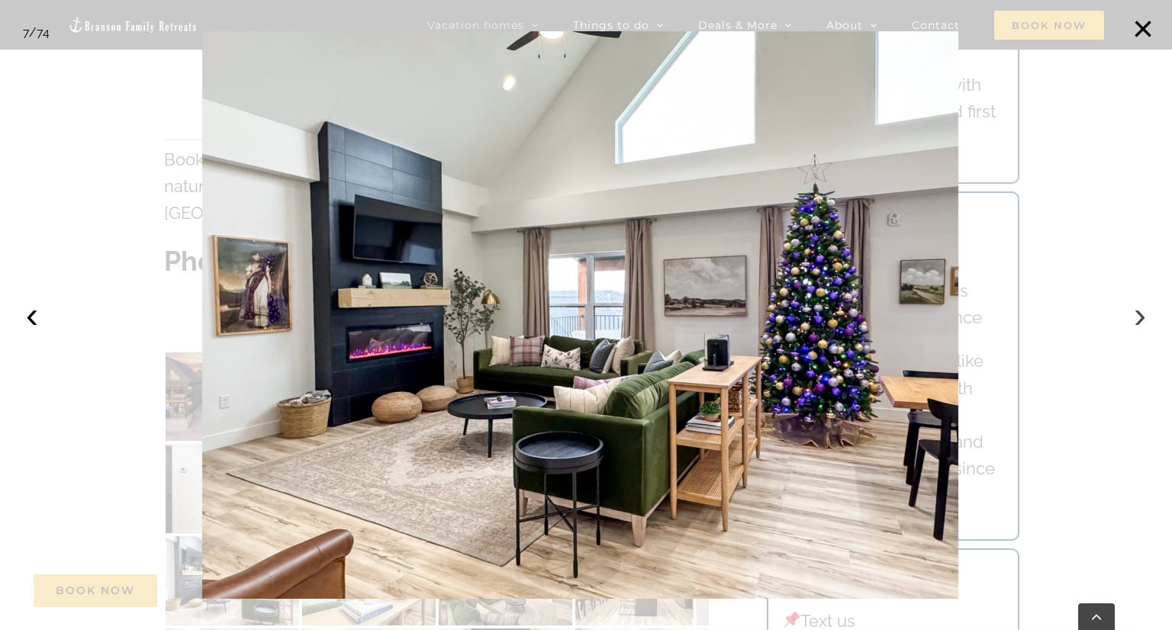
click at [1136, 314] on button "›" at bounding box center [1140, 315] width 34 height 34
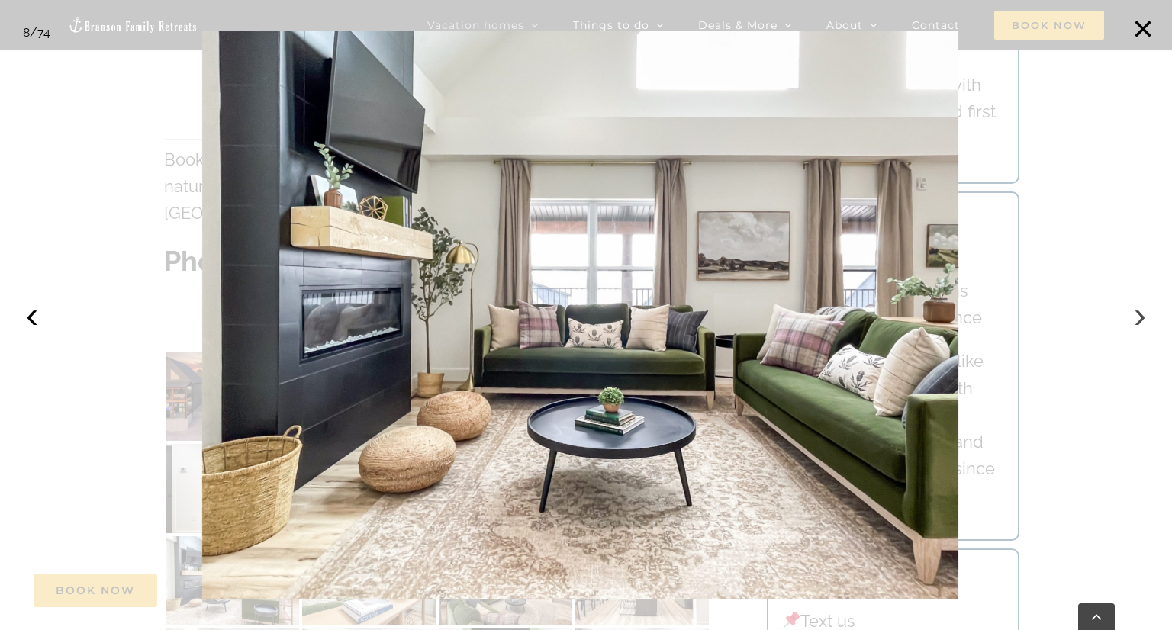
click at [1136, 314] on button "›" at bounding box center [1140, 315] width 34 height 34
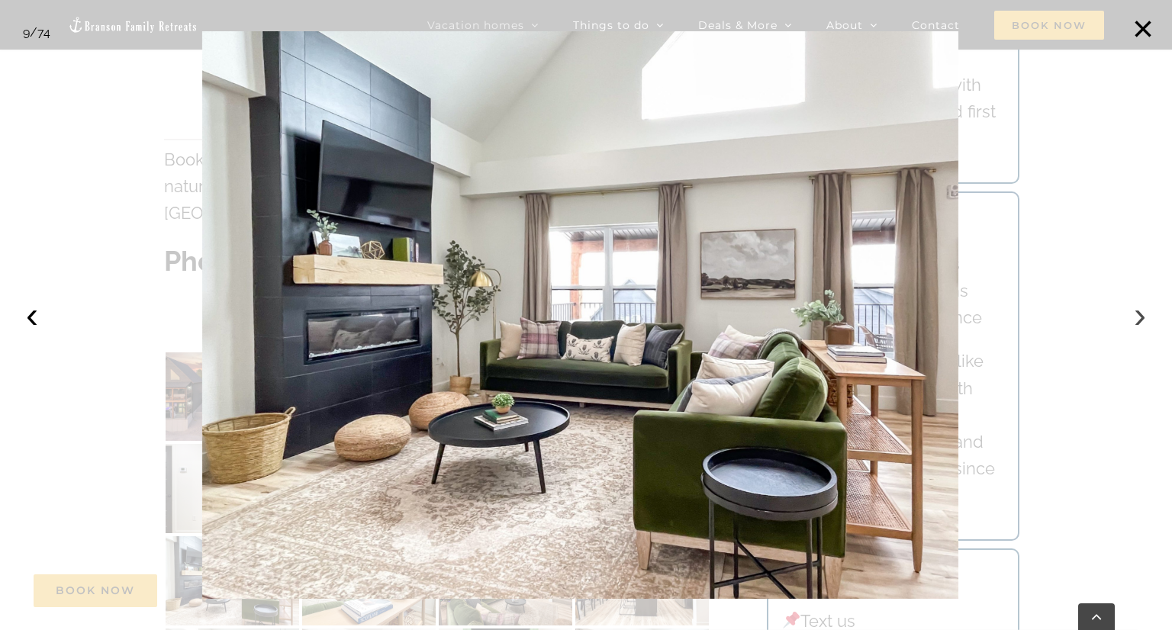
click at [1136, 314] on button "›" at bounding box center [1140, 315] width 34 height 34
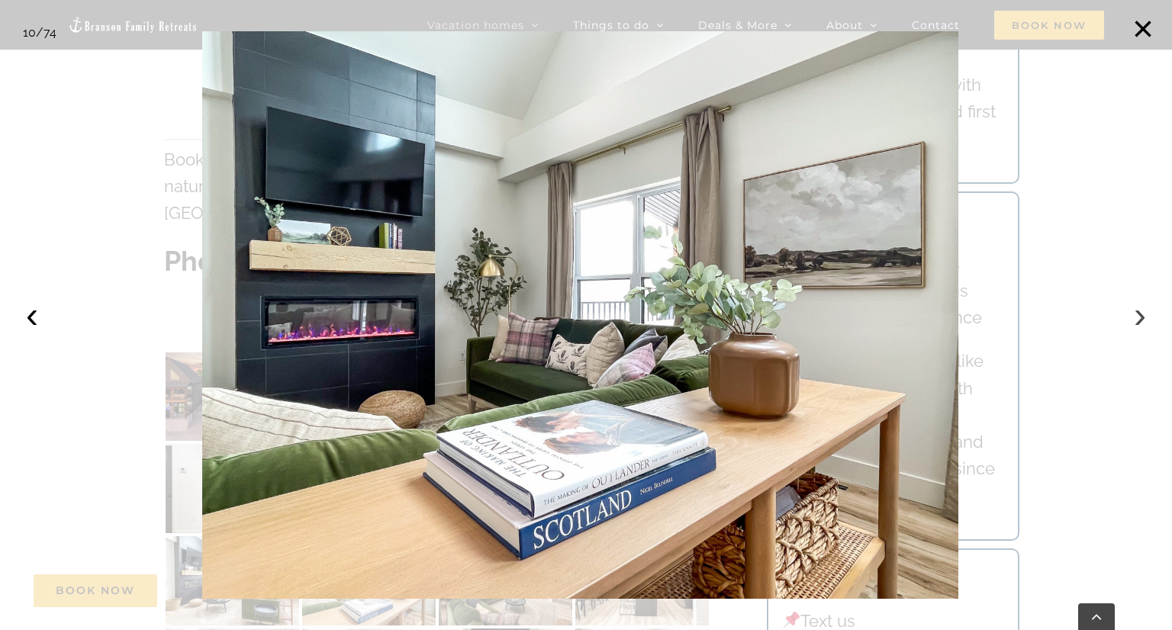
click at [1136, 314] on button "›" at bounding box center [1140, 315] width 34 height 34
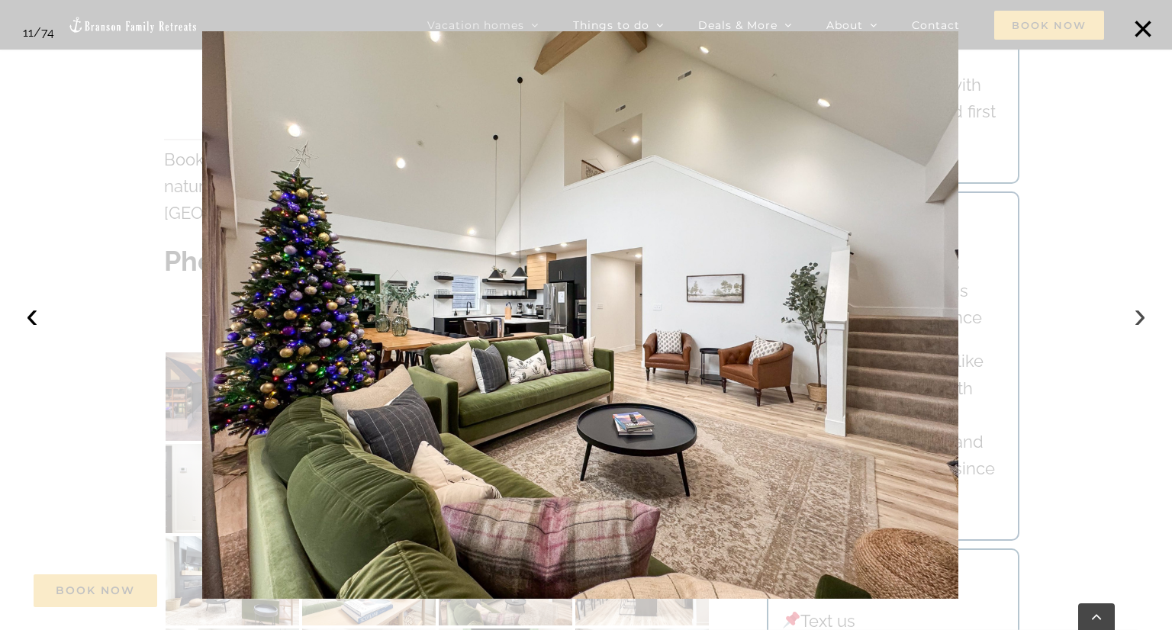
click at [1136, 314] on button "›" at bounding box center [1140, 315] width 34 height 34
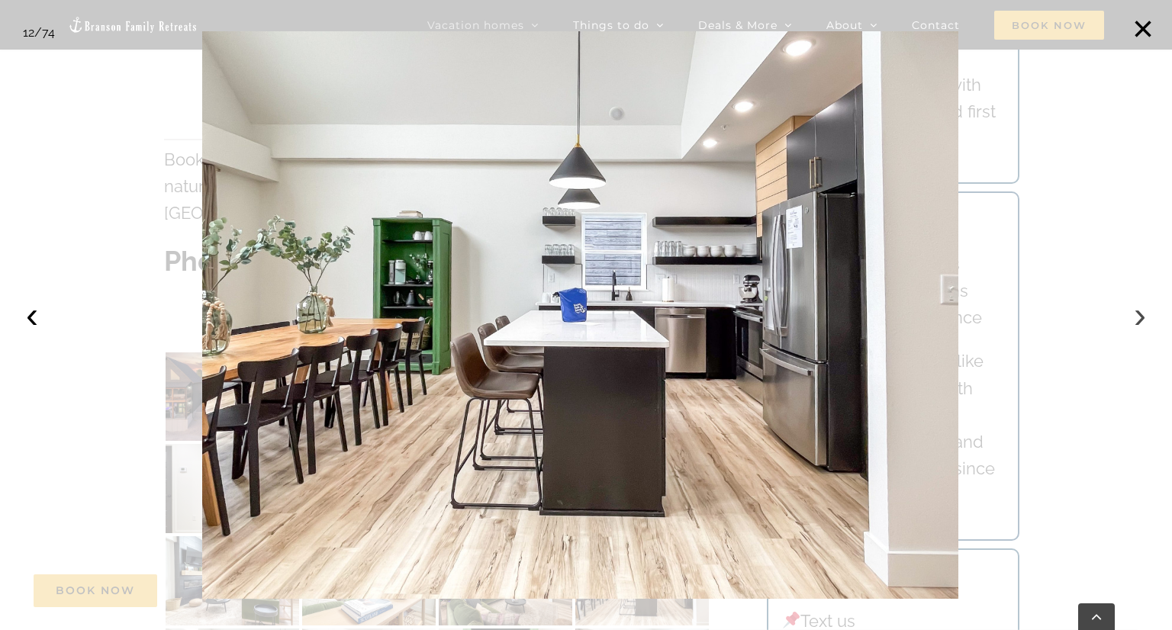
click at [1136, 314] on button "›" at bounding box center [1140, 315] width 34 height 34
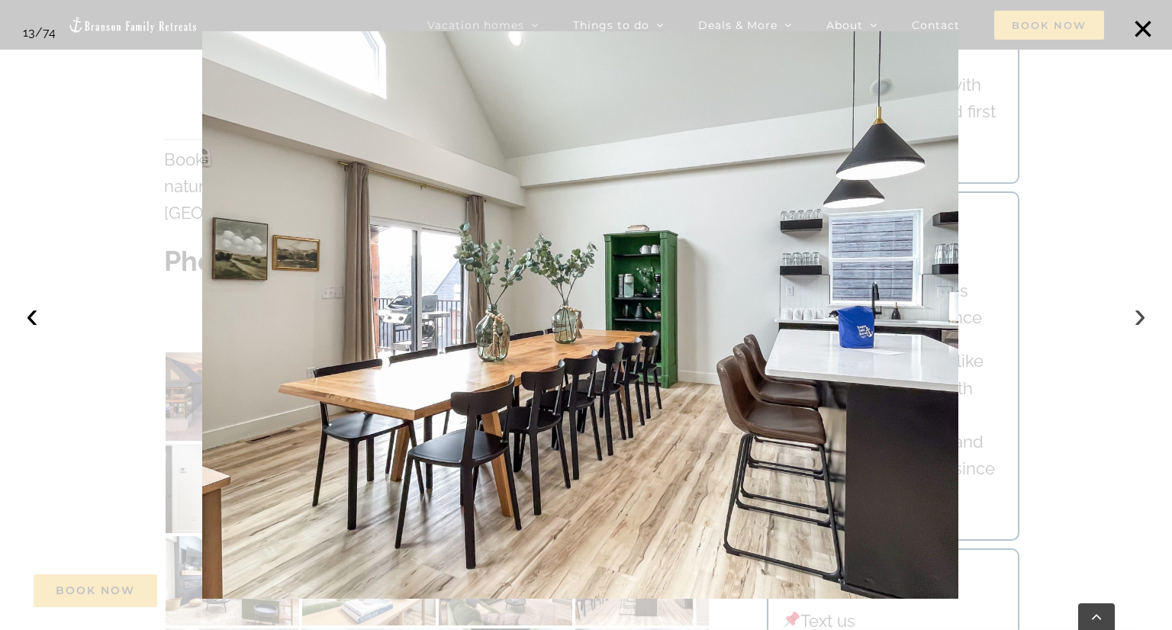
click at [1136, 314] on button "›" at bounding box center [1140, 315] width 34 height 34
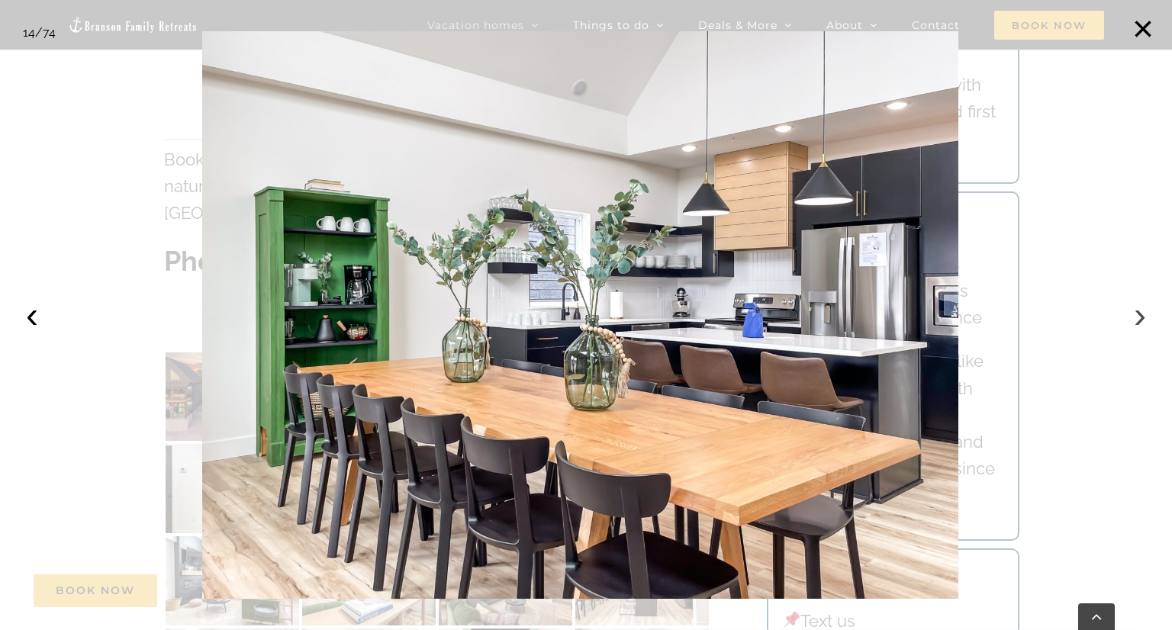
click at [1136, 314] on button "›" at bounding box center [1140, 315] width 34 height 34
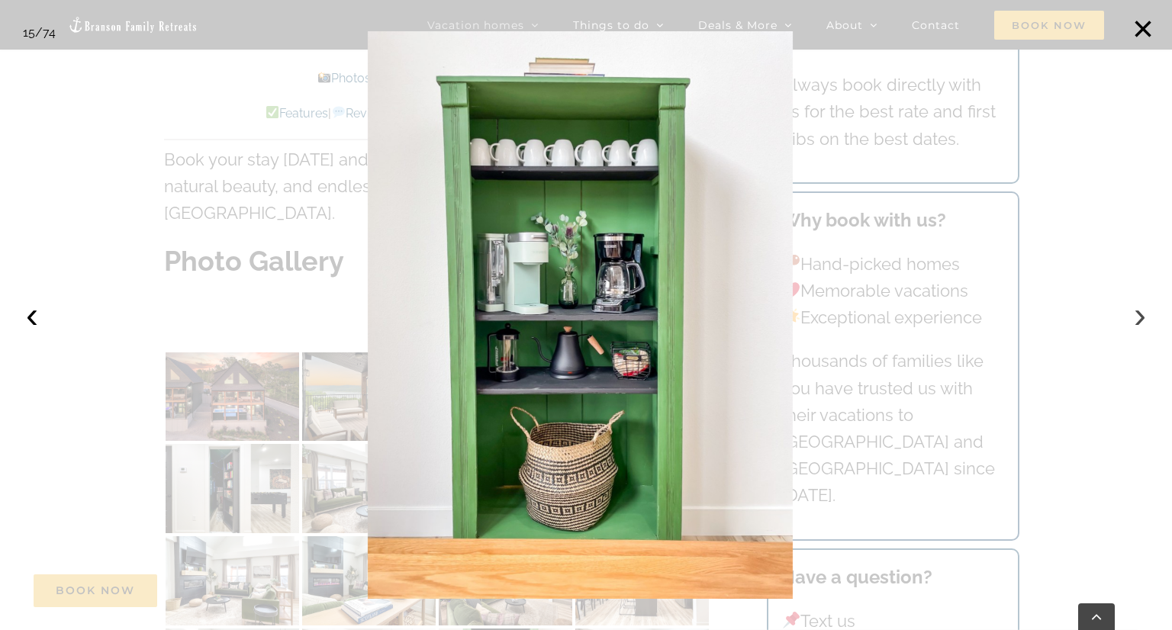
click at [1136, 314] on button "›" at bounding box center [1140, 315] width 34 height 34
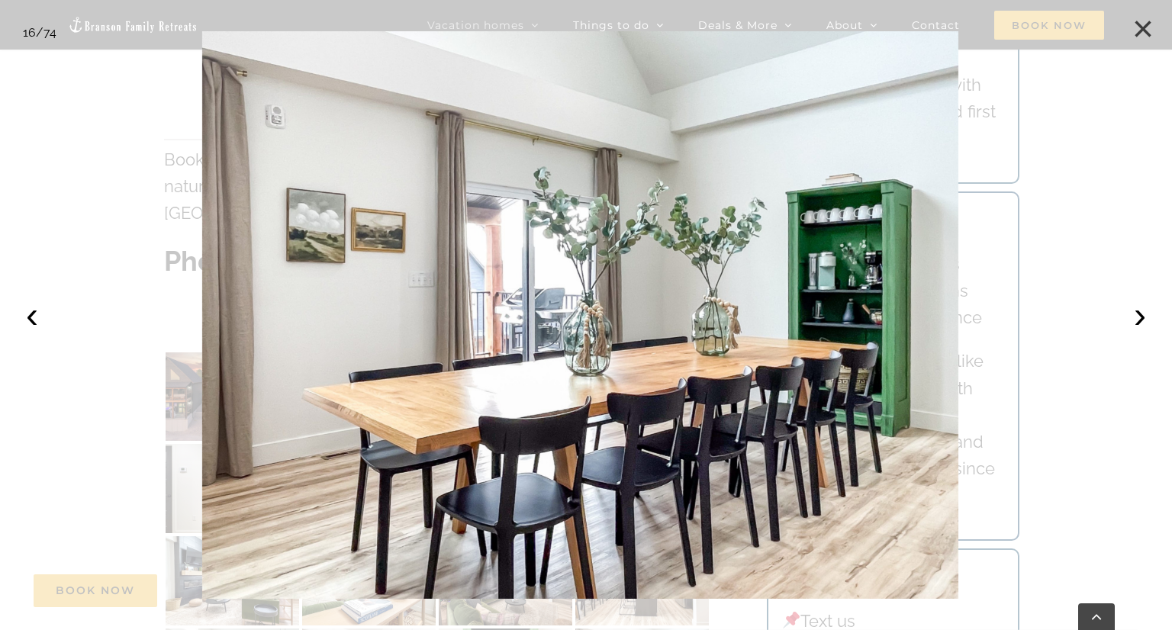
click at [1141, 29] on button "×" at bounding box center [1143, 29] width 34 height 34
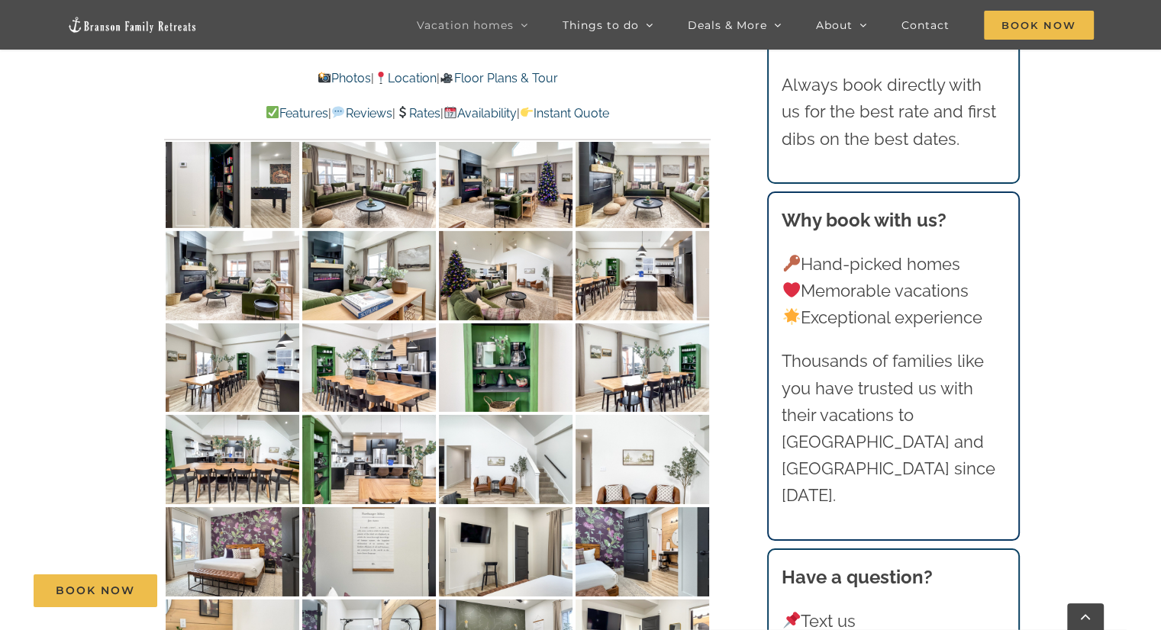
scroll to position [5189, 0]
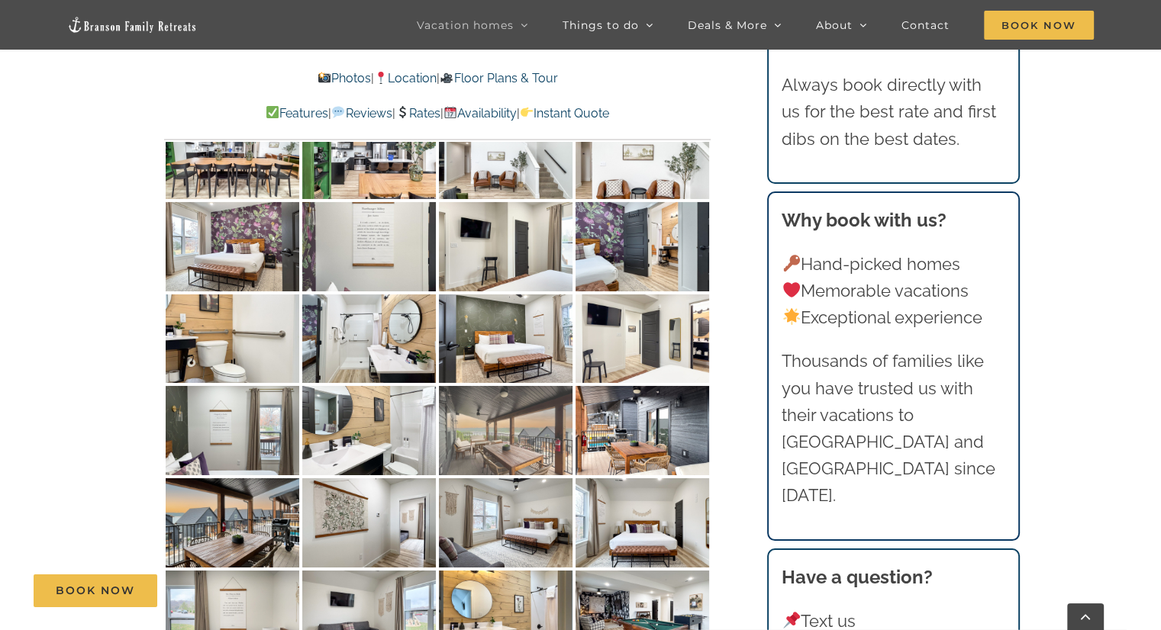
click at [498, 386] on img at bounding box center [506, 430] width 134 height 89
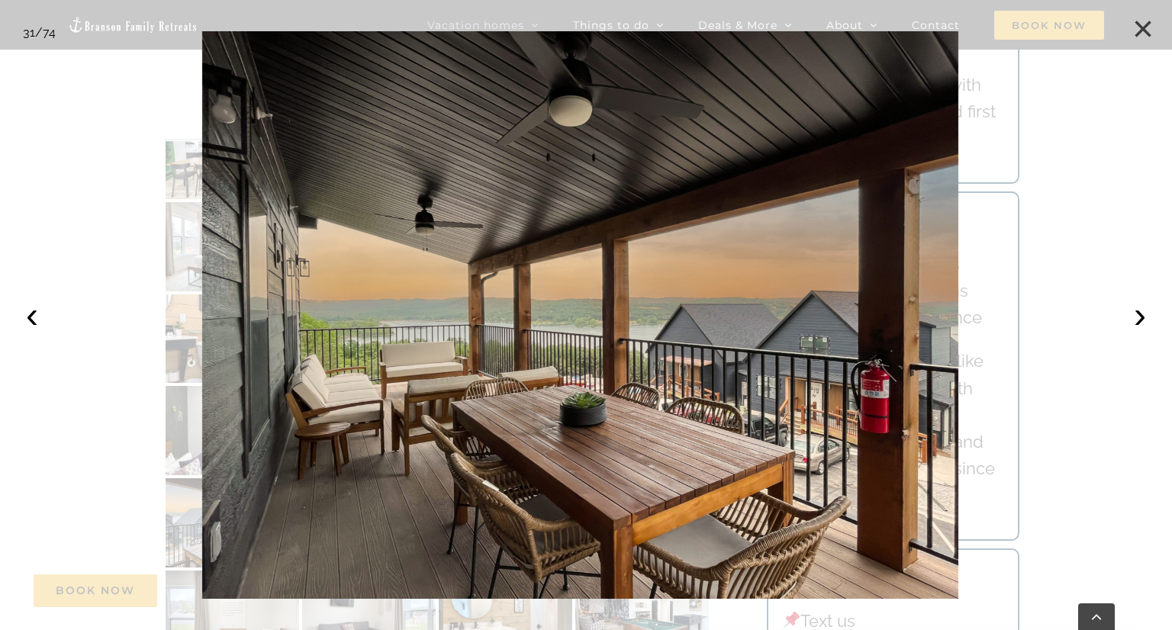
click at [1136, 29] on button "×" at bounding box center [1143, 29] width 34 height 34
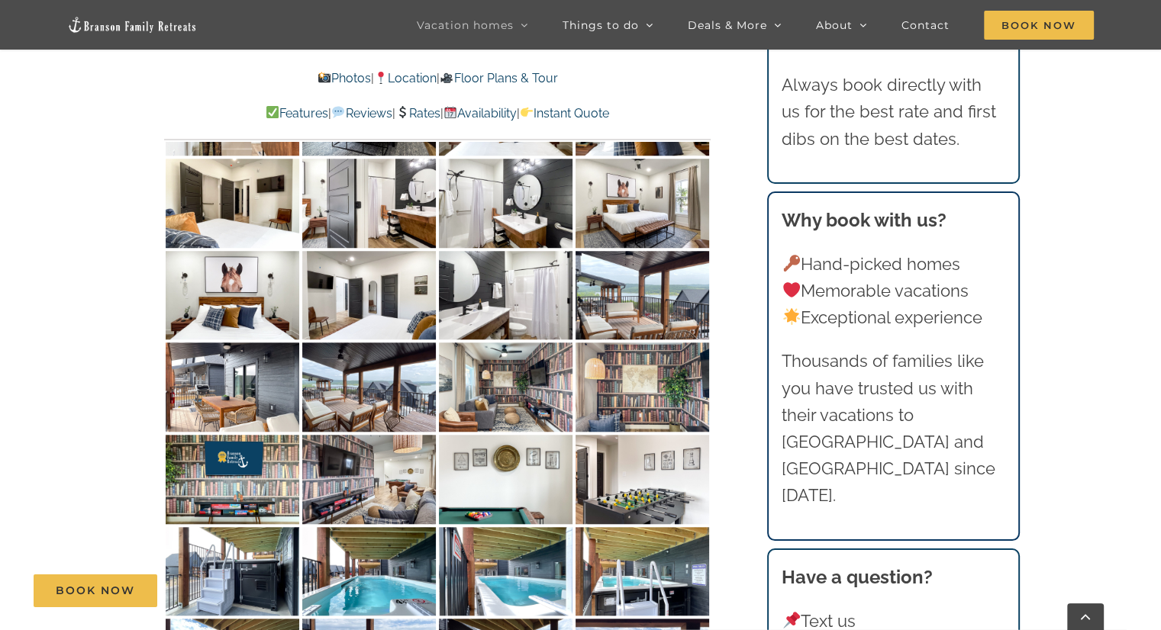
scroll to position [7173, 0]
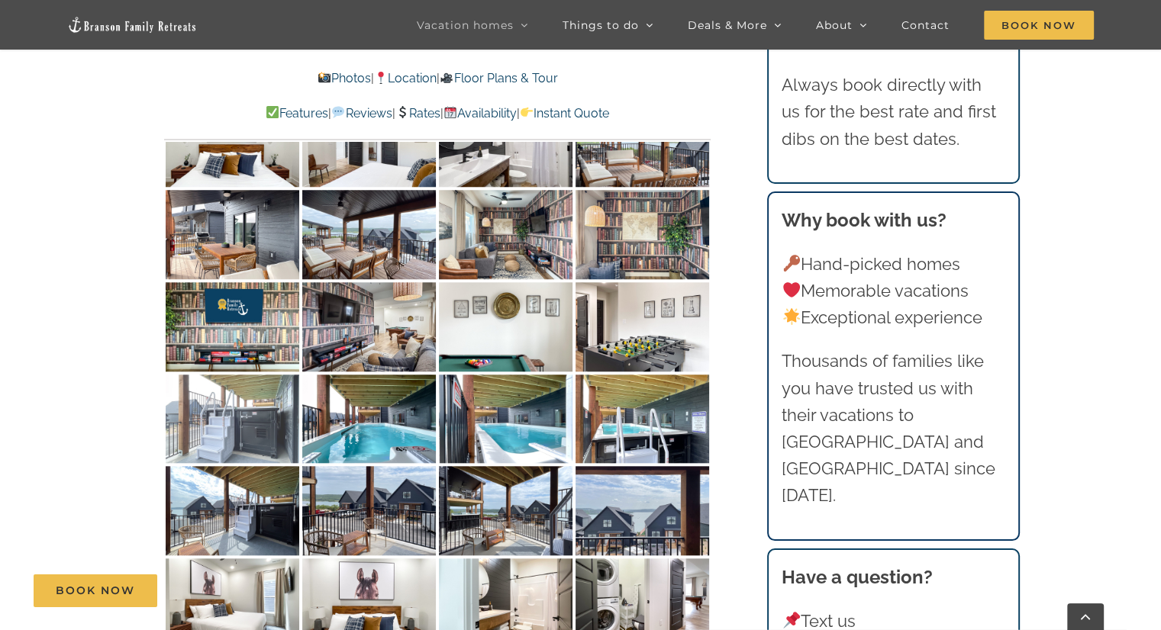
click at [246, 375] on img at bounding box center [233, 419] width 134 height 89
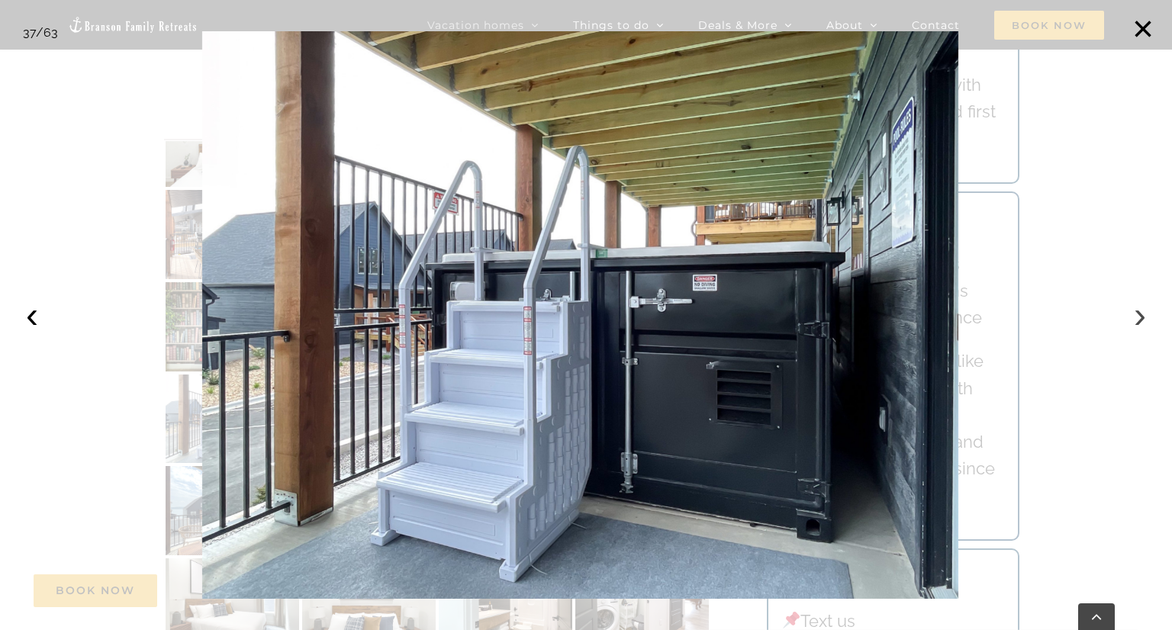
click at [1145, 318] on button "›" at bounding box center [1140, 315] width 34 height 34
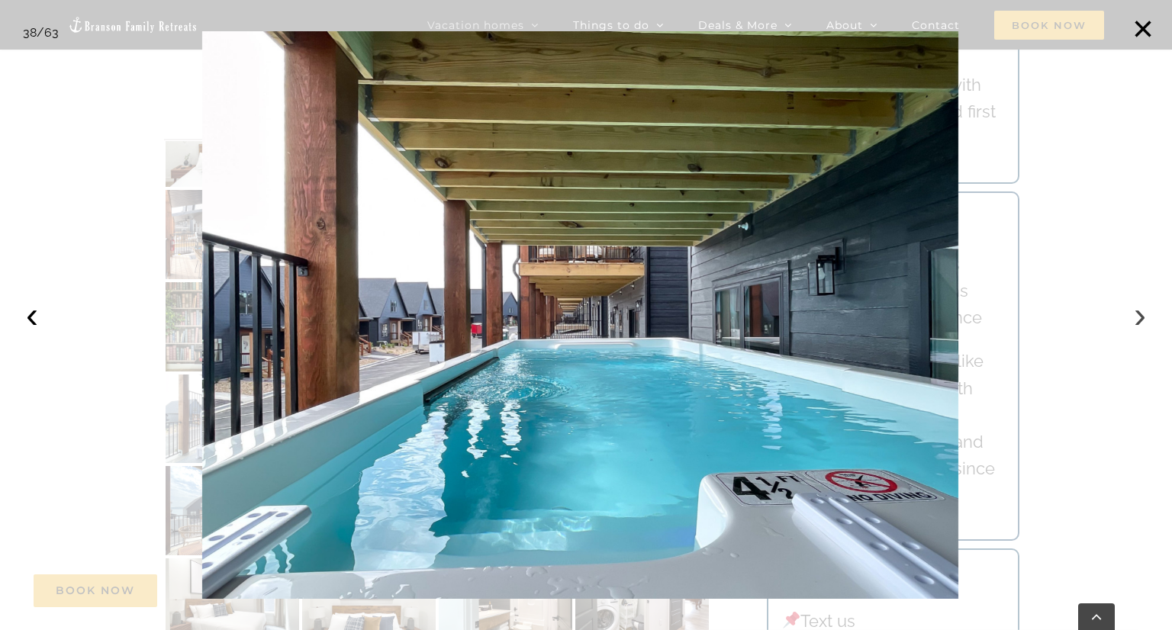
click at [1145, 318] on button "›" at bounding box center [1140, 315] width 34 height 34
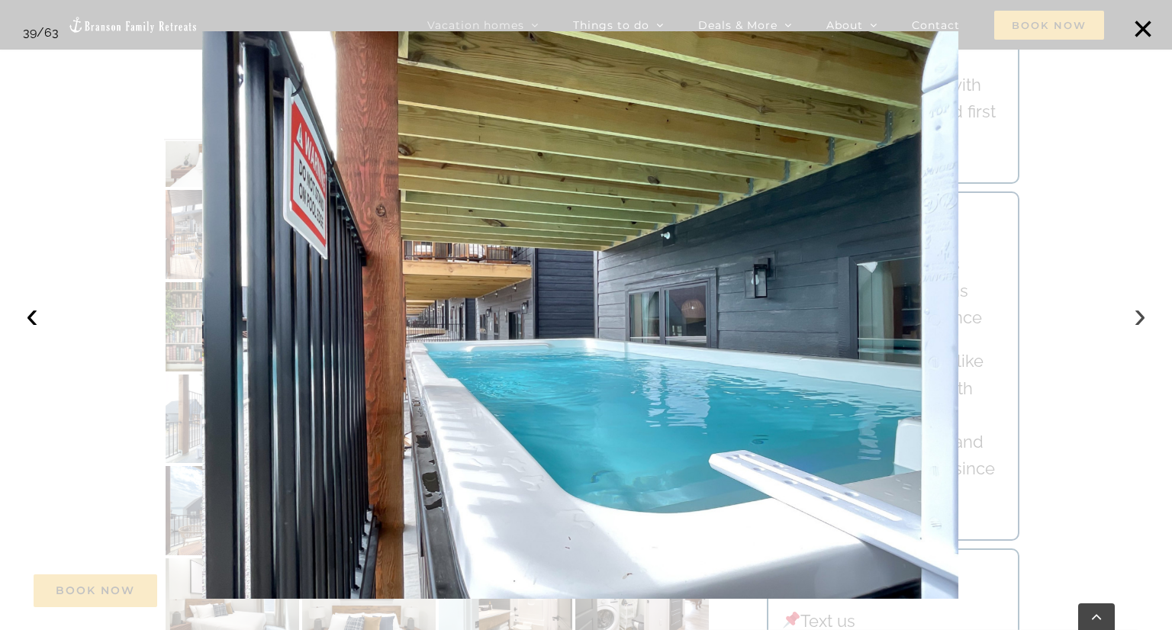
click at [1145, 318] on button "›" at bounding box center [1140, 315] width 34 height 34
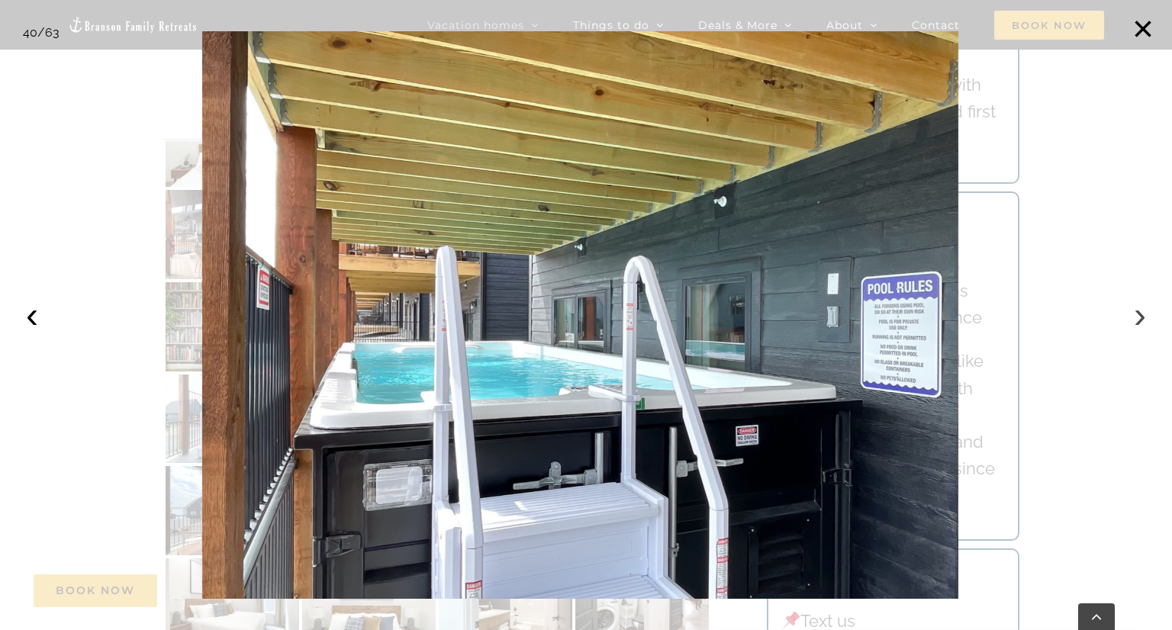
click at [1145, 318] on button "›" at bounding box center [1140, 315] width 34 height 34
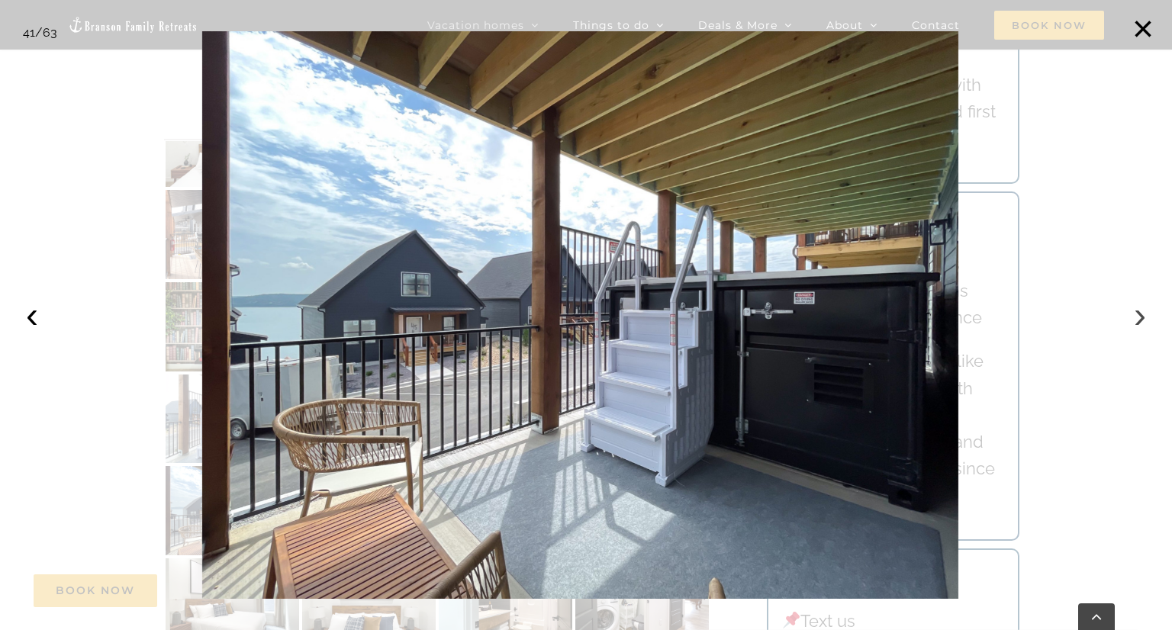
click at [1145, 318] on button "›" at bounding box center [1140, 315] width 34 height 34
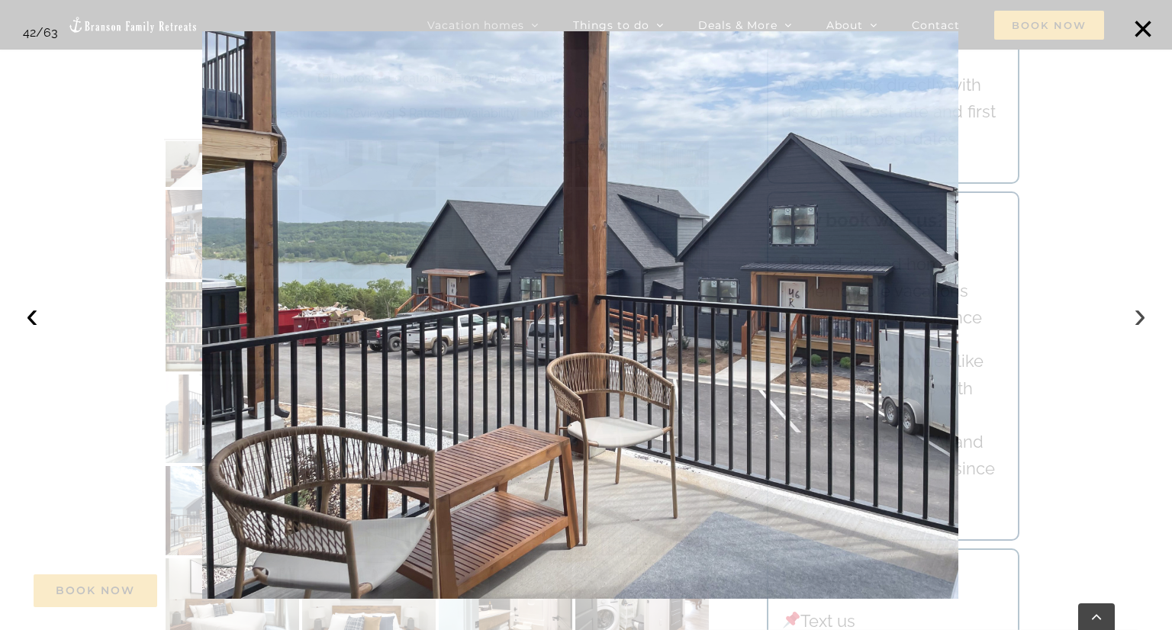
click at [1145, 318] on button "›" at bounding box center [1140, 315] width 34 height 34
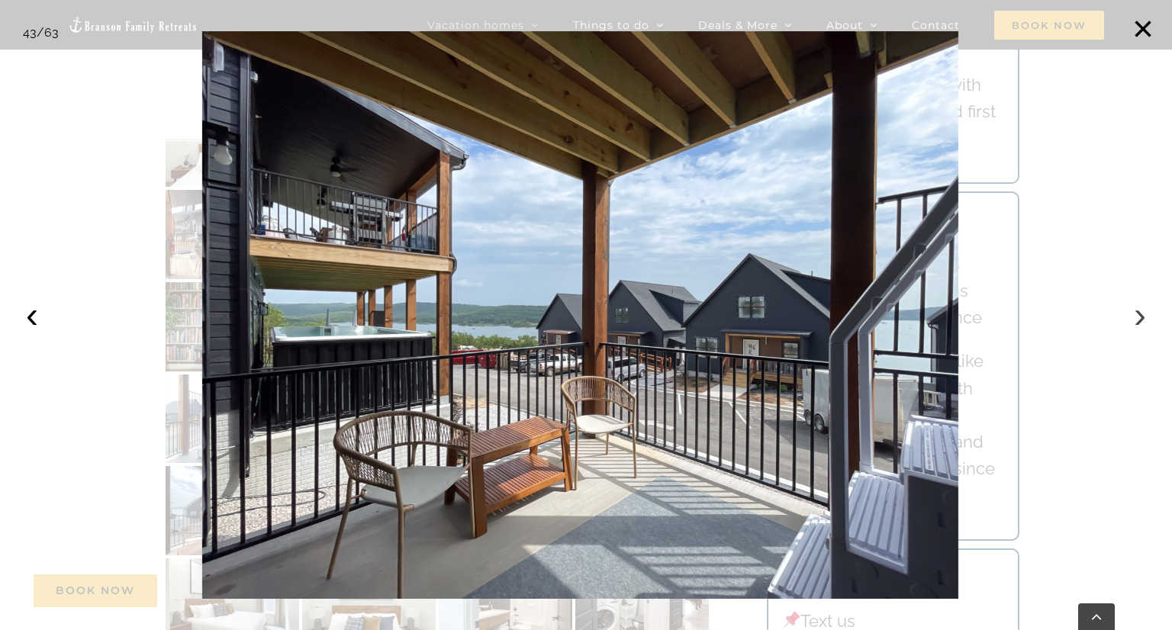
click at [1141, 325] on button "›" at bounding box center [1140, 315] width 34 height 34
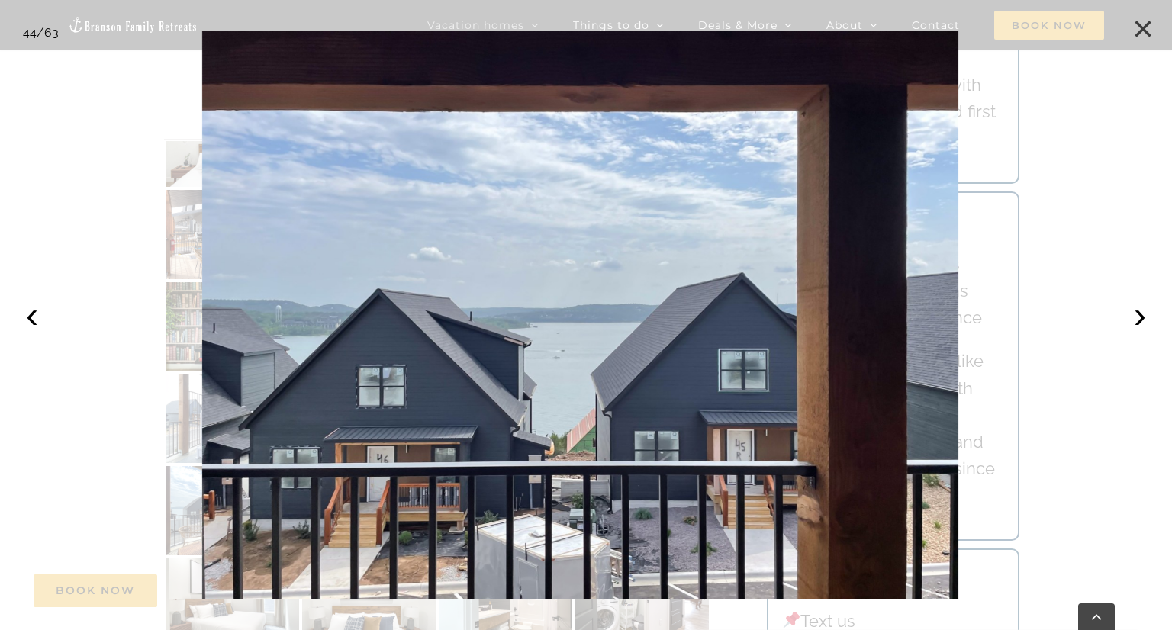
click at [1154, 34] on button "×" at bounding box center [1143, 29] width 34 height 34
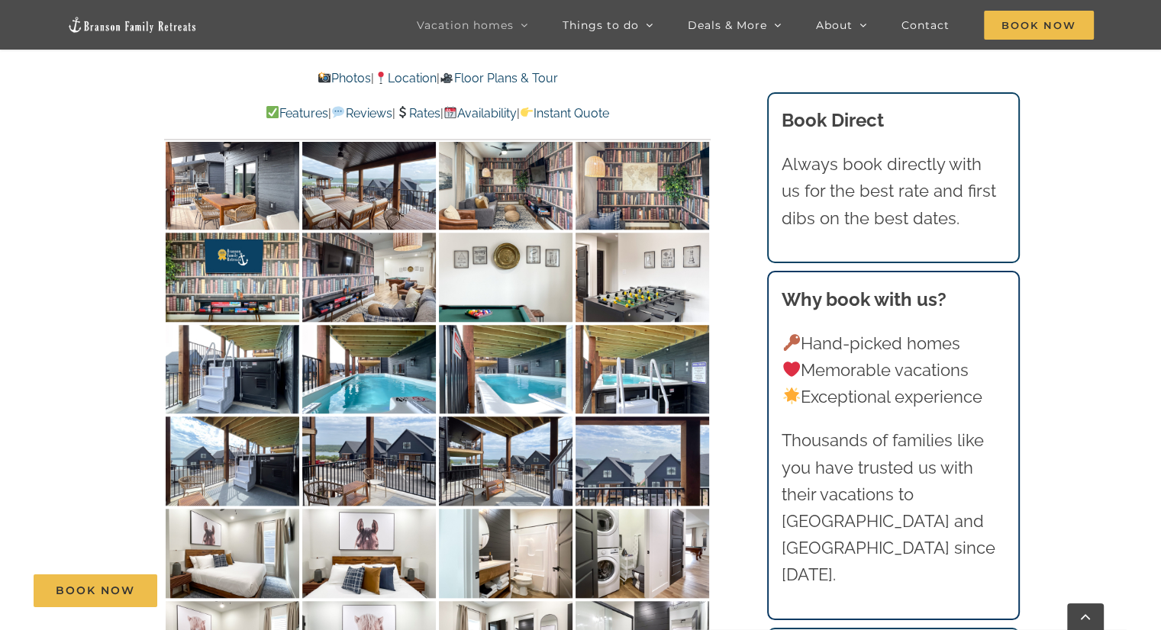
scroll to position [7097, 0]
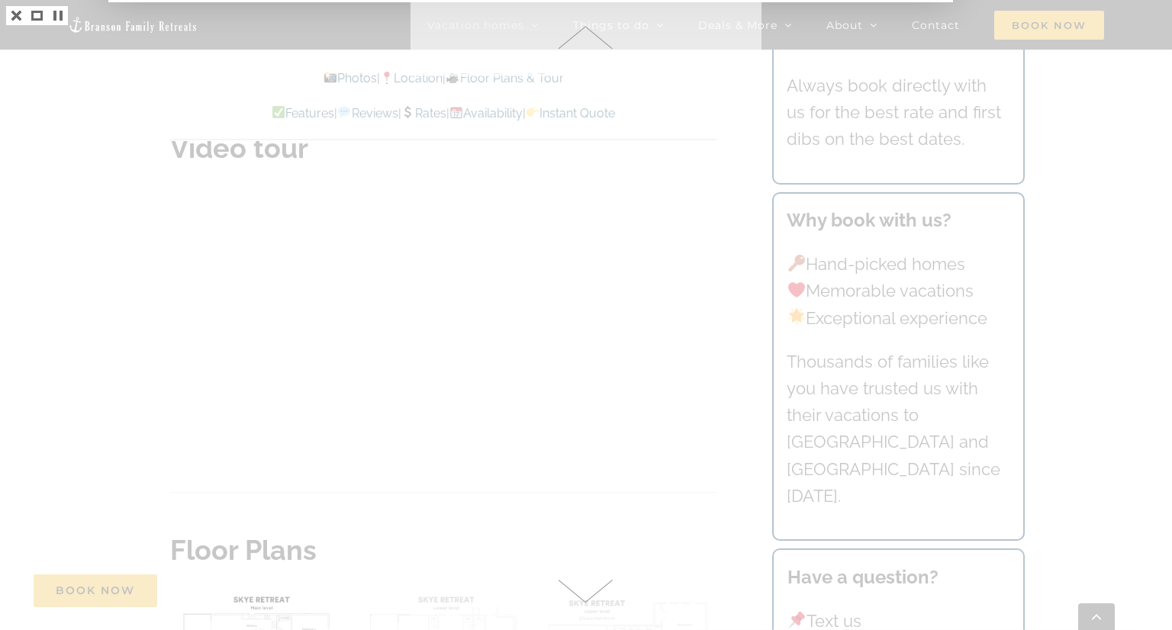
scroll to position [5314, 0]
